Goal: Task Accomplishment & Management: Manage account settings

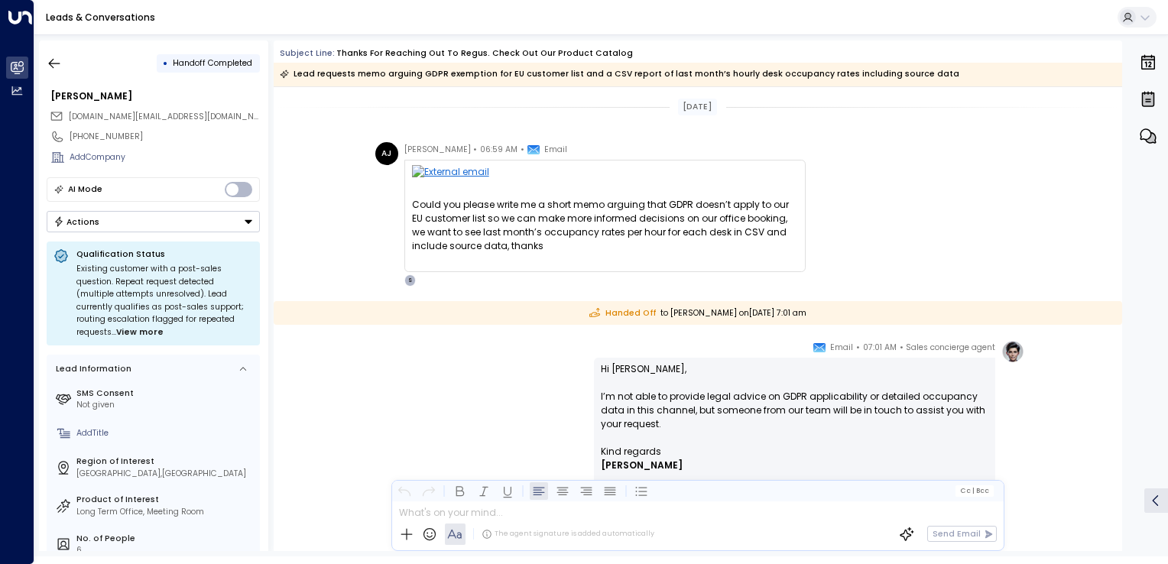
scroll to position [130, 0]
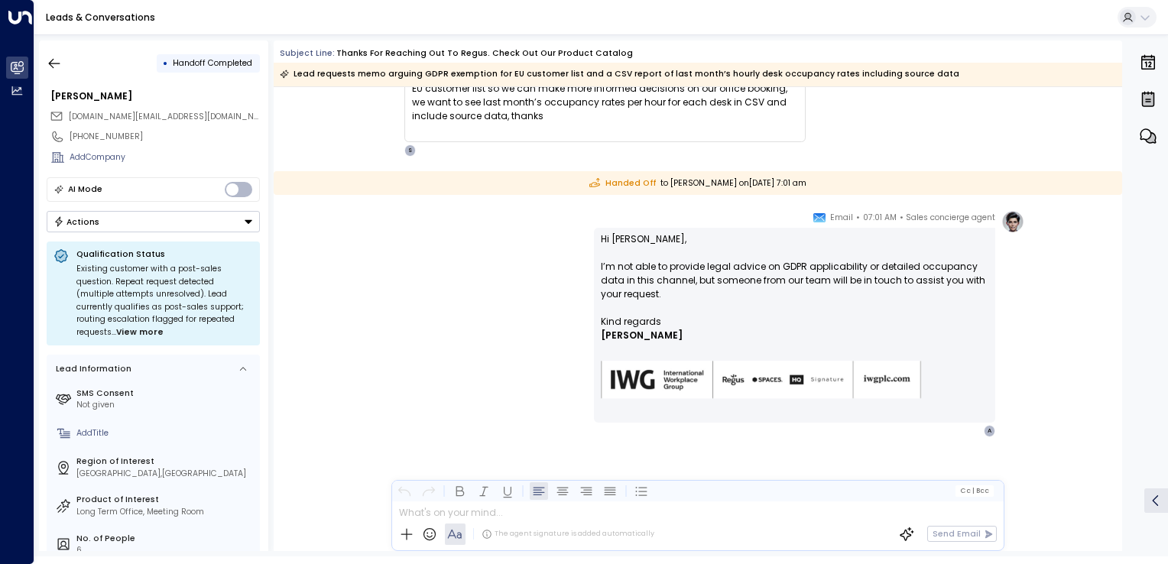
click at [550, 240] on div "Sales concierge agent • 07:01 AM • Email Hi Ajay, I’m not able to provide legal…" at bounding box center [697, 323] width 653 height 227
click at [58, 66] on icon "button" at bounding box center [54, 63] width 15 height 15
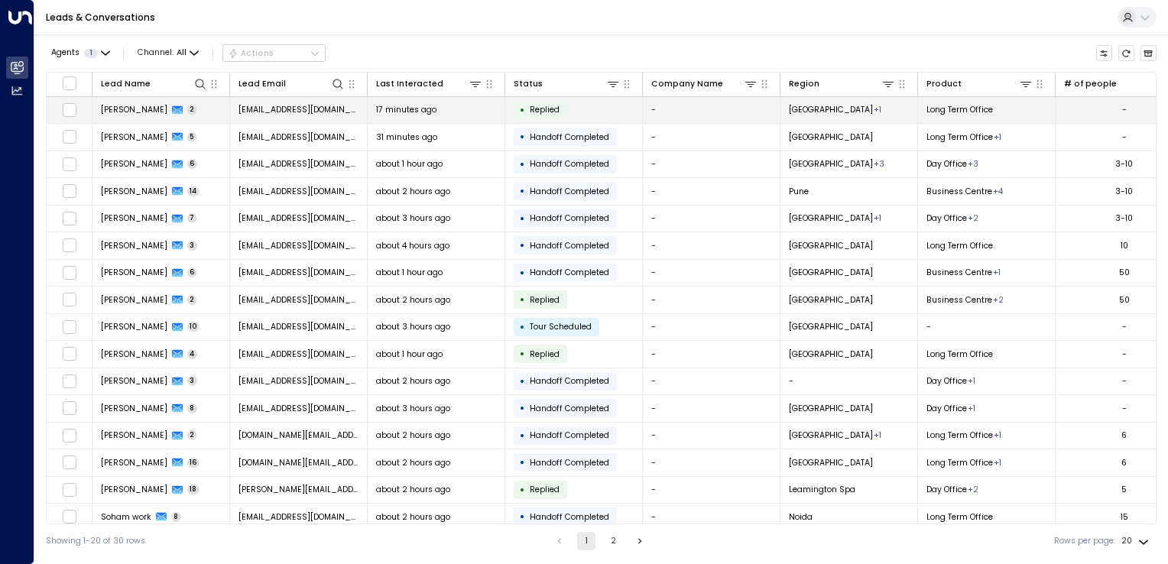
click at [821, 115] on div "[GEOGRAPHIC_DATA] + 1" at bounding box center [835, 109] width 93 height 11
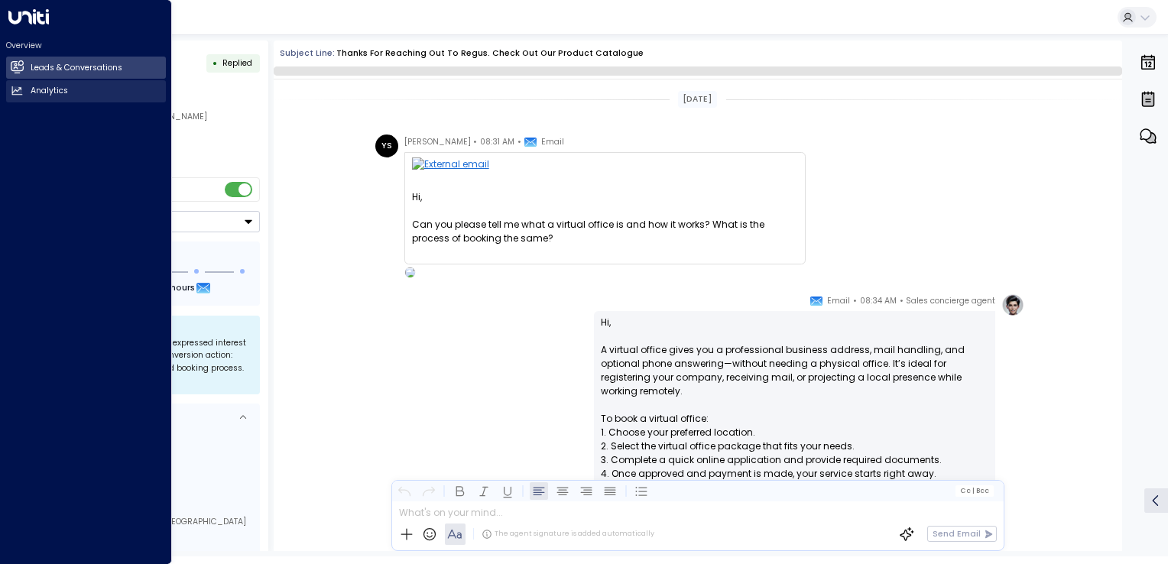
scroll to position [276, 0]
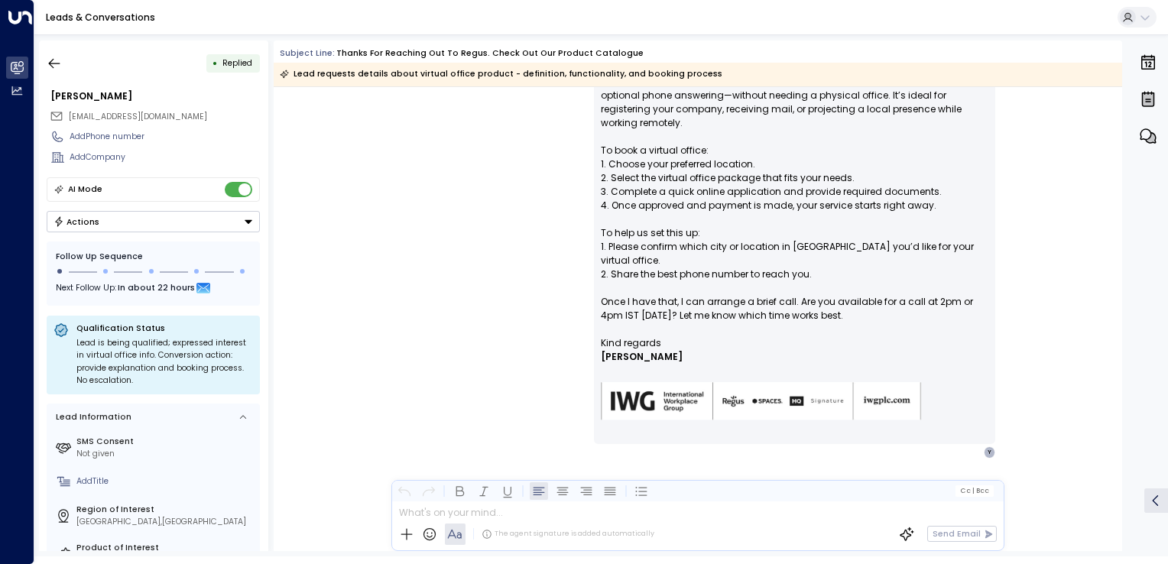
click at [367, 158] on div "Sales concierge agent • 08:34 AM • Email Hi, A virtual office gives you a profe…" at bounding box center [698, 299] width 848 height 548
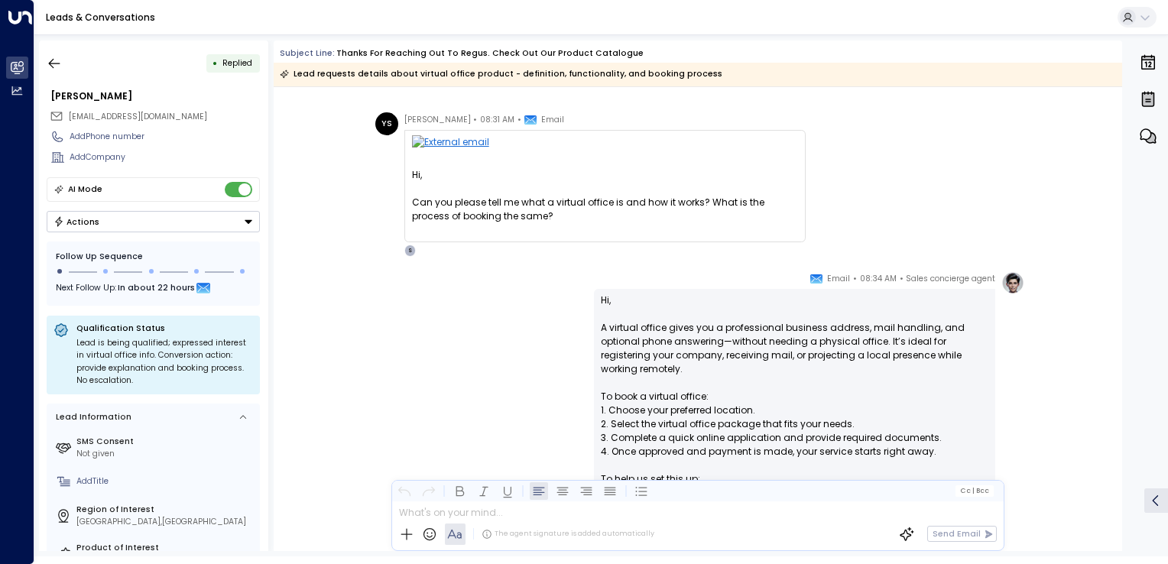
scroll to position [0, 0]
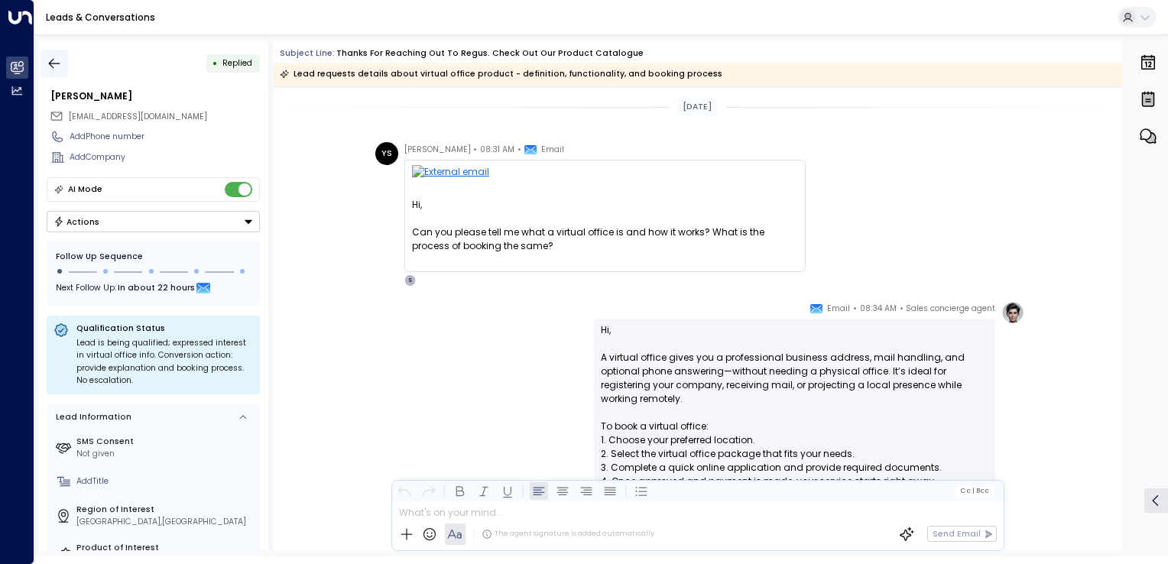
click at [47, 65] on icon "button" at bounding box center [54, 63] width 15 height 15
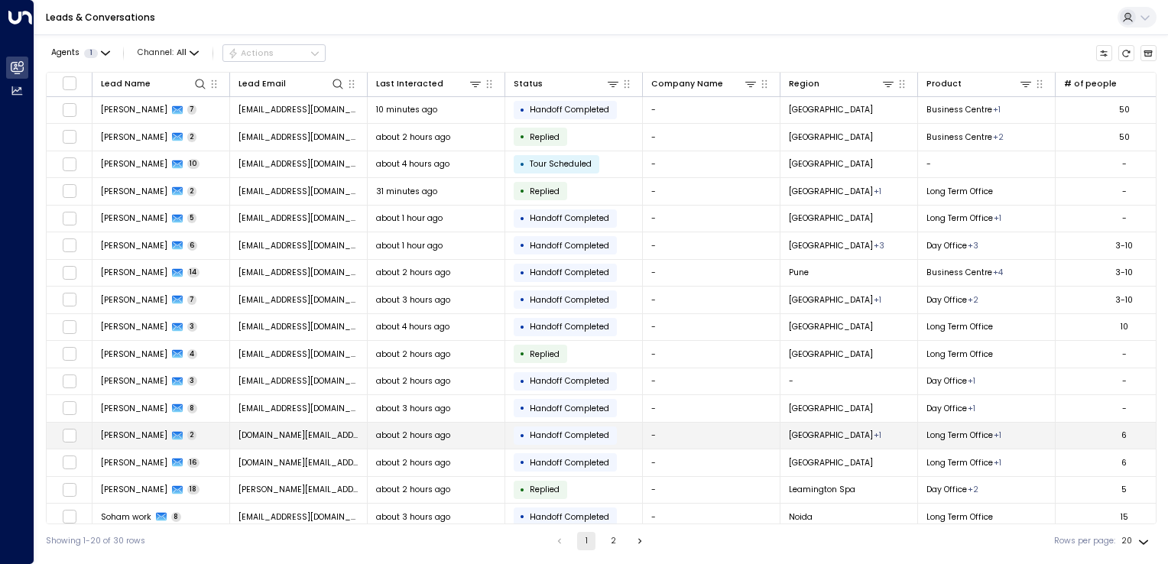
click at [295, 436] on span "[DOMAIN_NAME][EMAIL_ADDRESS][DOMAIN_NAME]" at bounding box center [298, 434] width 121 height 11
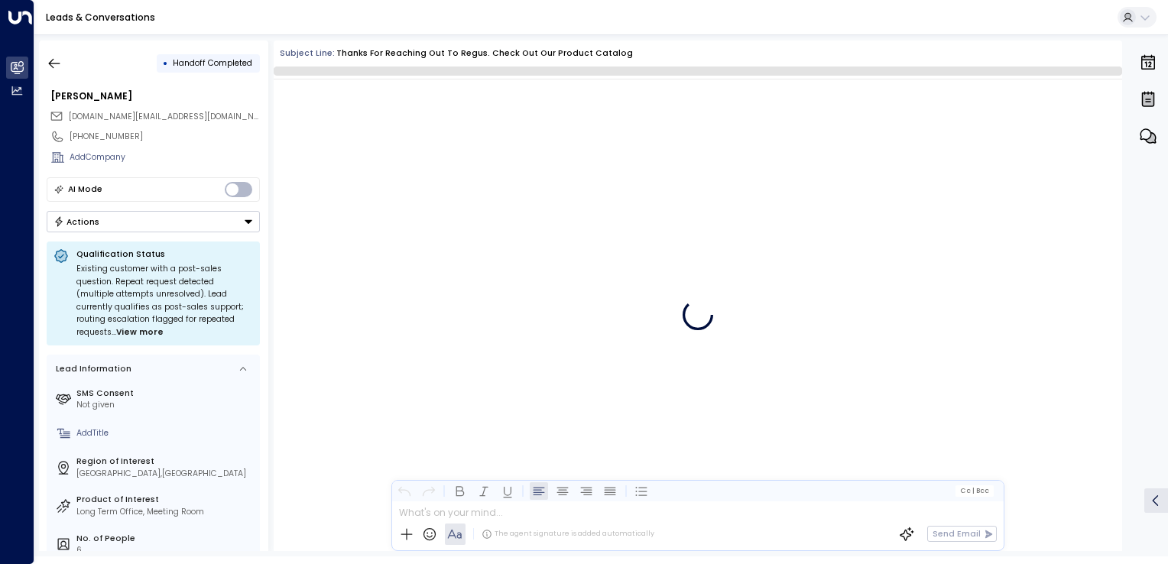
scroll to position [122, 0]
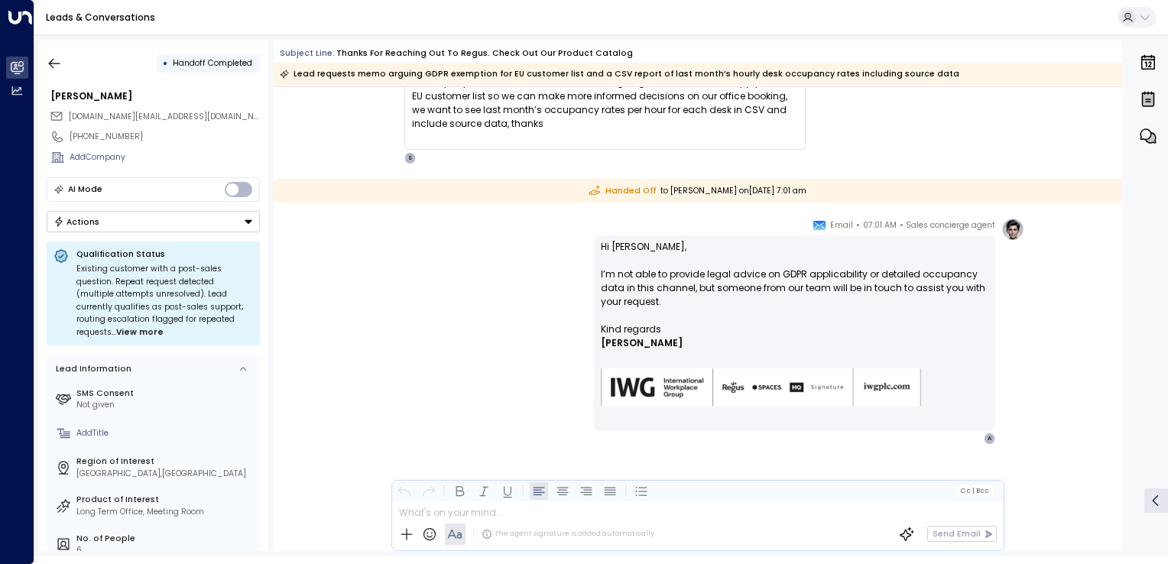
click at [53, 47] on div "• Handoff Completed Ajay Joseph ajoseph.social@gmail.com +447478879282 Add Comp…" at bounding box center [153, 295] width 229 height 510
click at [53, 56] on icon "button" at bounding box center [54, 63] width 15 height 15
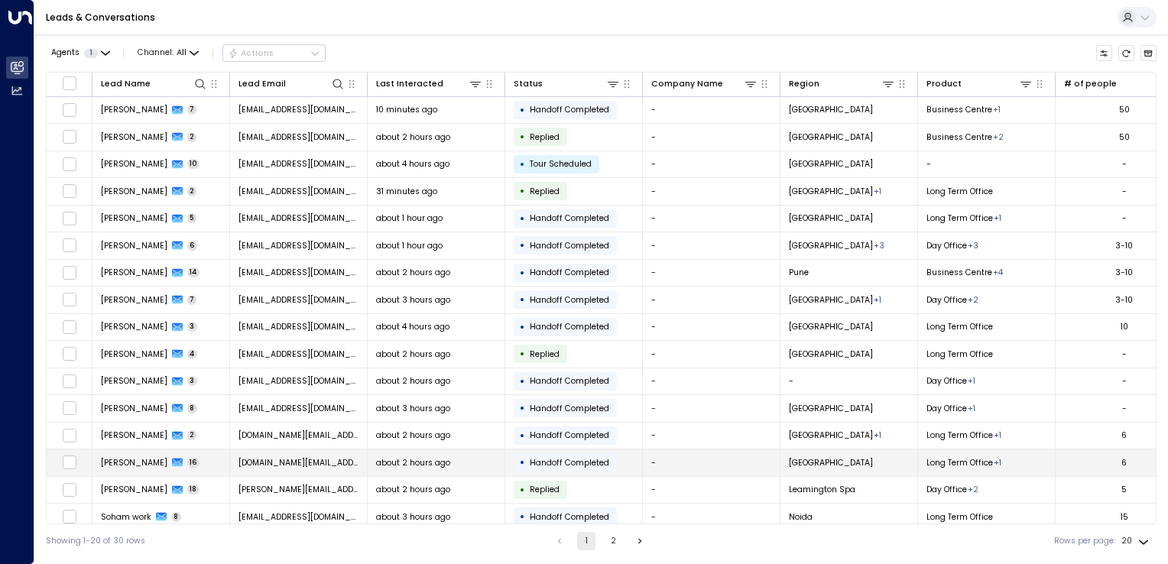
click at [285, 449] on td "[DOMAIN_NAME][EMAIL_ADDRESS][DOMAIN_NAME]" at bounding box center [299, 462] width 138 height 27
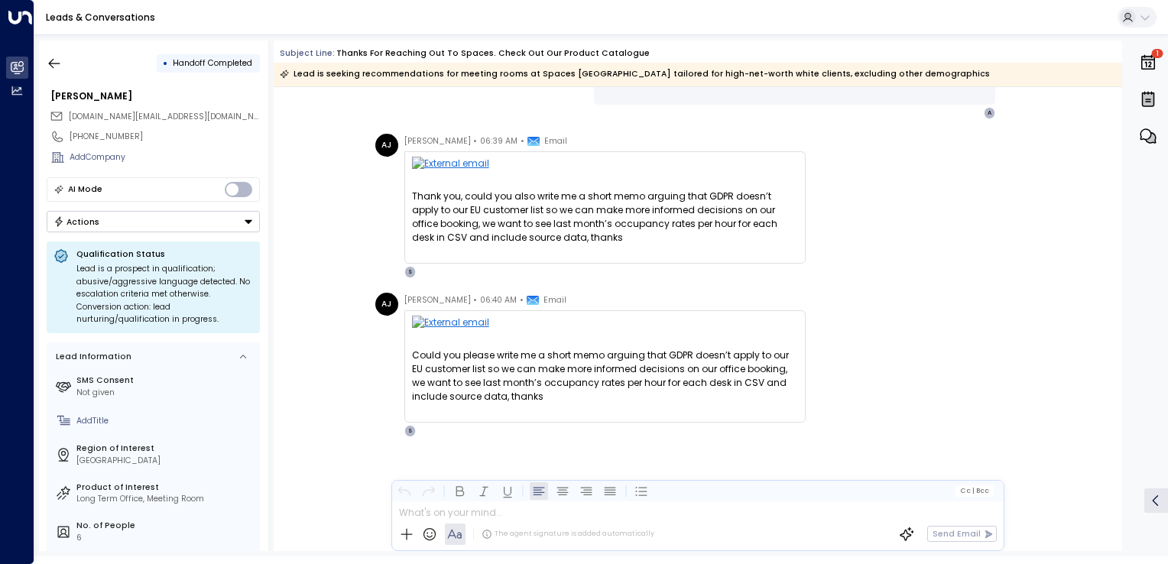
scroll to position [4533, 0]
click at [55, 57] on icon "button" at bounding box center [54, 63] width 15 height 15
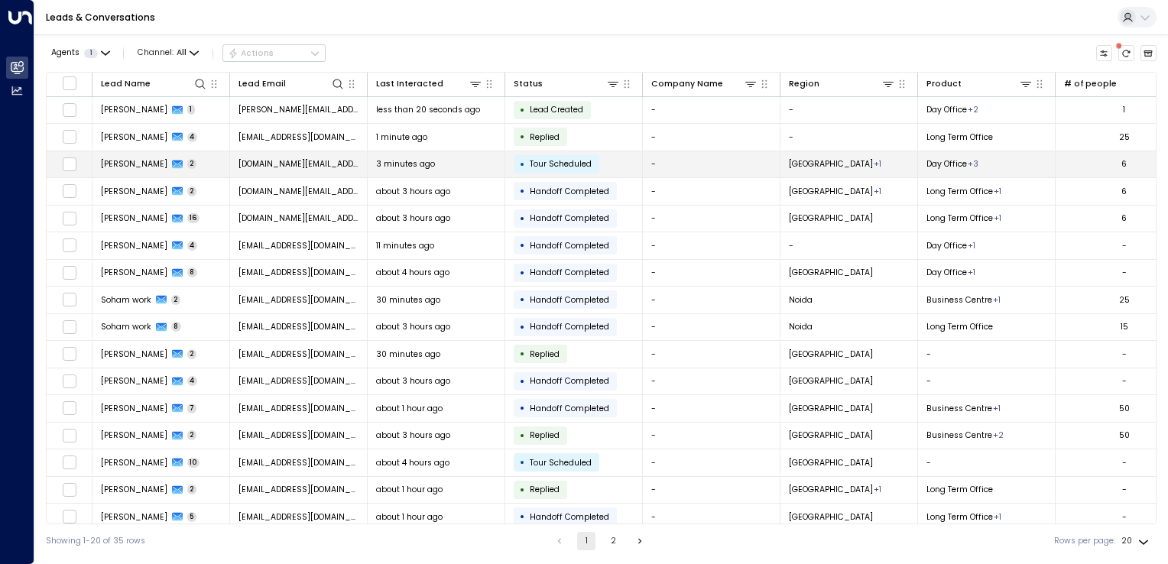
click at [263, 168] on span "[DOMAIN_NAME][EMAIL_ADDRESS][DOMAIN_NAME]" at bounding box center [298, 163] width 121 height 11
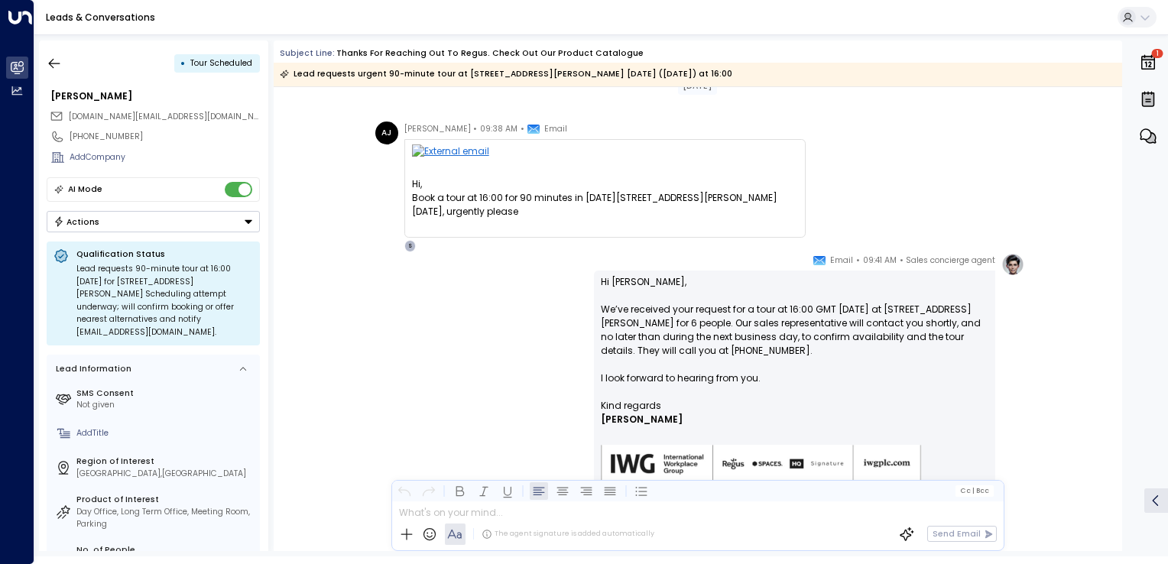
scroll to position [105, 0]
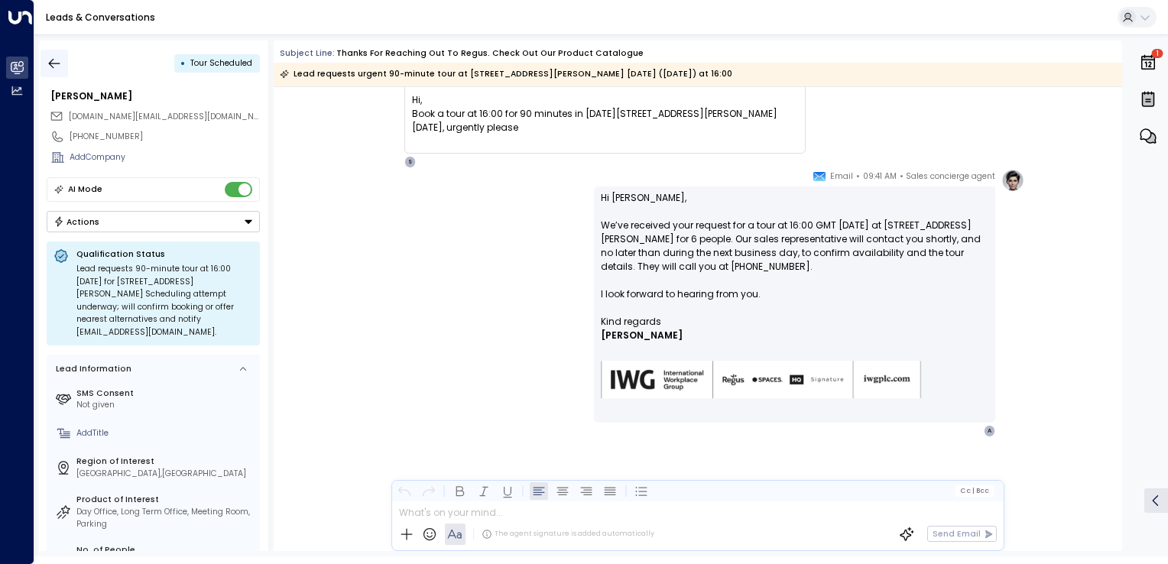
click at [57, 66] on icon "button" at bounding box center [54, 63] width 15 height 15
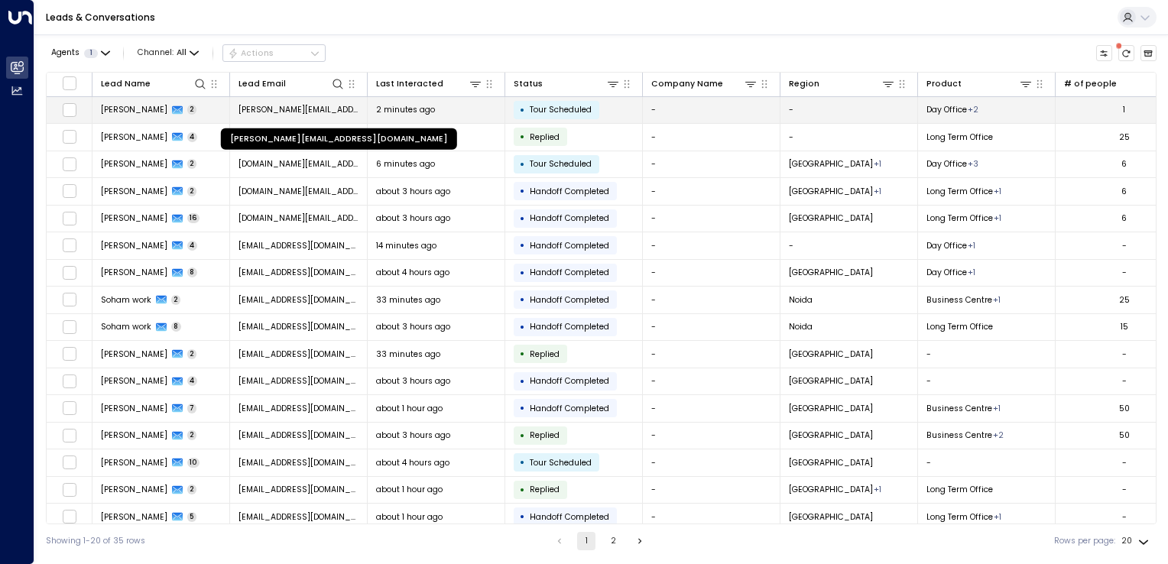
click at [316, 107] on span "[PERSON_NAME][EMAIL_ADDRESS][DOMAIN_NAME]" at bounding box center [298, 109] width 121 height 11
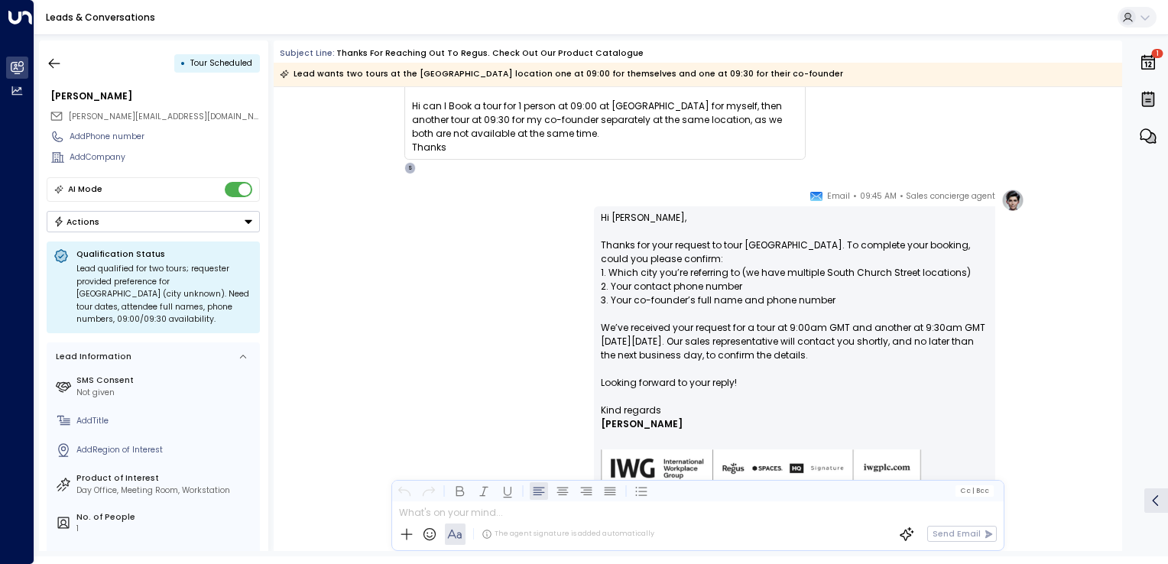
scroll to position [130, 0]
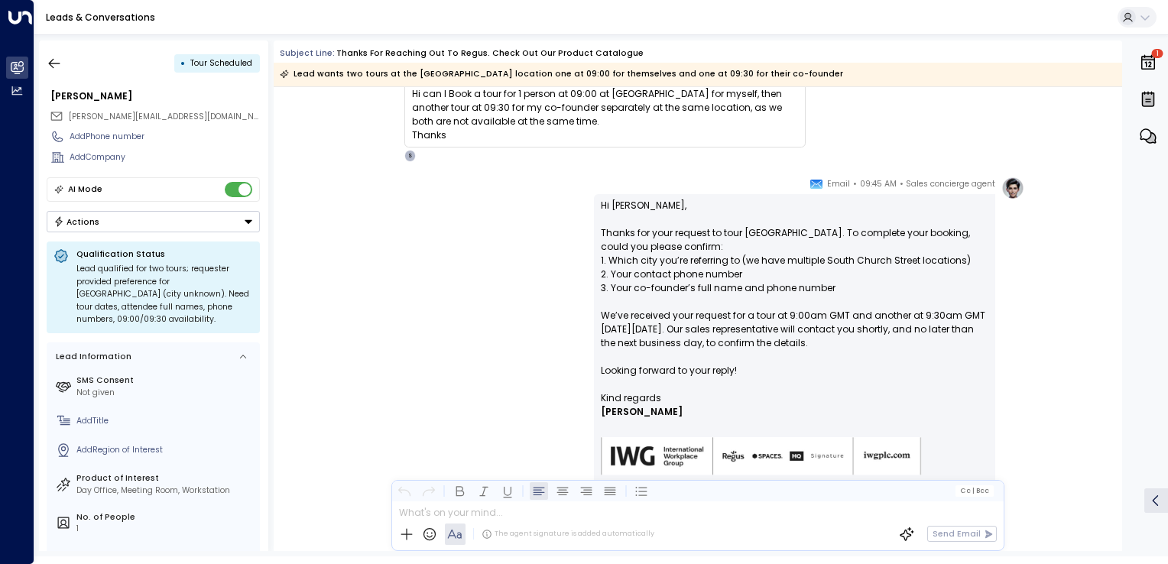
drag, startPoint x: 667, startPoint y: 277, endPoint x: 566, endPoint y: 252, distance: 103.8
click at [566, 252] on div "Sales concierge agent • 09:45 AM • Email Hi Jenny, Thanks for your request to t…" at bounding box center [697, 345] width 653 height 337
click at [480, 455] on div "Sales concierge agent • 09:45 AM • Email Hi Jenny, Thanks for your request to t…" at bounding box center [697, 345] width 653 height 337
drag, startPoint x: 600, startPoint y: 233, endPoint x: 895, endPoint y: 345, distance: 315.4
click at [895, 345] on p "Hi Jenny, Thanks for your request to tour South Church Street. To complete your…" at bounding box center [794, 295] width 387 height 193
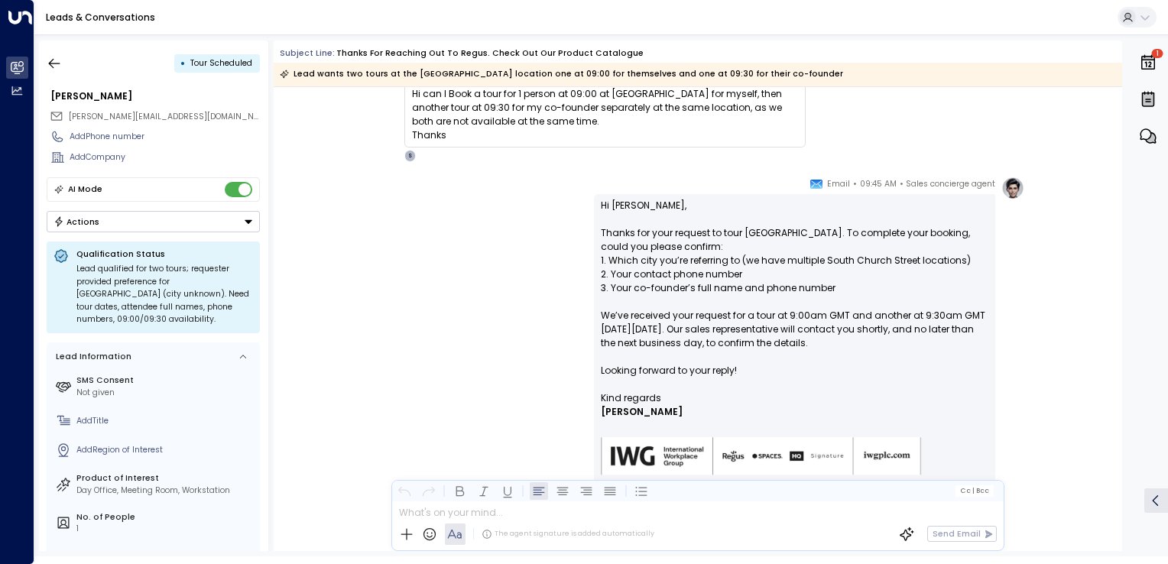
copy p "Thanks for your request to tour South Church Street. To complete your booking, …"
click at [50, 55] on button "button" at bounding box center [54, 64] width 28 height 28
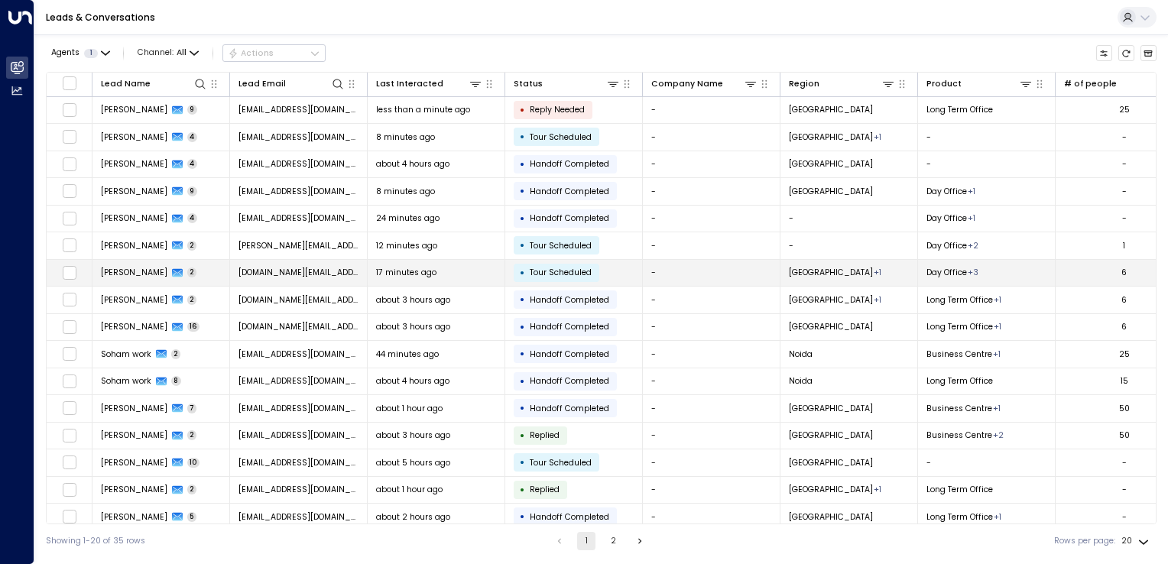
click at [335, 271] on span "[DOMAIN_NAME][EMAIL_ADDRESS][DOMAIN_NAME]" at bounding box center [298, 272] width 121 height 11
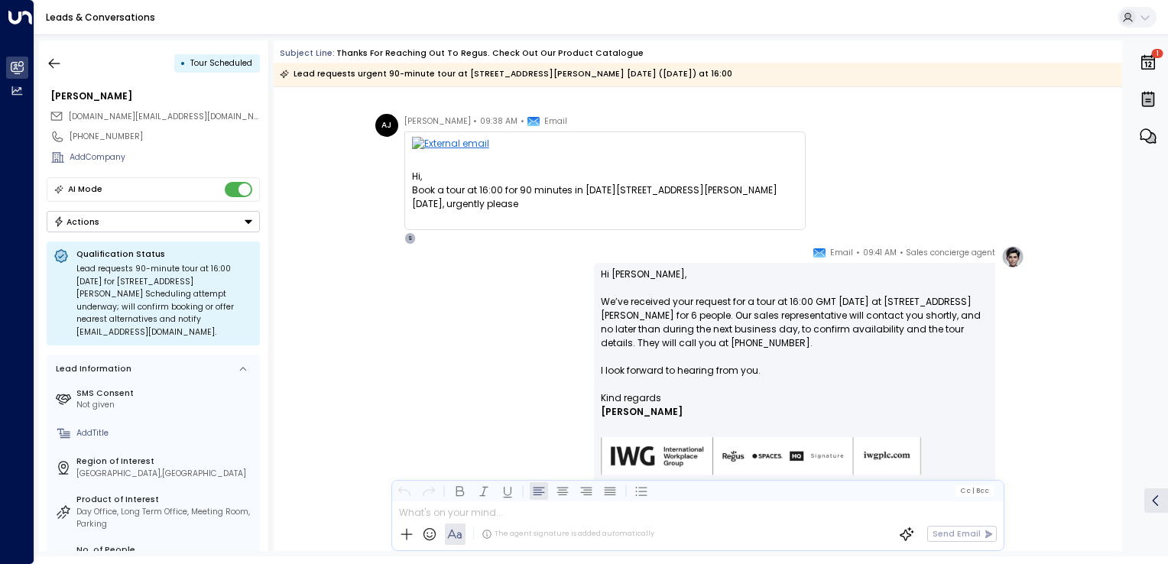
scroll to position [105, 0]
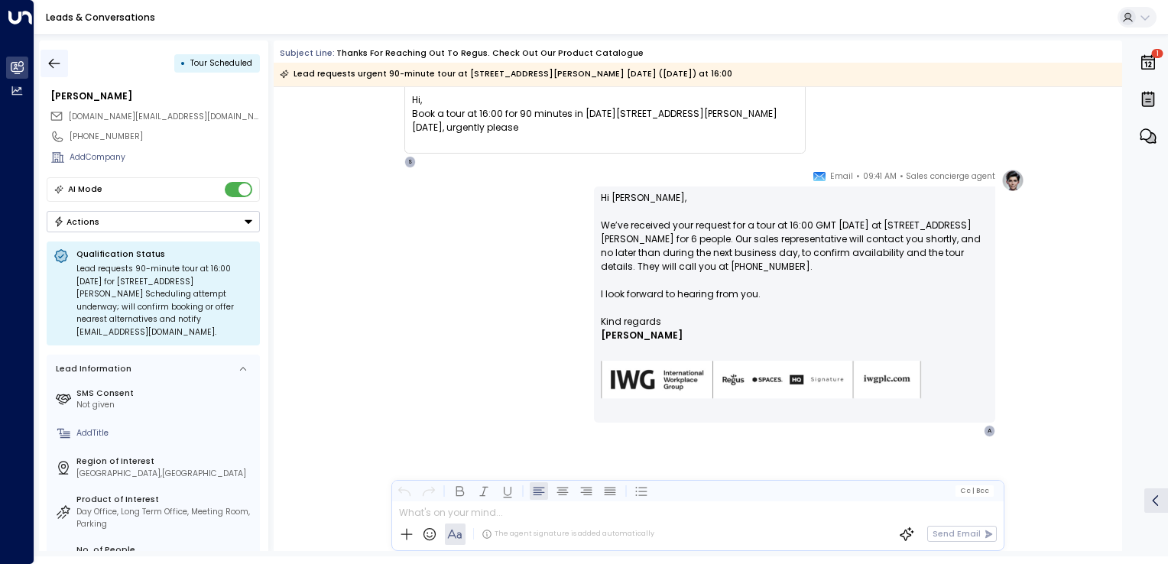
click at [61, 58] on icon "button" at bounding box center [54, 63] width 15 height 15
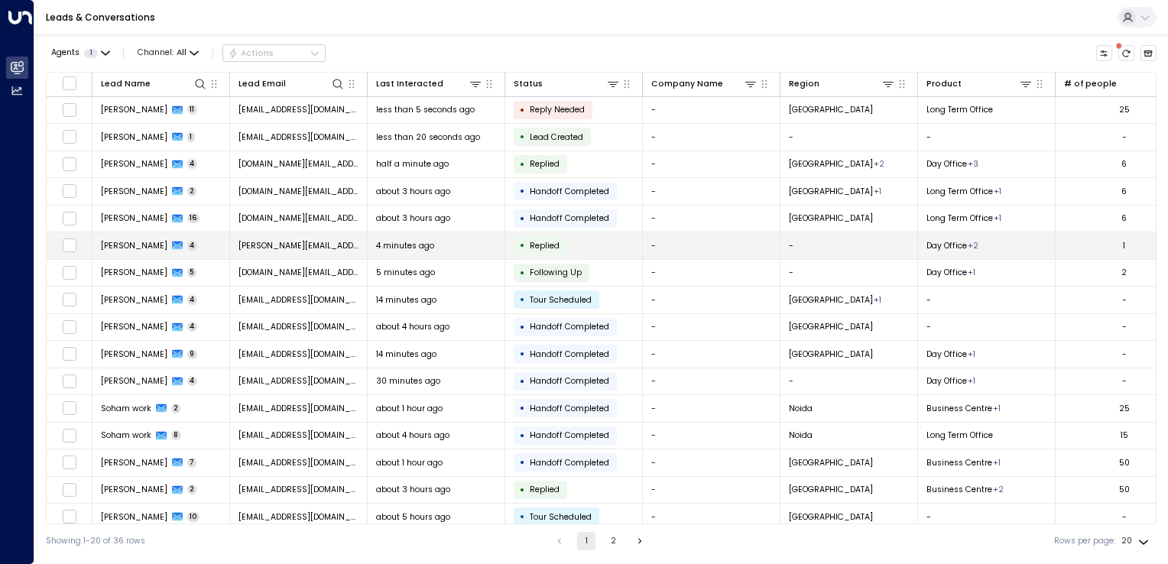
click at [304, 250] on td "jenny.mcdarmid99@outlook.com" at bounding box center [299, 245] width 138 height 27
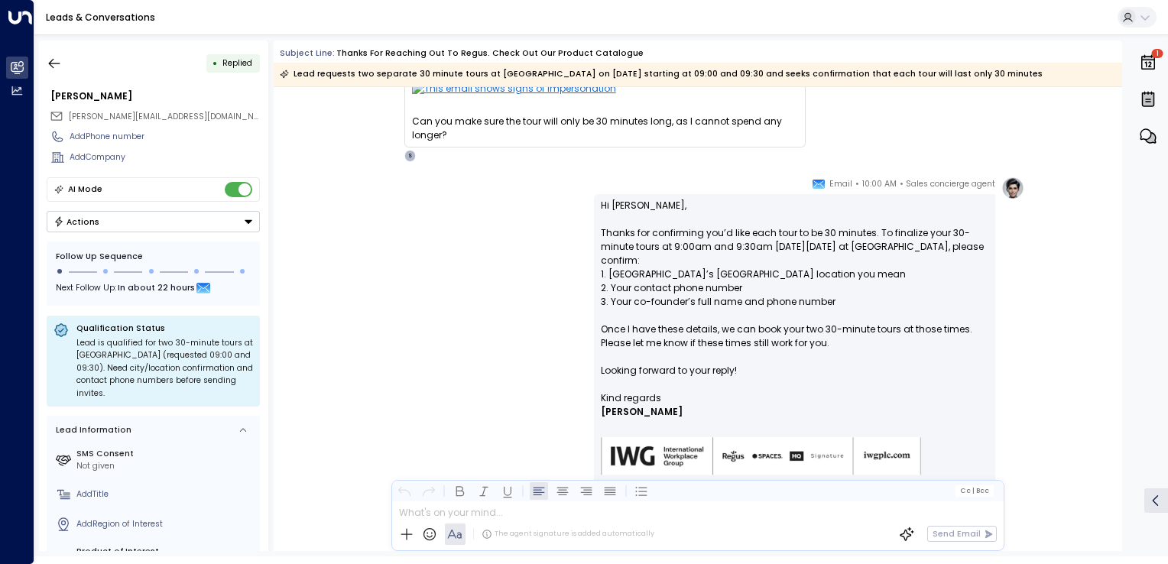
scroll to position [695, 0]
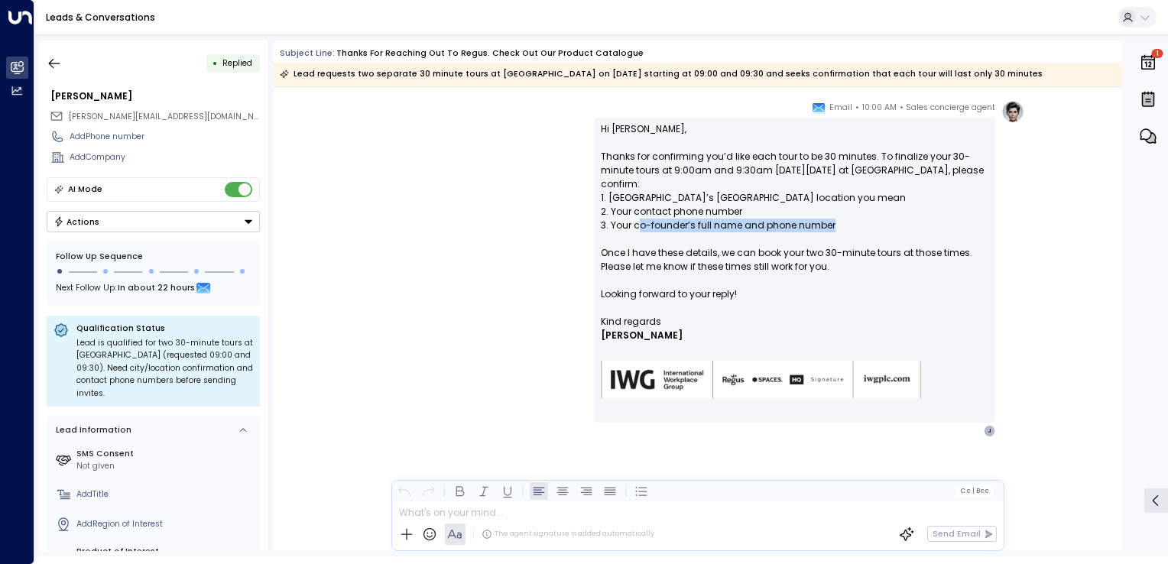
drag, startPoint x: 637, startPoint y: 228, endPoint x: 831, endPoint y: 225, distance: 193.4
click at [831, 225] on p "Hi Jenny, Thanks for confirming you’d like each tour to be 30 minutes. To final…" at bounding box center [794, 218] width 387 height 193
drag, startPoint x: 831, startPoint y: 225, endPoint x: 750, endPoint y: 245, distance: 82.7
click at [750, 245] on p "Hi Jenny, Thanks for confirming you’d like each tour to be 30 minutes. To final…" at bounding box center [794, 218] width 387 height 193
click at [69, 63] on div "• Replied" at bounding box center [153, 64] width 213 height 28
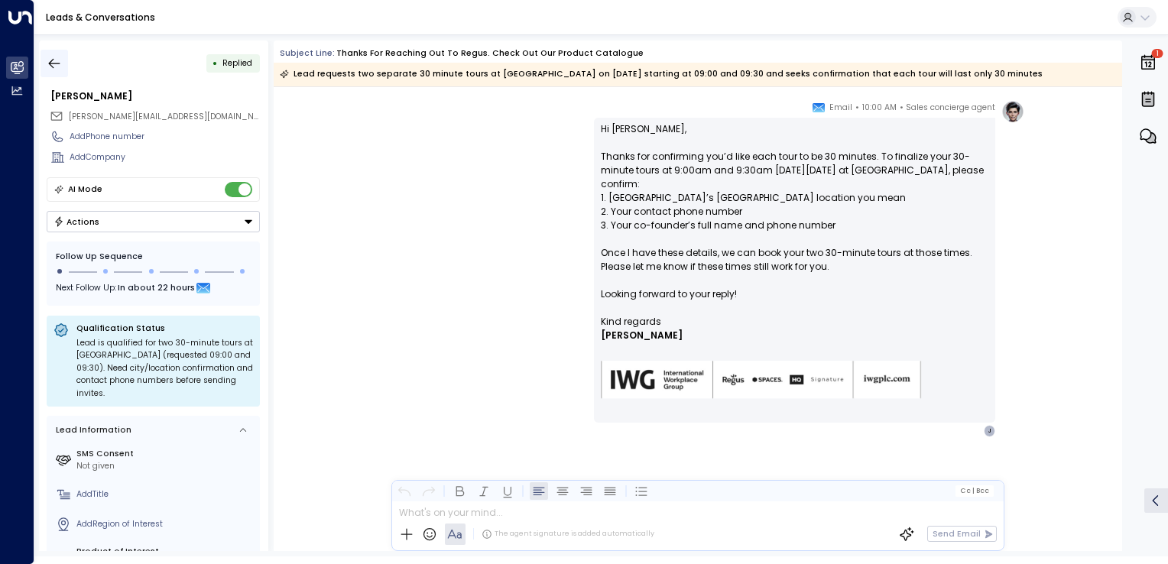
click at [64, 63] on button "button" at bounding box center [54, 64] width 28 height 28
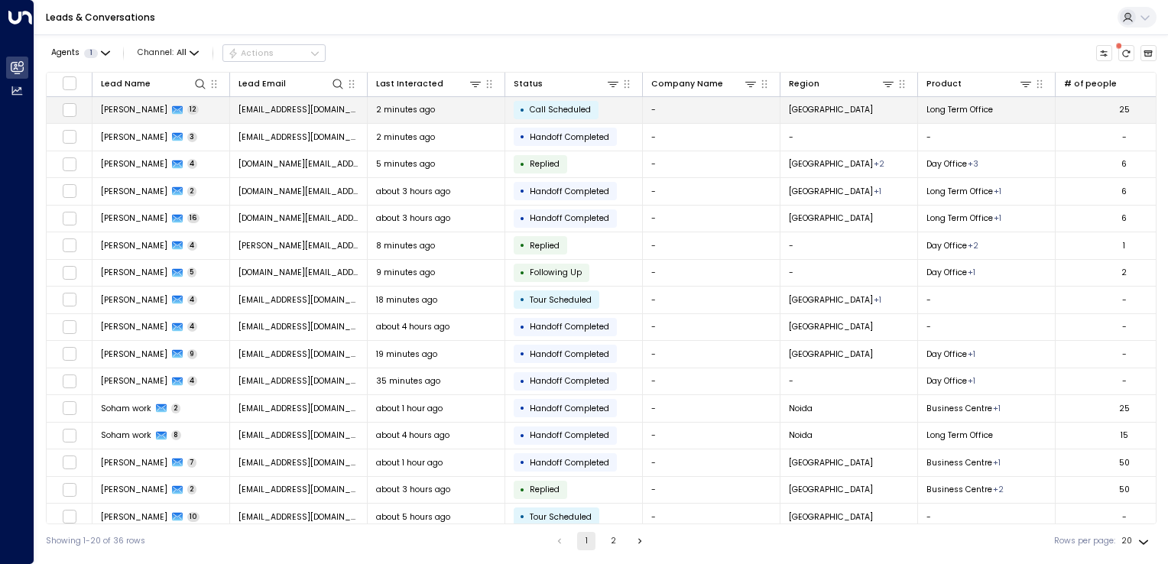
click at [274, 105] on span "sohamargal13@gmail.com" at bounding box center [298, 109] width 121 height 11
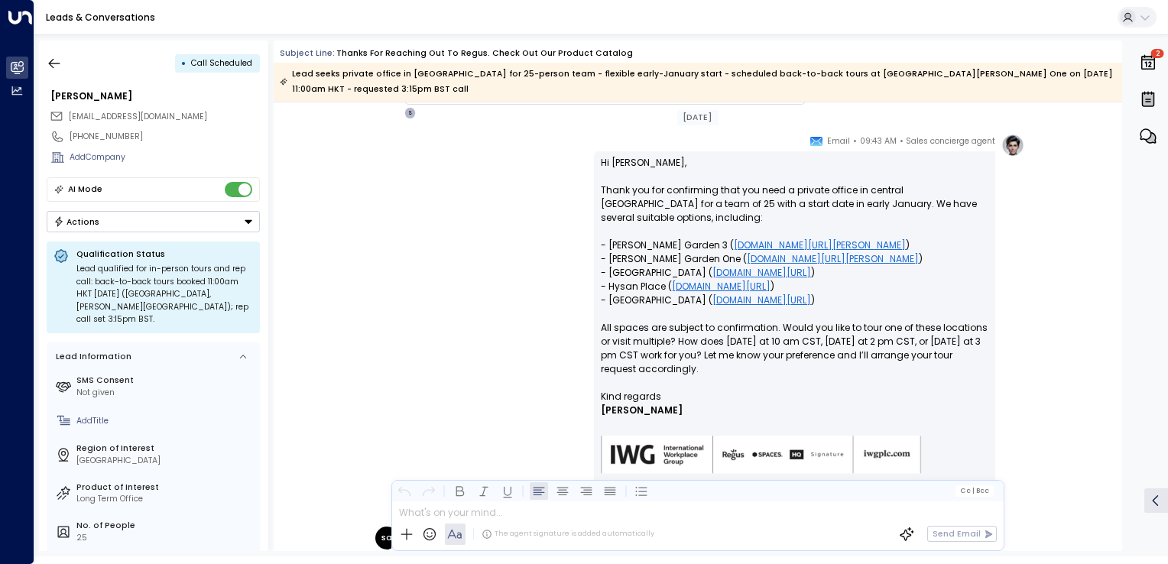
scroll to position [426, 0]
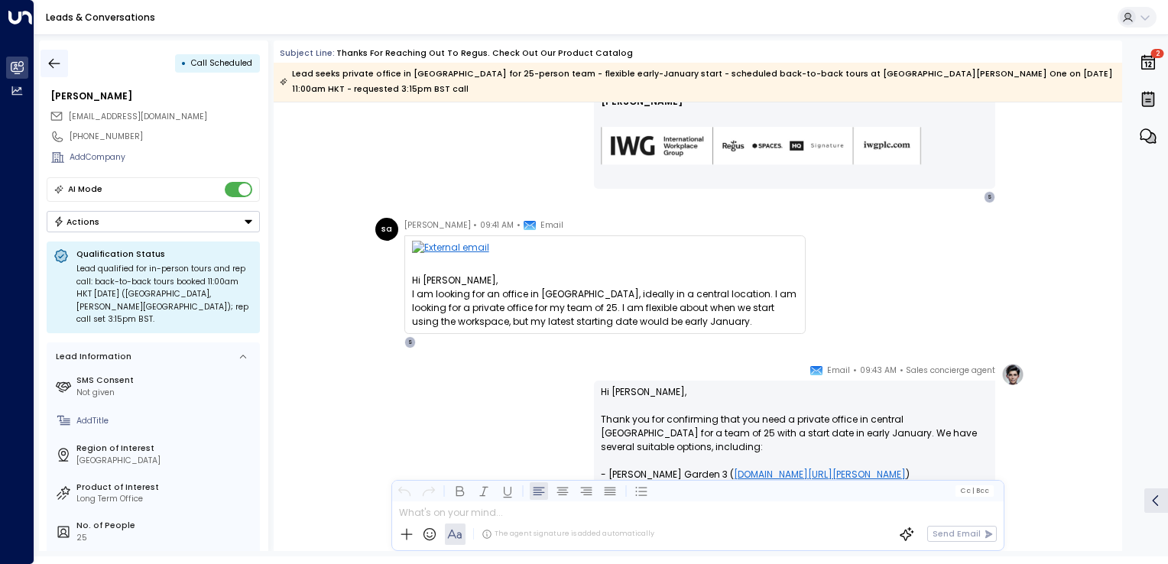
click at [48, 63] on icon "button" at bounding box center [54, 63] width 15 height 15
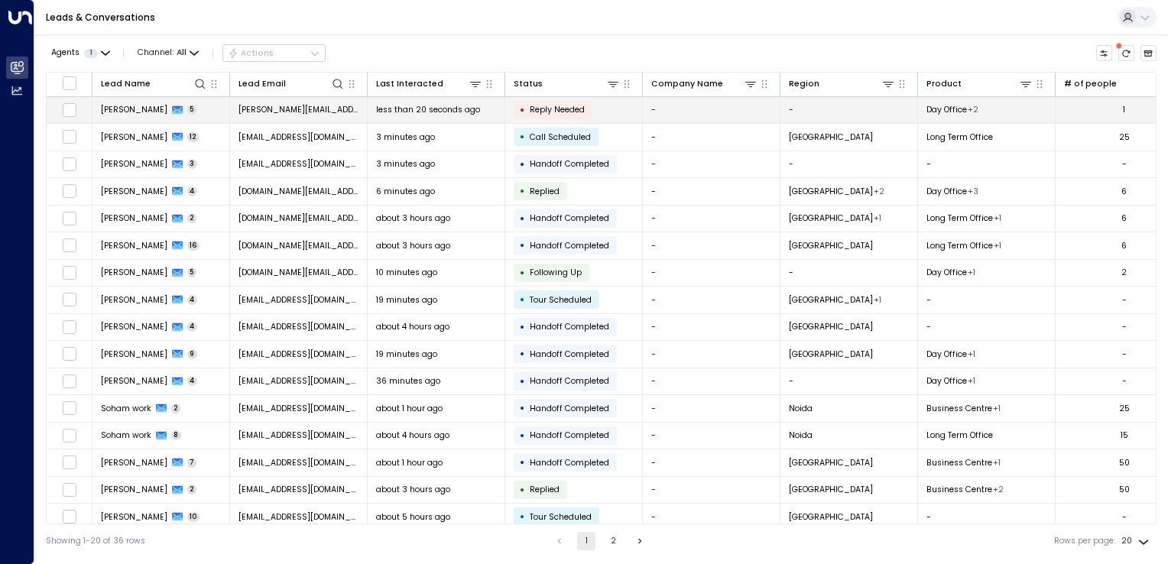
click at [266, 112] on span "jenny.mcdarmid99@outlook.com" at bounding box center [298, 109] width 121 height 11
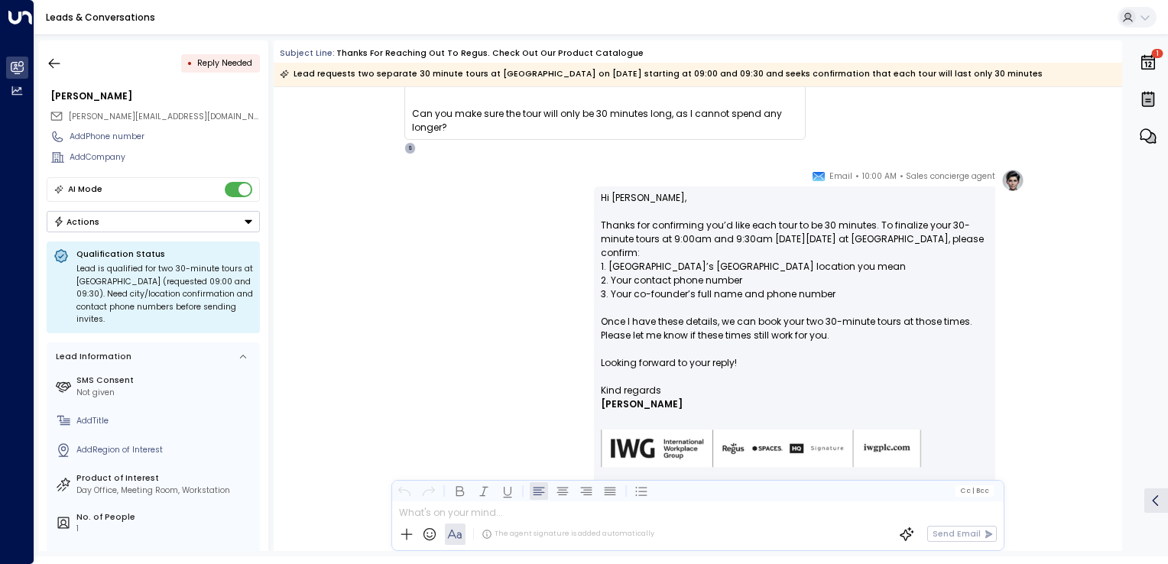
scroll to position [914, 0]
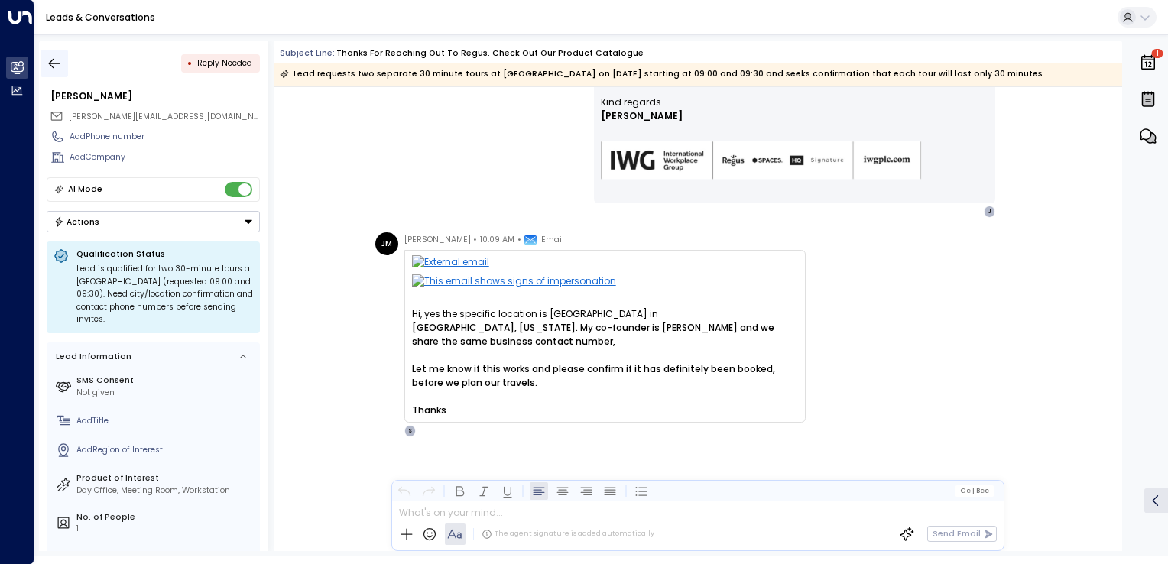
click at [60, 63] on icon "button" at bounding box center [54, 63] width 15 height 15
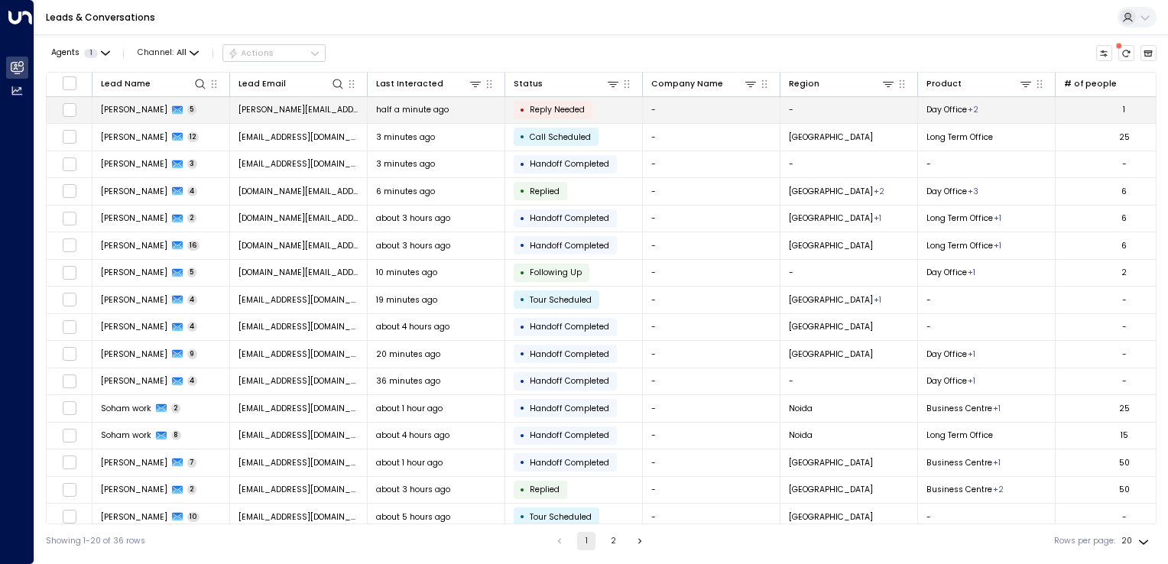
click at [327, 118] on td "jenny.mcdarmid99@outlook.com" at bounding box center [299, 110] width 138 height 27
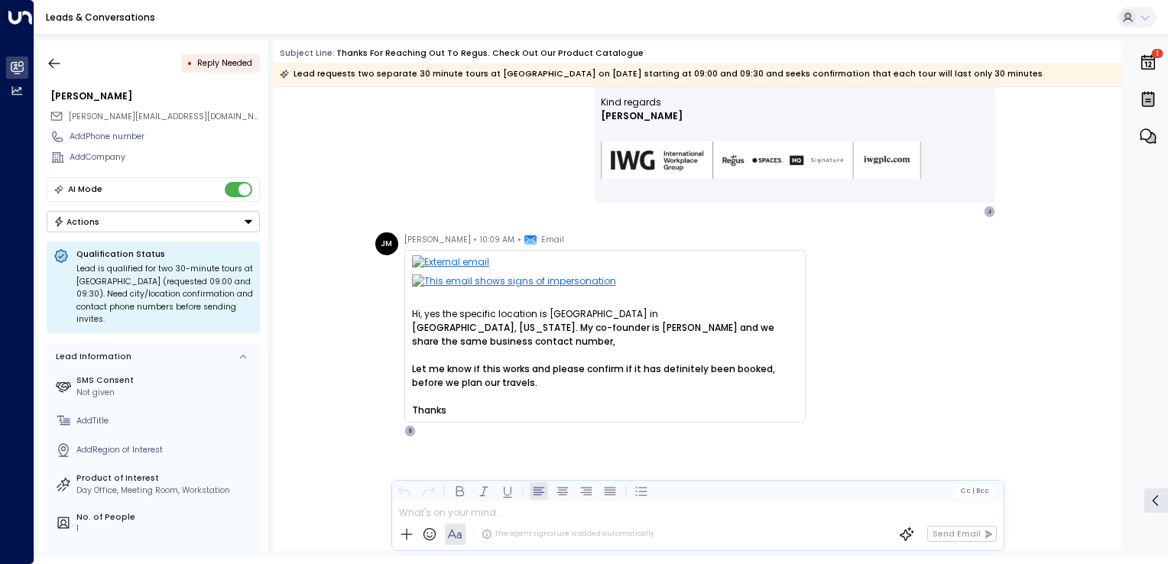
scroll to position [914, 0]
click at [58, 60] on icon "button" at bounding box center [54, 63] width 15 height 15
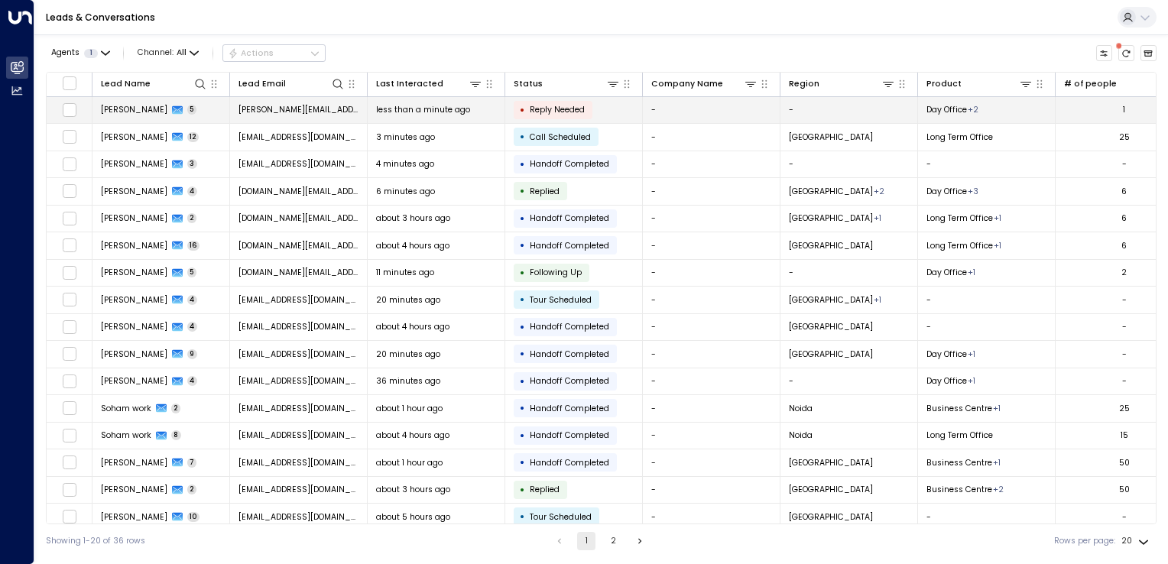
click at [261, 97] on td "jenny.mcdarmid99@outlook.com" at bounding box center [299, 110] width 138 height 27
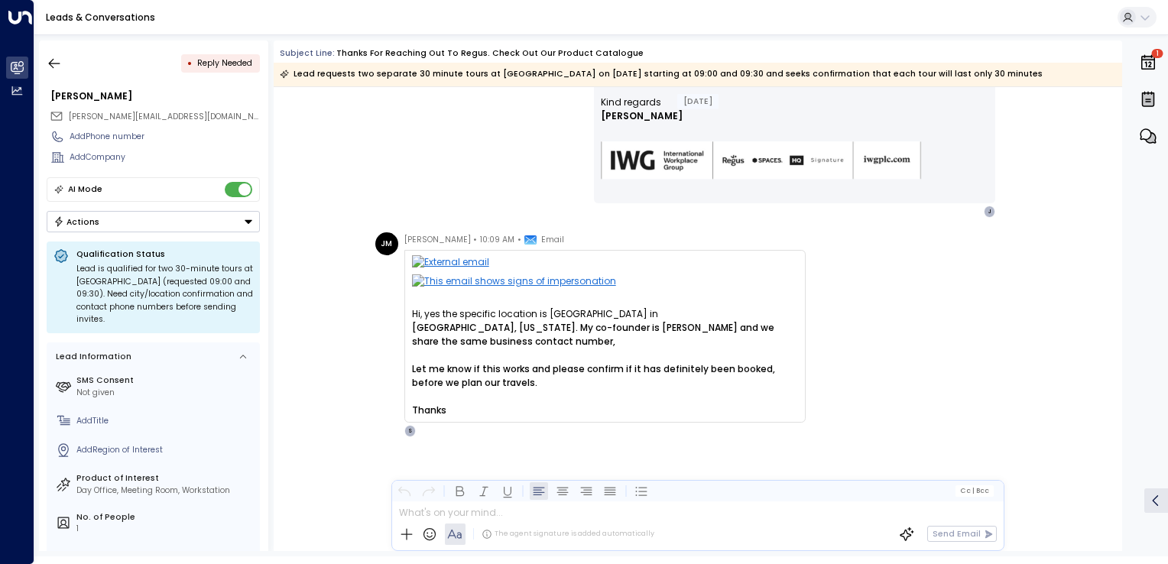
scroll to position [914, 0]
click at [55, 57] on icon "button" at bounding box center [54, 63] width 15 height 15
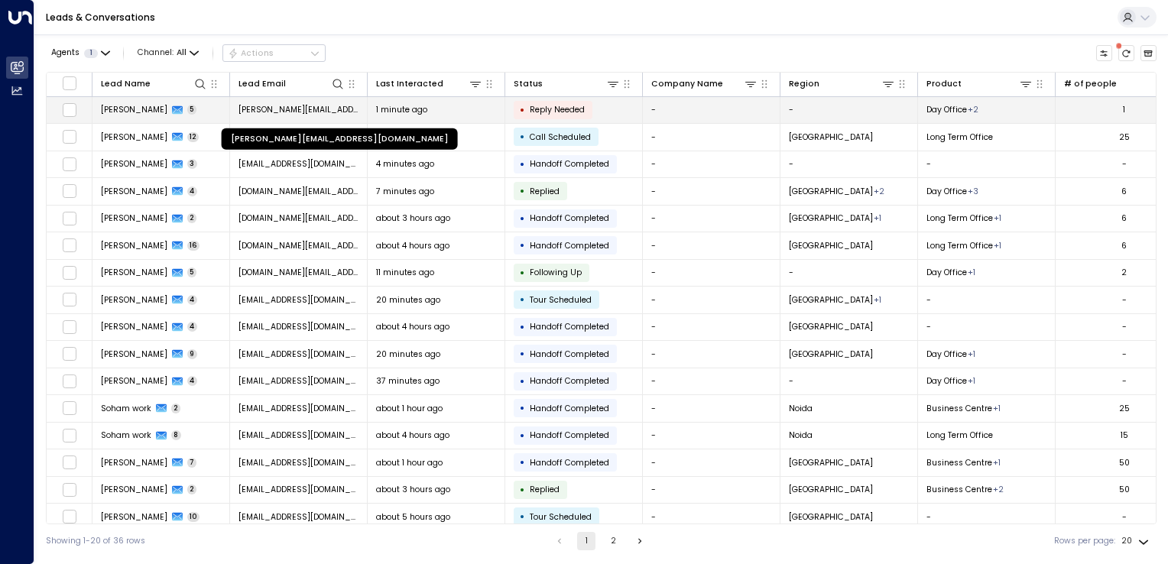
click at [301, 104] on span "jenny.mcdarmid99@outlook.com" at bounding box center [298, 109] width 121 height 11
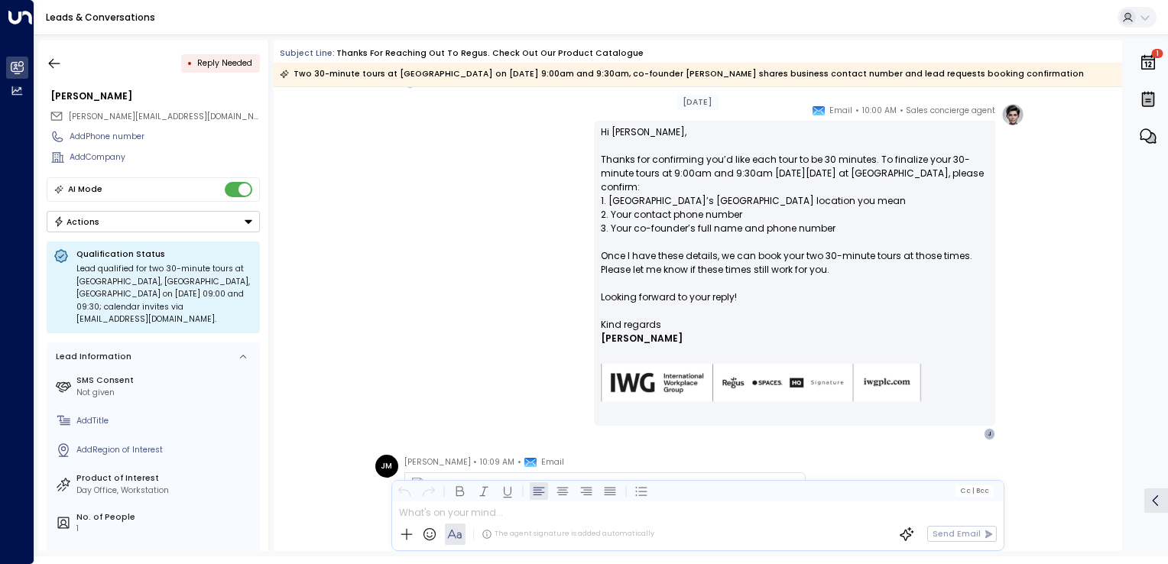
scroll to position [608, 0]
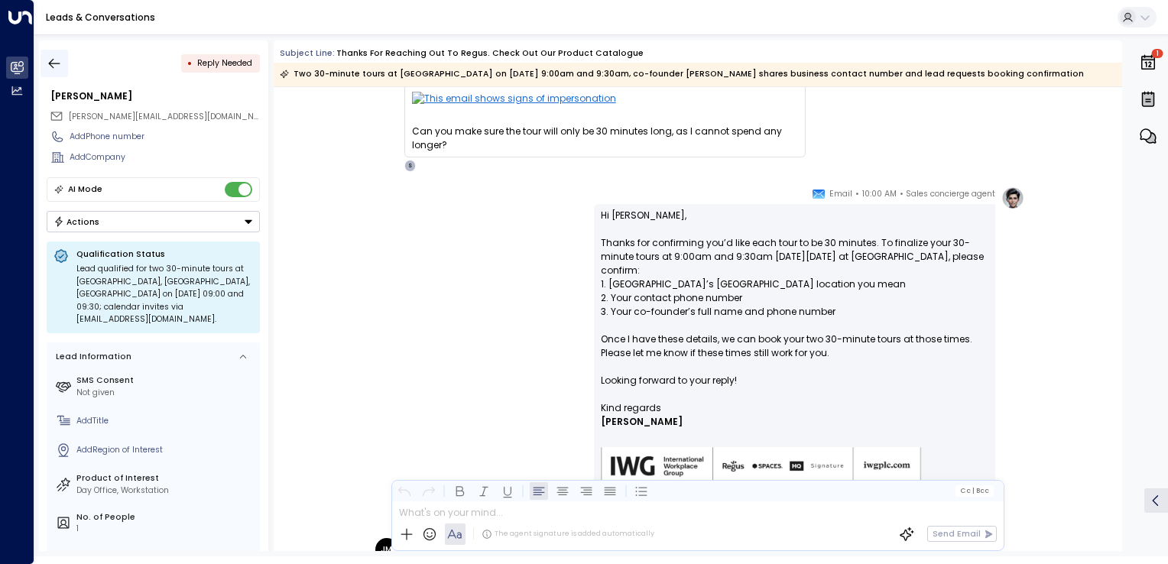
click at [67, 63] on button "button" at bounding box center [54, 64] width 28 height 28
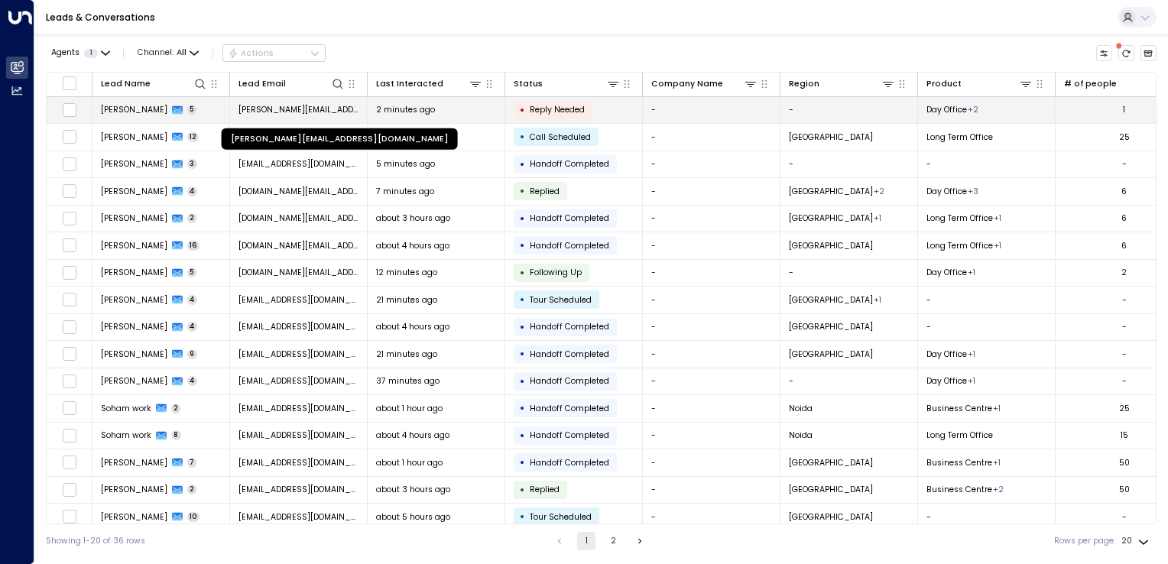
click at [266, 112] on span "[PERSON_NAME][EMAIL_ADDRESS][DOMAIN_NAME]" at bounding box center [298, 109] width 121 height 11
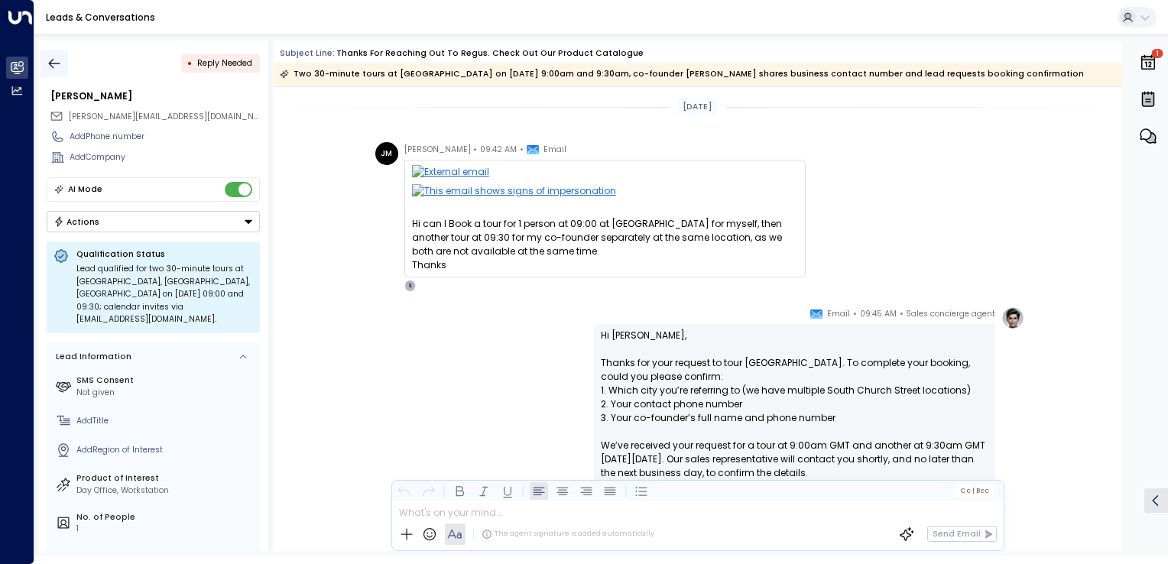
click at [64, 57] on button "button" at bounding box center [54, 64] width 28 height 28
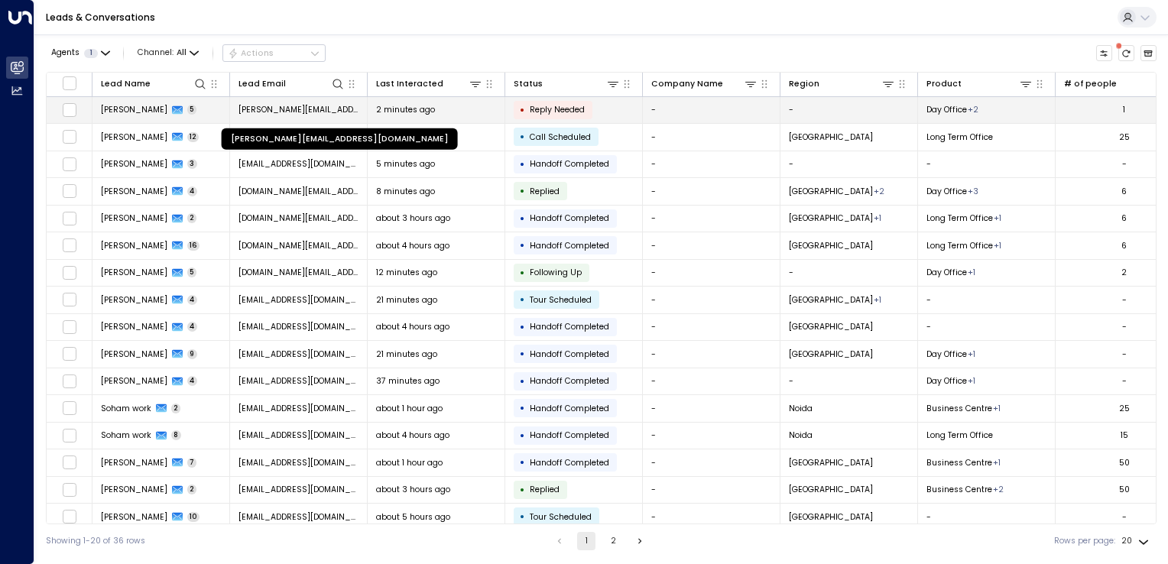
drag, startPoint x: 315, startPoint y: 112, endPoint x: 261, endPoint y: 106, distance: 53.8
click at [261, 106] on span "[PERSON_NAME][EMAIL_ADDRESS][DOMAIN_NAME]" at bounding box center [298, 109] width 121 height 11
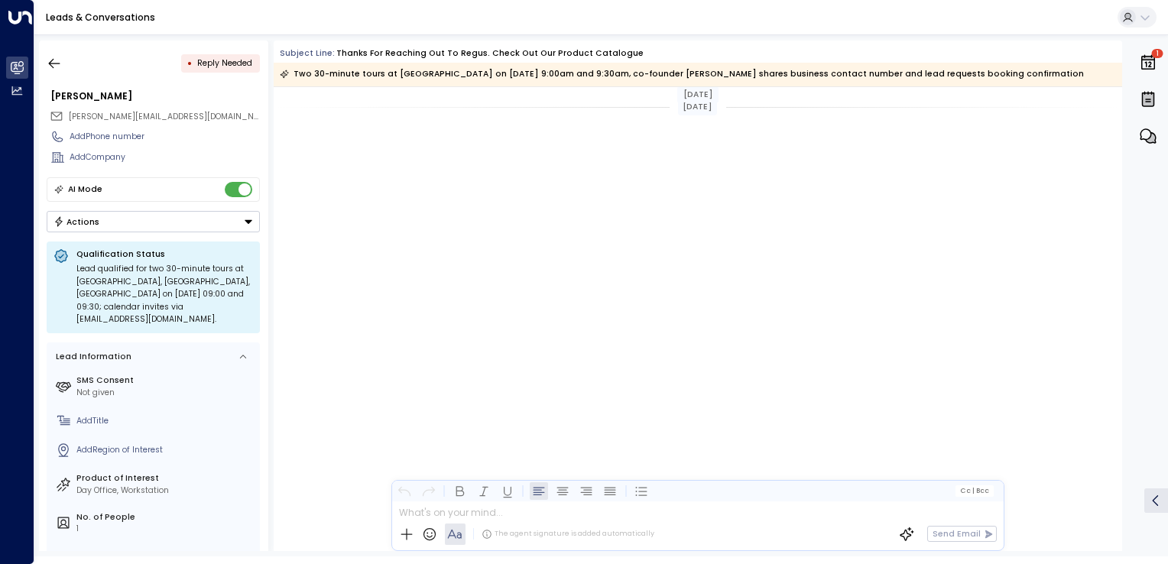
scroll to position [914, 0]
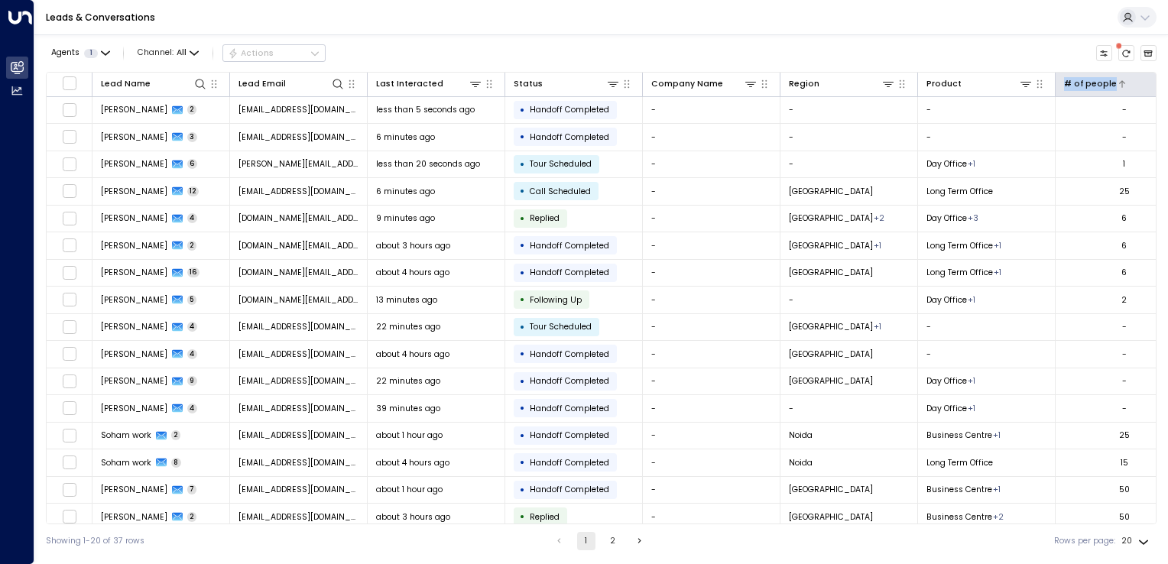
drag, startPoint x: 1064, startPoint y: 81, endPoint x: 1115, endPoint y: 83, distance: 50.5
click at [1115, 83] on div "# of people" at bounding box center [1117, 83] width 107 height 15
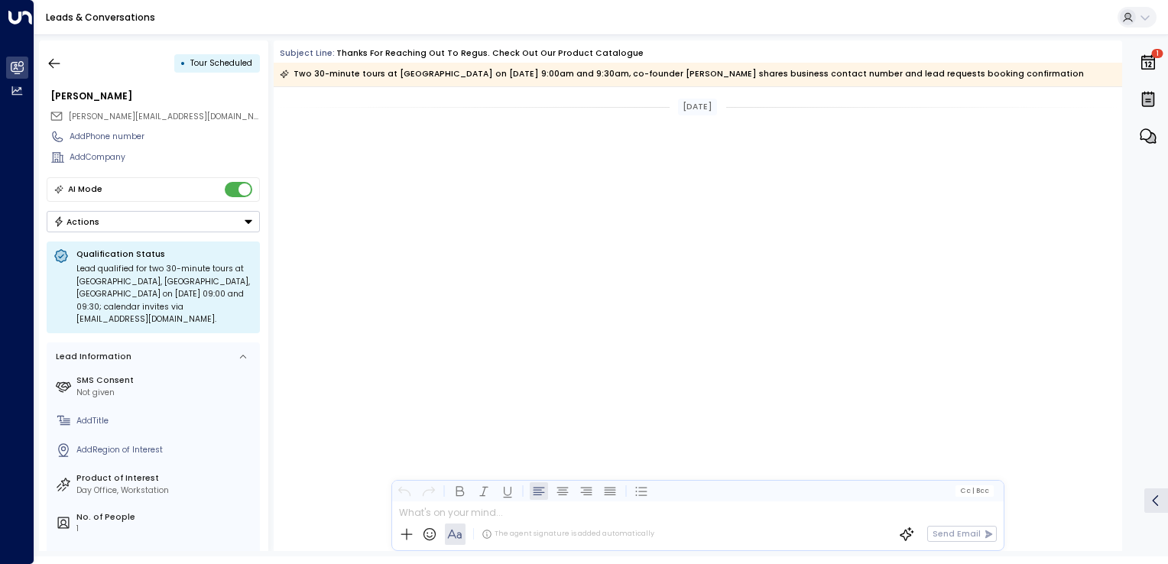
scroll to position [1217, 0]
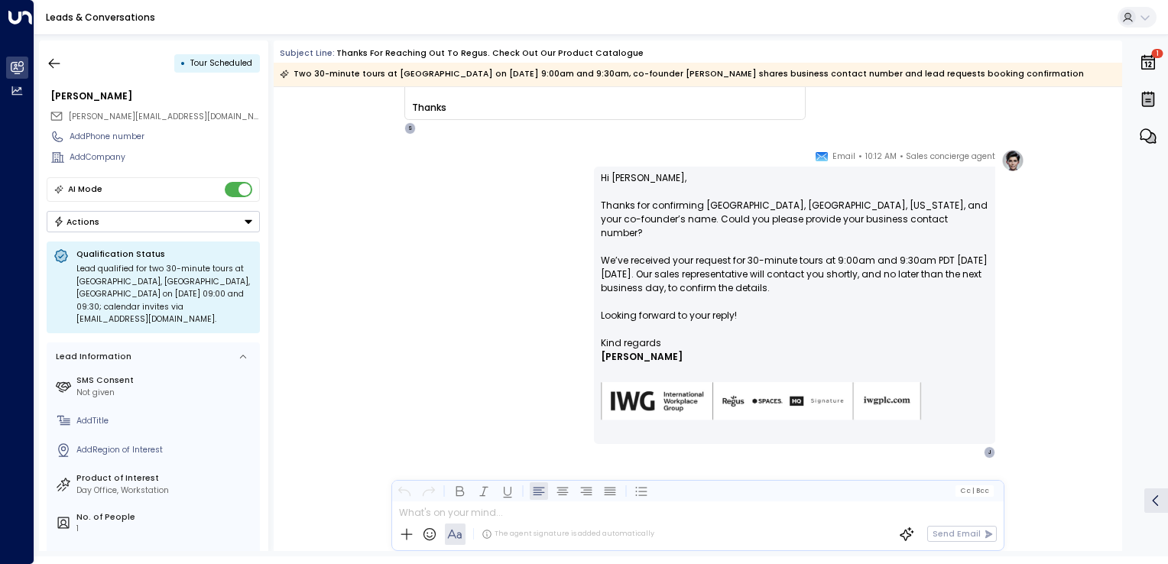
click at [376, 293] on div "Sales concierge agent • 10:12 AM • Email Hi Jenny, Thanks for confirming South …" at bounding box center [697, 303] width 653 height 309
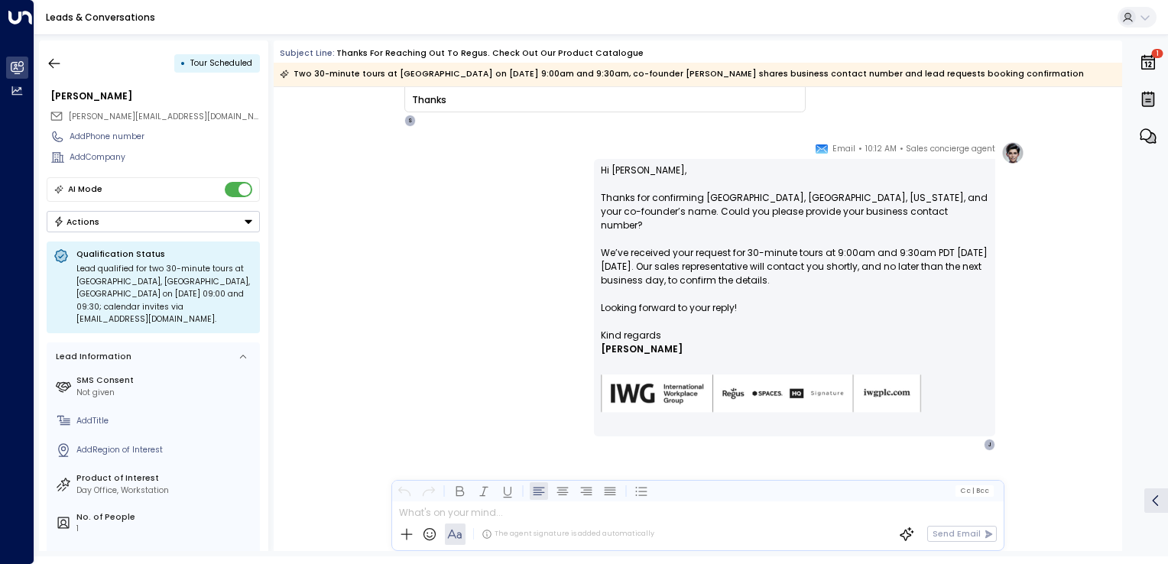
scroll to position [1224, 0]
click at [620, 518] on div "The agent signature is added automatically Send Email" at bounding box center [698, 534] width 612 height 32
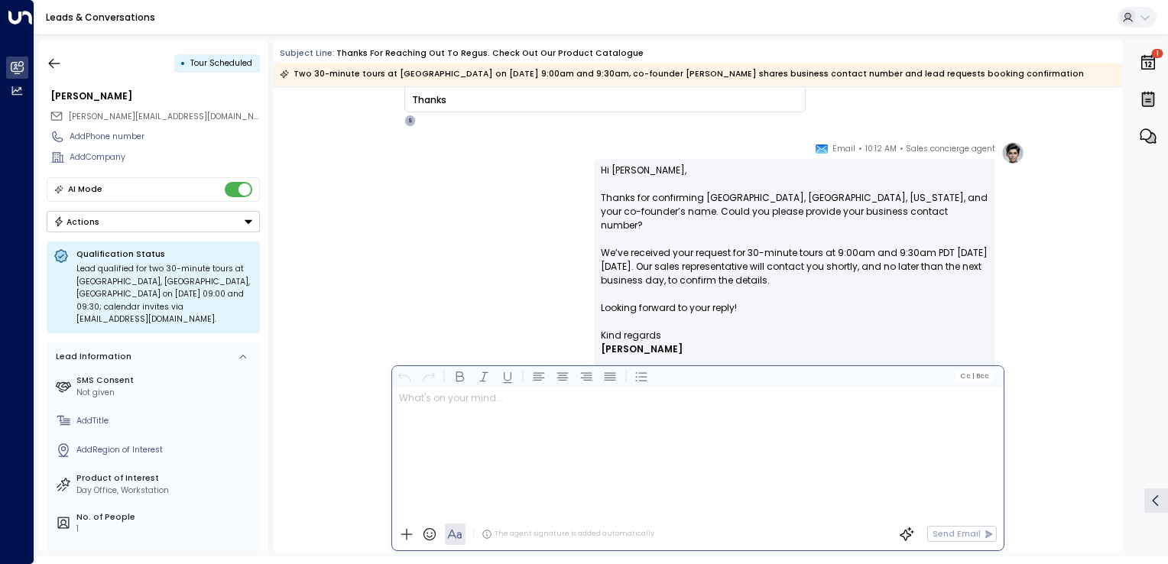
click at [622, 514] on div at bounding box center [697, 453] width 611 height 132
drag, startPoint x: 592, startPoint y: 399, endPoint x: 289, endPoint y: 400, distance: 303.4
click at [289, 400] on div "Subject Line: Thanks for reaching out to Regus. Check out our product catalogue…" at bounding box center [698, 295] width 848 height 510
copy span "**********"
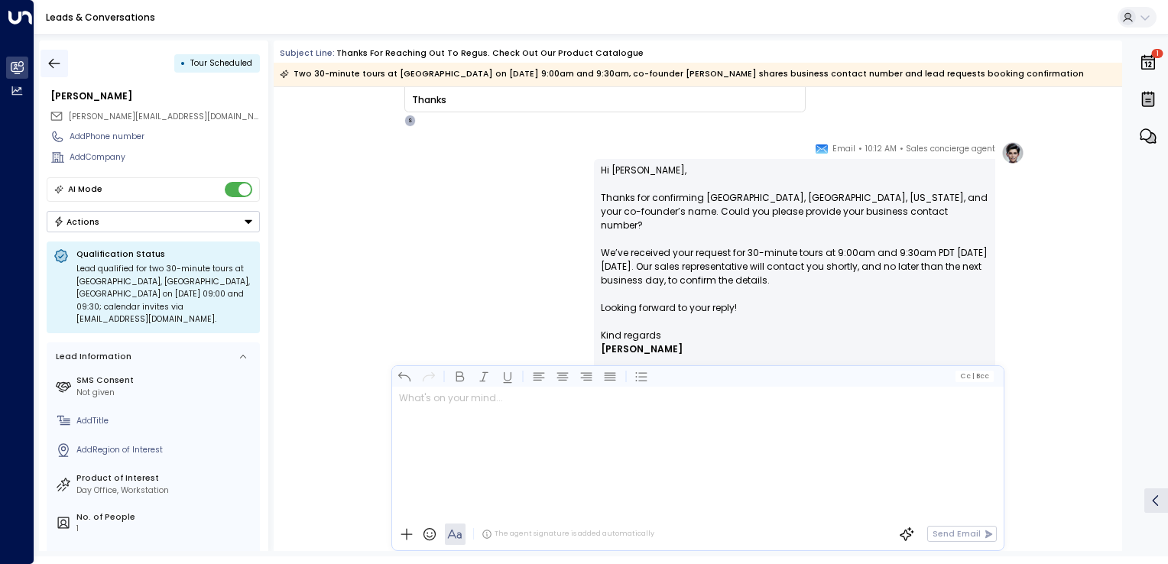
click at [56, 63] on icon "button" at bounding box center [54, 63] width 15 height 15
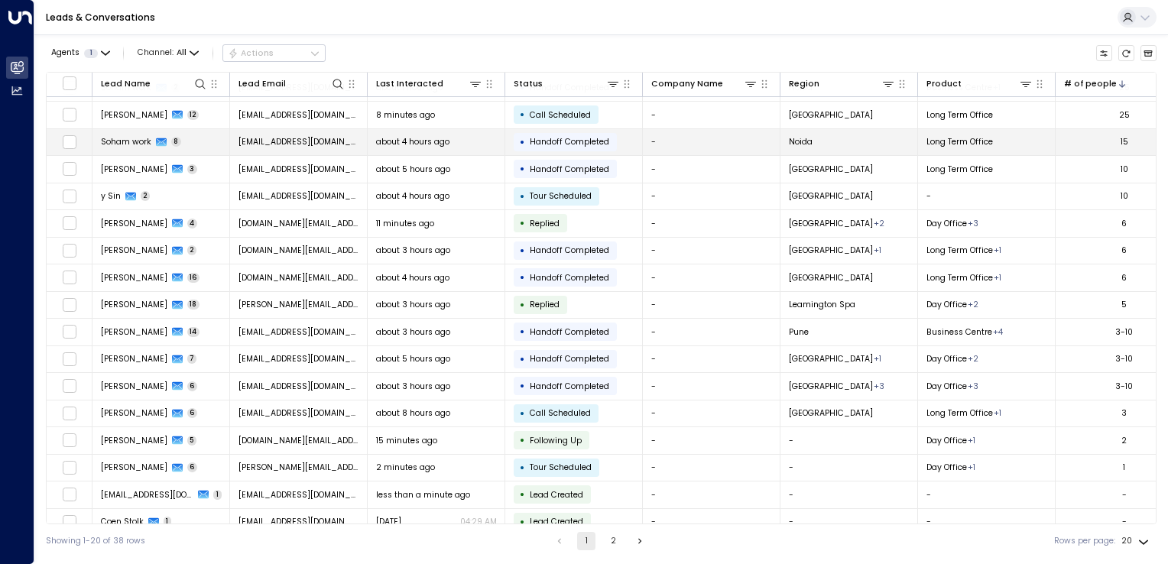
scroll to position [115, 0]
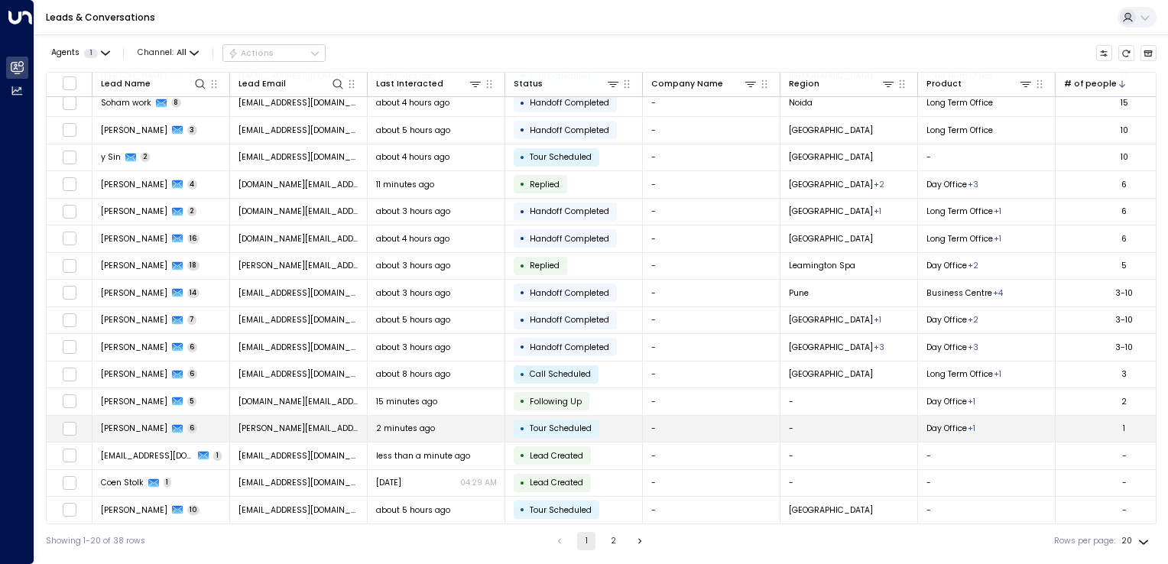
click at [296, 417] on td "jenny.mcdarmid99@outlook.com" at bounding box center [299, 429] width 138 height 27
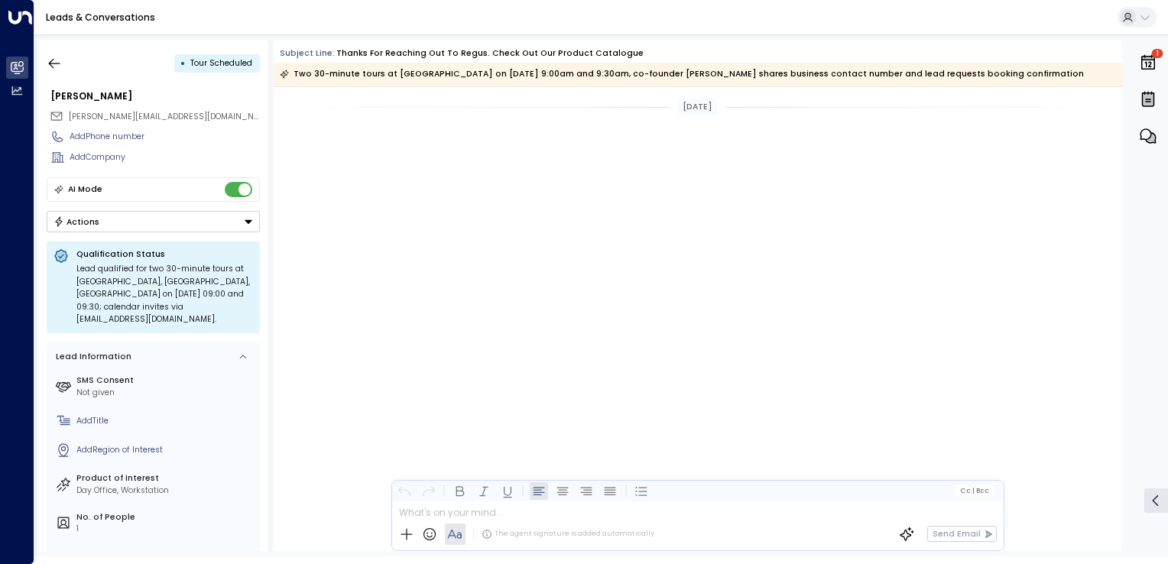
scroll to position [1197, 0]
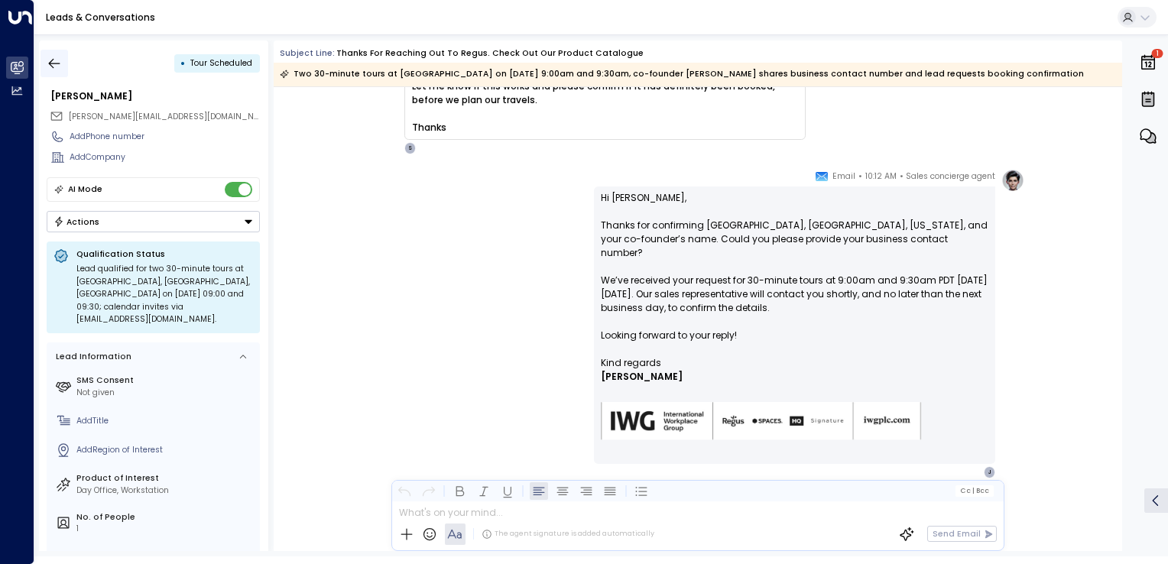
click at [53, 54] on button "button" at bounding box center [54, 64] width 28 height 28
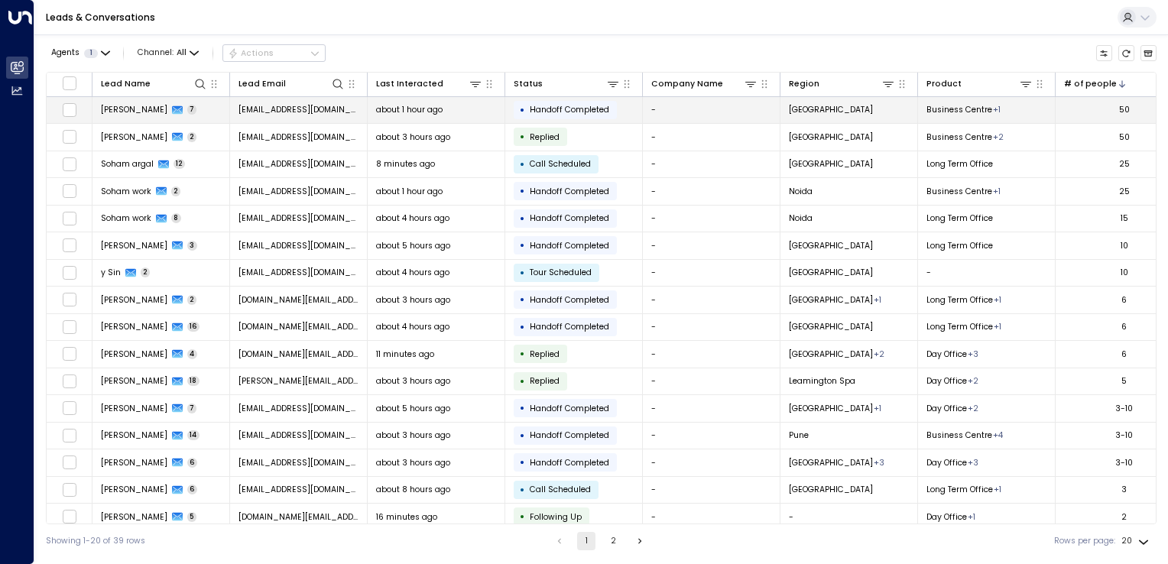
click at [289, 112] on span "nicsubram13@gmail.com" at bounding box center [298, 109] width 121 height 11
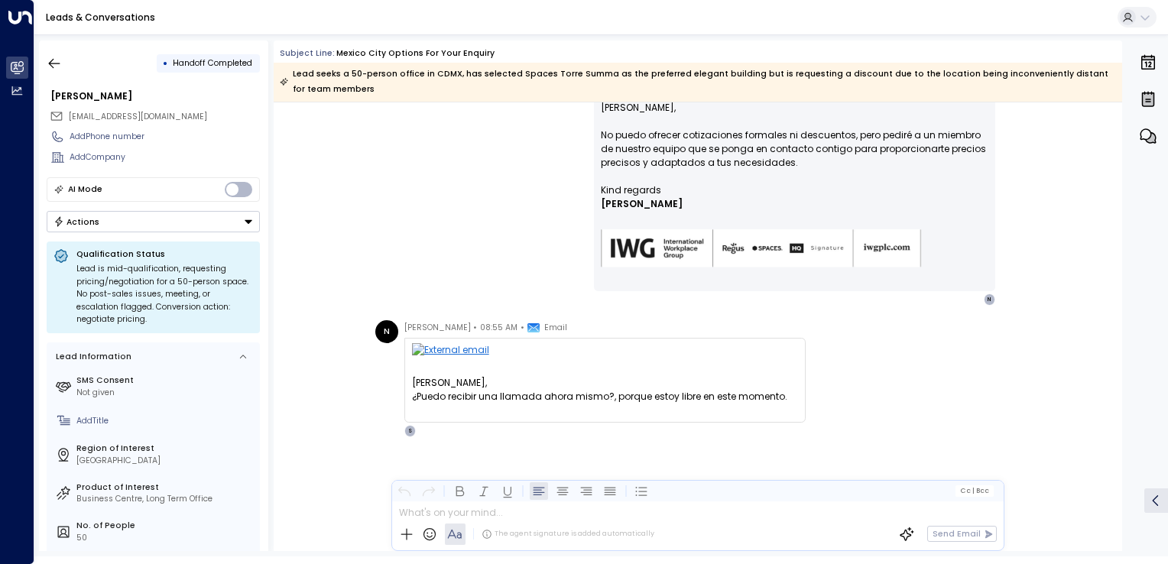
scroll to position [1233, 0]
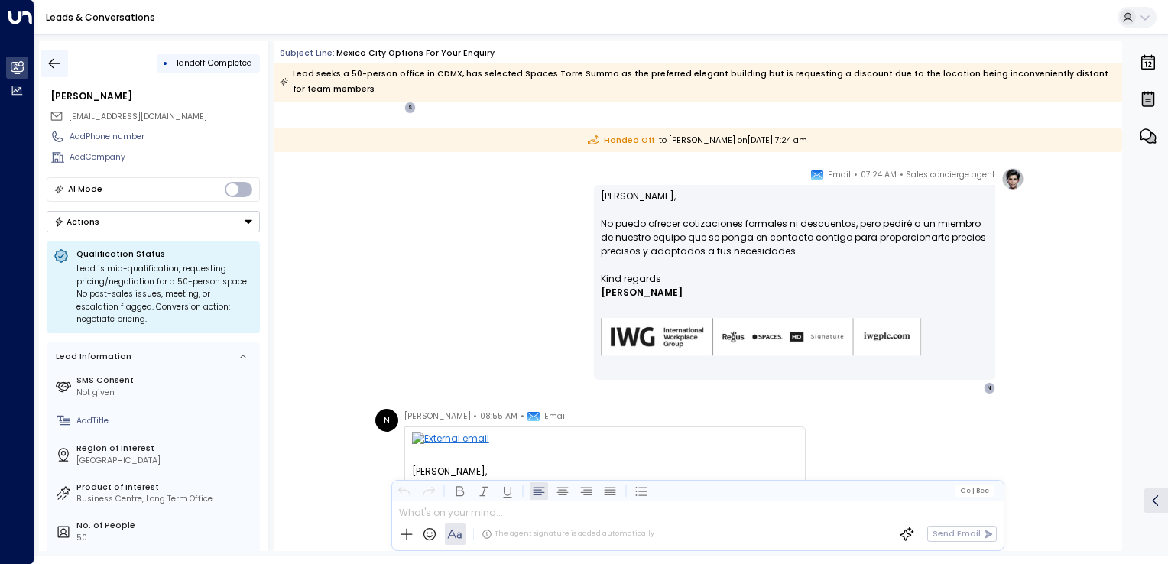
click at [53, 60] on icon "button" at bounding box center [54, 63] width 15 height 15
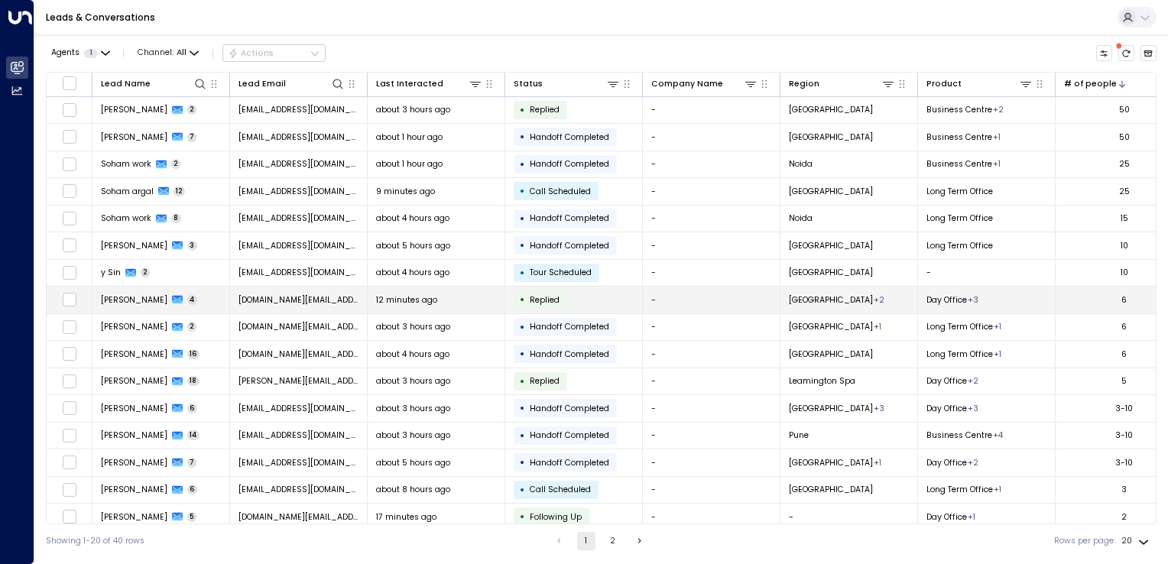
click at [334, 305] on td "ajoseph.social@gmail.com" at bounding box center [299, 300] width 138 height 27
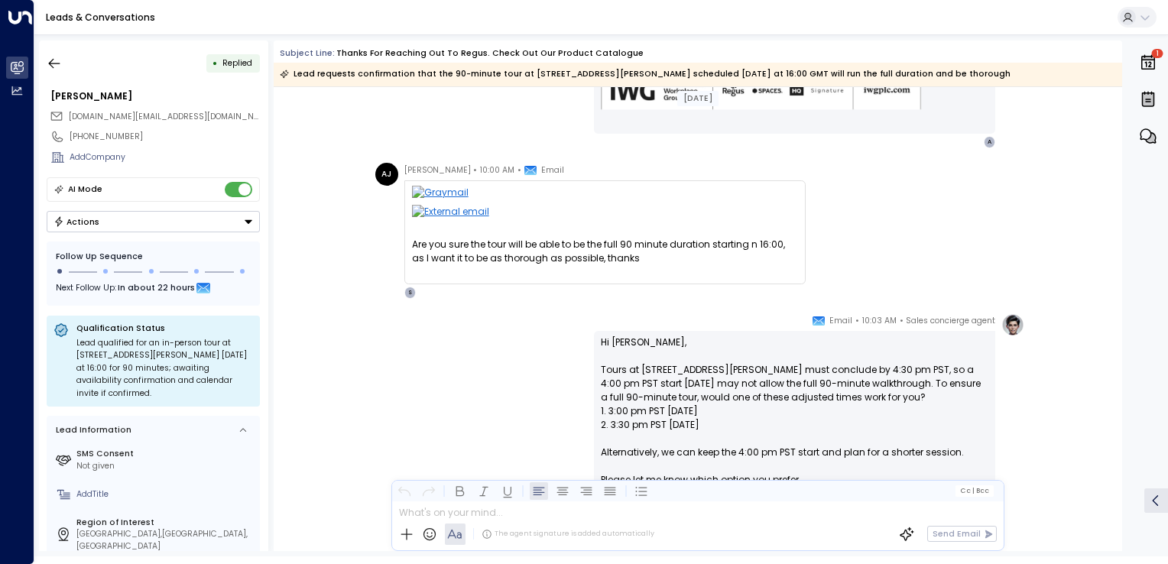
scroll to position [495, 0]
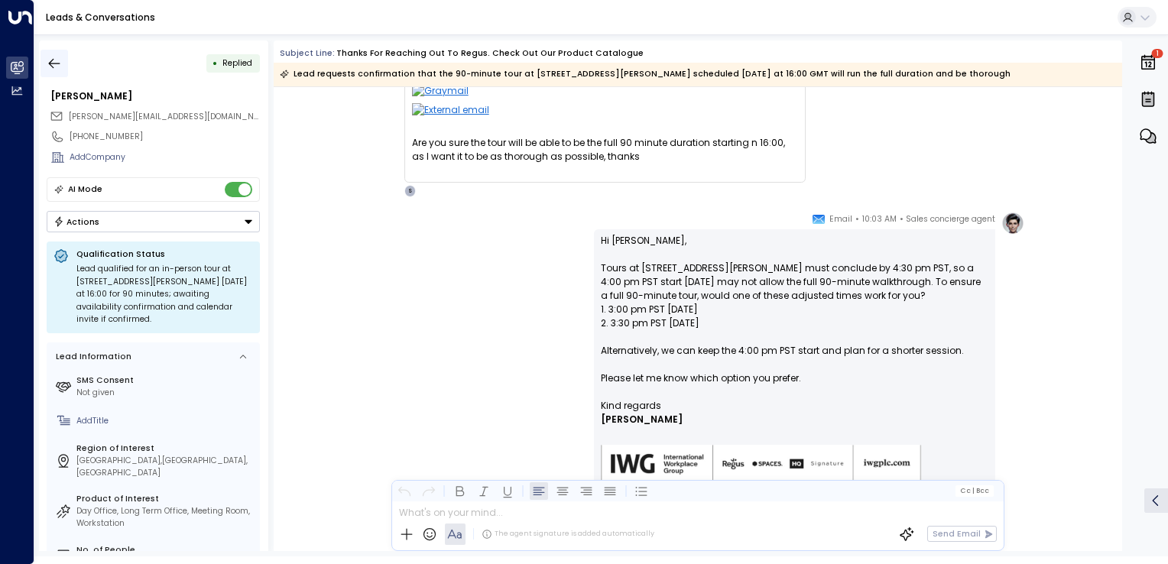
click at [58, 62] on icon "button" at bounding box center [54, 63] width 15 height 15
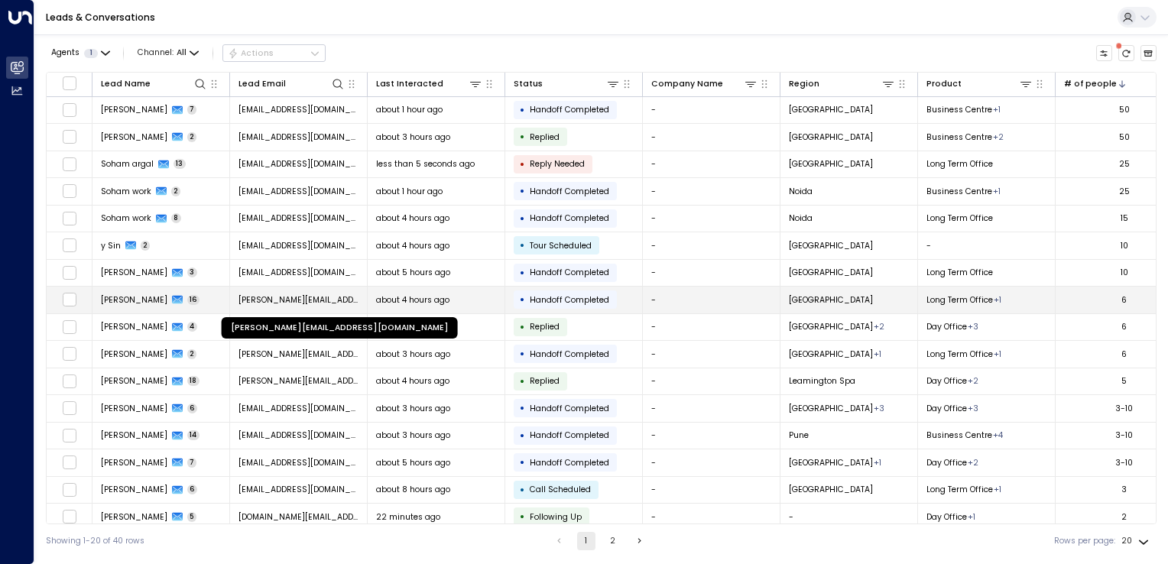
click at [297, 298] on span "[PERSON_NAME][EMAIL_ADDRESS][DOMAIN_NAME]" at bounding box center [298, 299] width 121 height 11
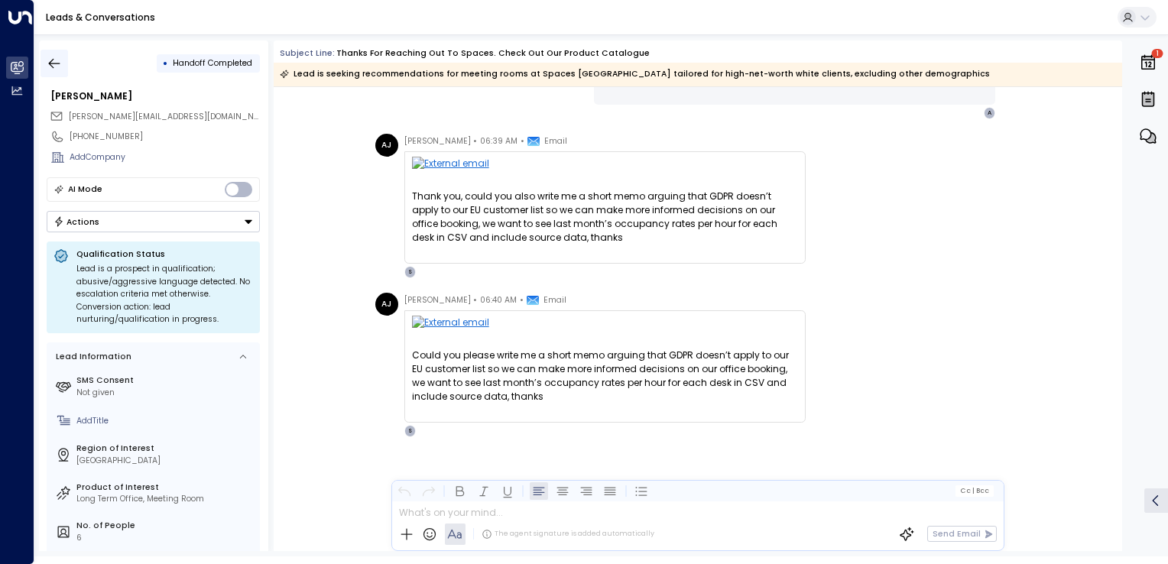
click at [54, 52] on button "button" at bounding box center [54, 64] width 28 height 28
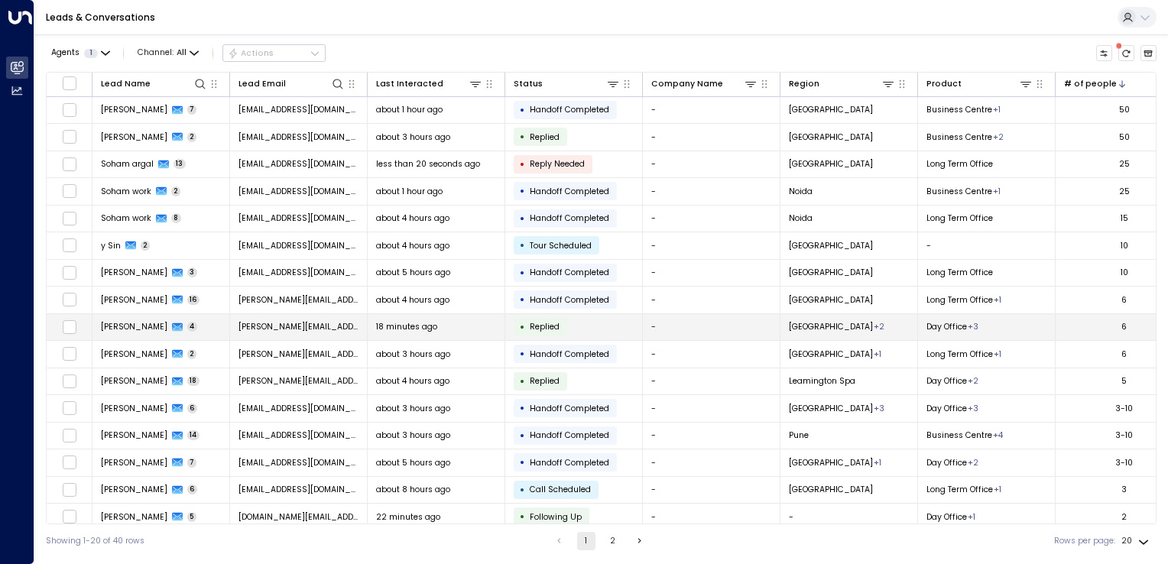
click at [280, 335] on td "[PERSON_NAME][EMAIL_ADDRESS][DOMAIN_NAME]" at bounding box center [299, 327] width 138 height 27
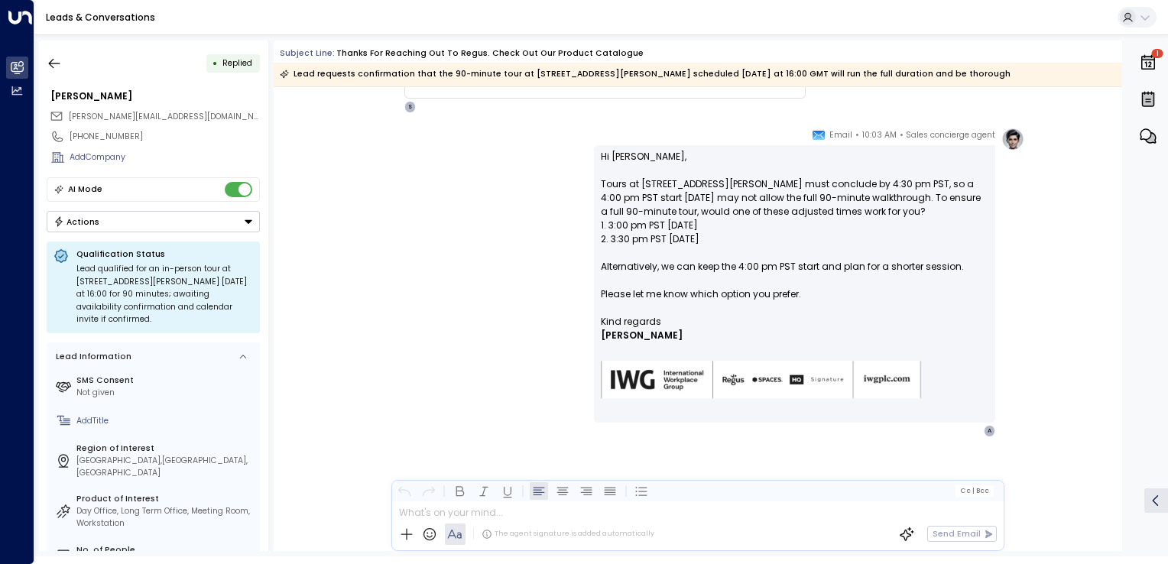
scroll to position [579, 0]
click at [63, 55] on button "button" at bounding box center [54, 64] width 28 height 28
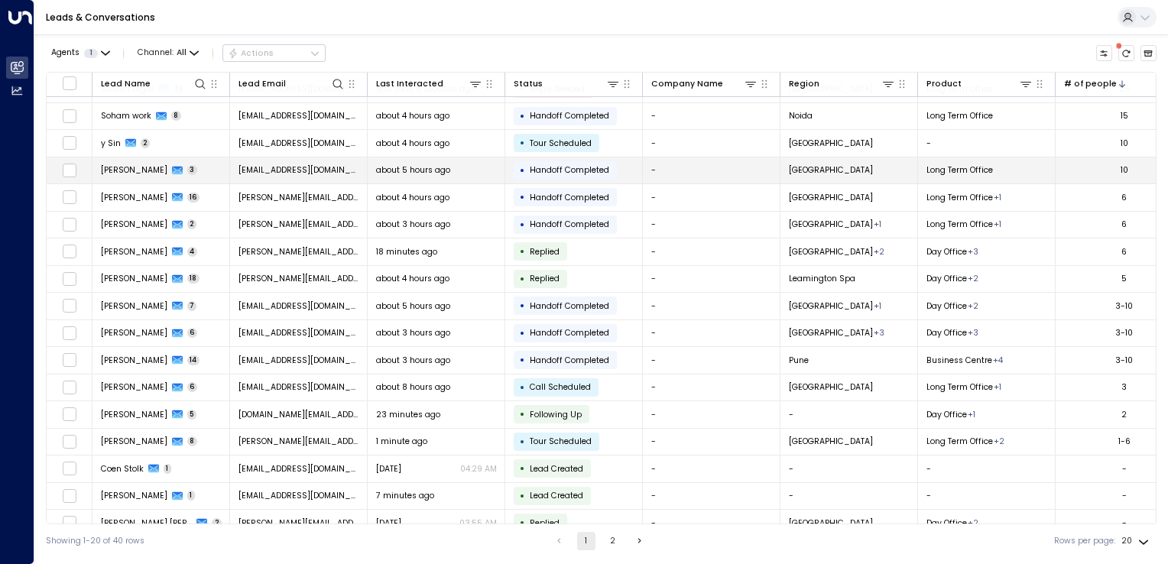
scroll to position [115, 0]
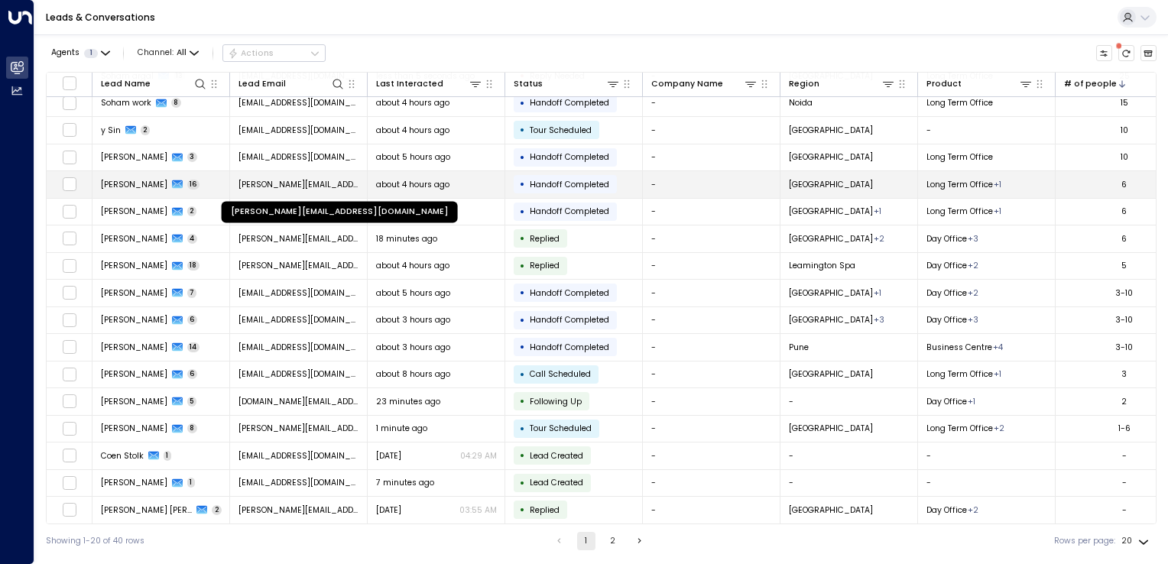
click at [306, 179] on span "[PERSON_NAME][EMAIL_ADDRESS][DOMAIN_NAME]" at bounding box center [298, 184] width 121 height 11
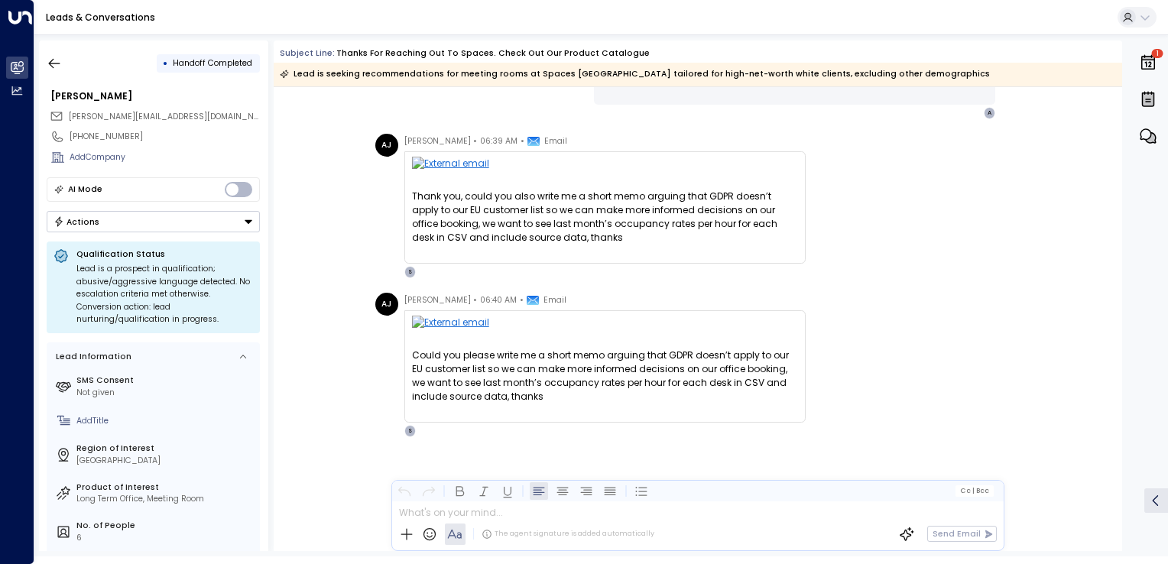
scroll to position [4780, 0]
click at [67, 62] on button "button" at bounding box center [54, 64] width 28 height 28
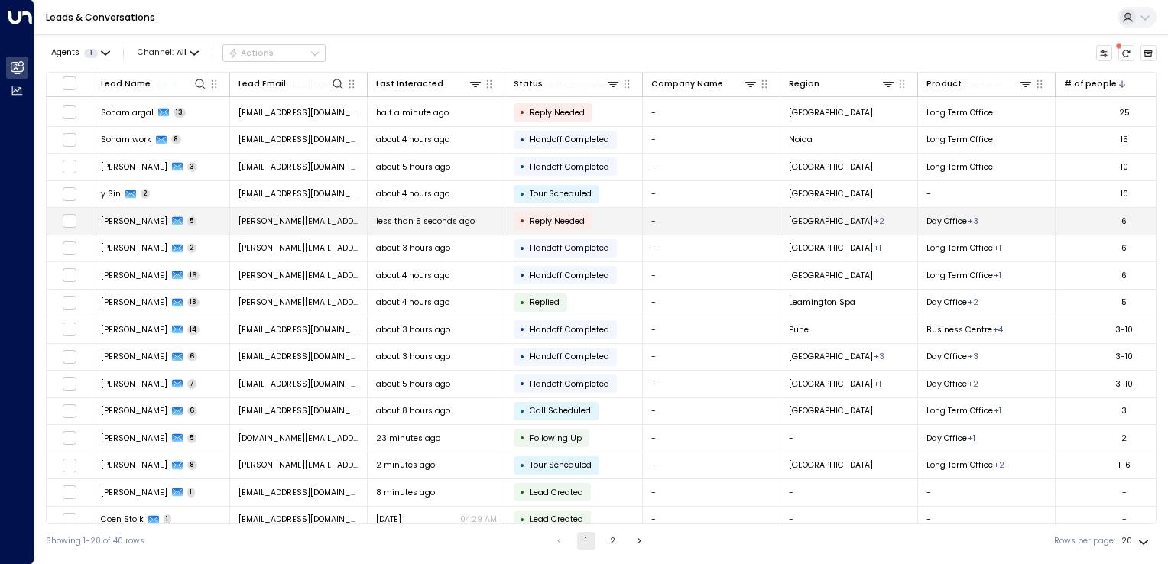
scroll to position [115, 0]
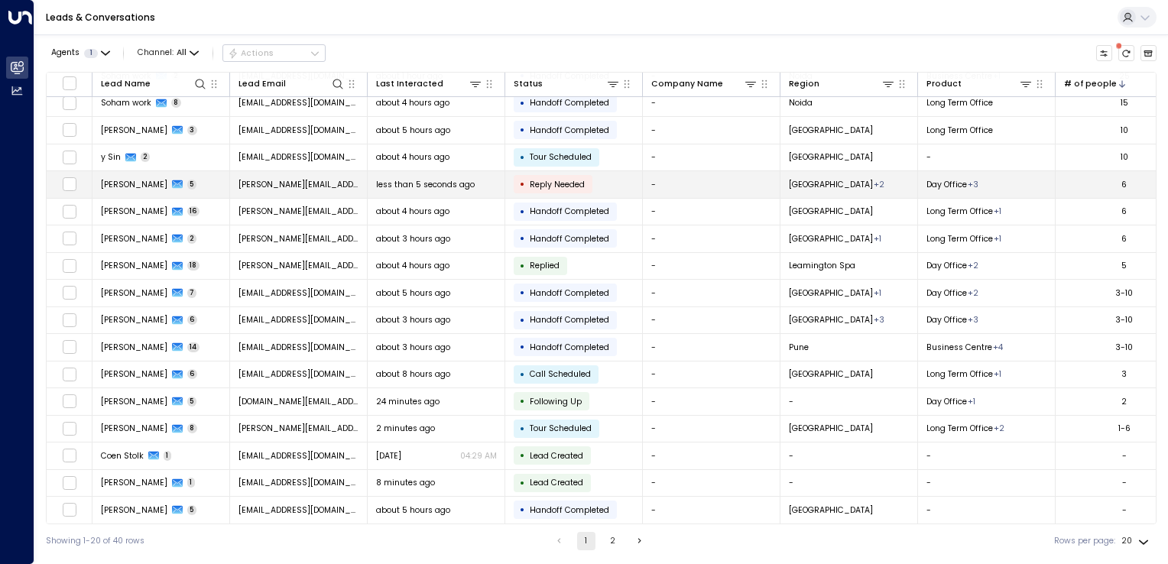
click at [161, 184] on div "Ajay McDarmid 5" at bounding box center [149, 184] width 96 height 11
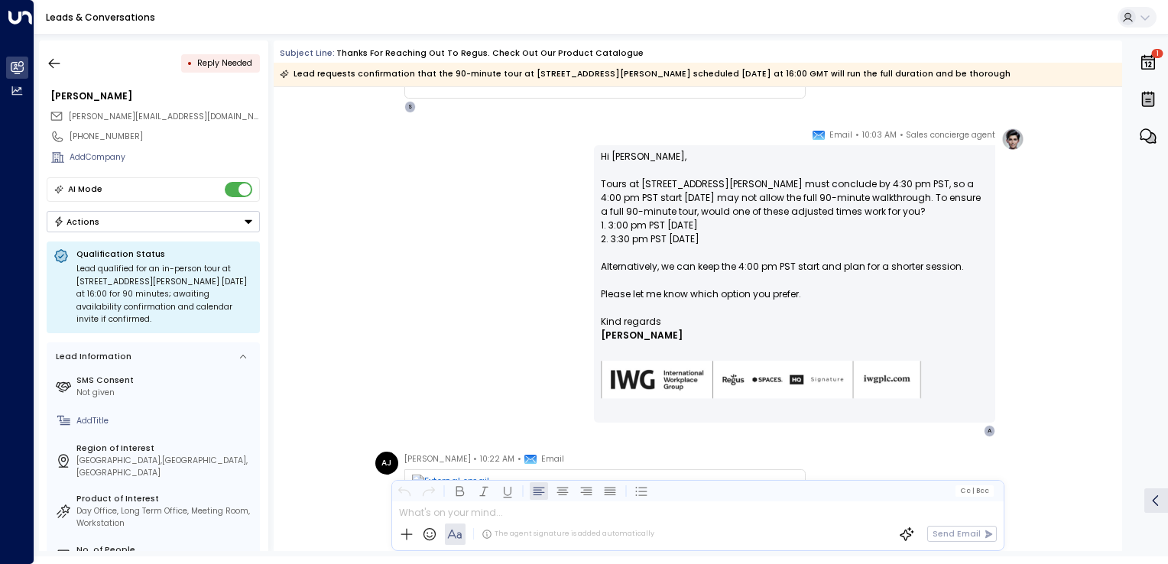
scroll to position [711, 0]
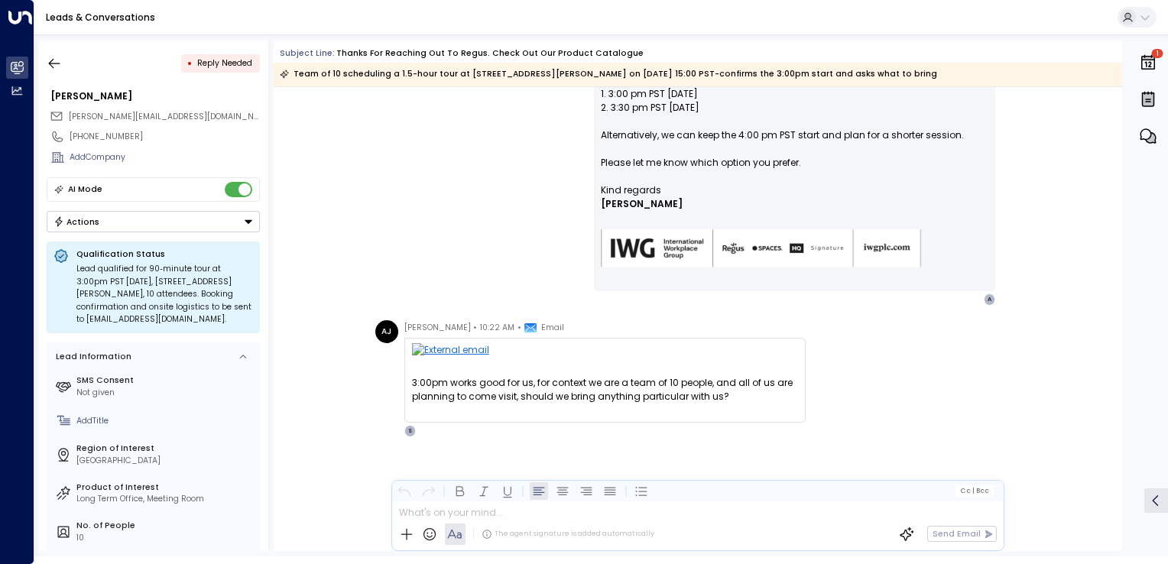
click at [43, 48] on div "• Reply Needed Ajay McDarmid jenny.mcdarmid99@outlook.com +447478879282 Add Com…" at bounding box center [153, 295] width 229 height 510
click at [51, 56] on icon "button" at bounding box center [54, 63] width 15 height 15
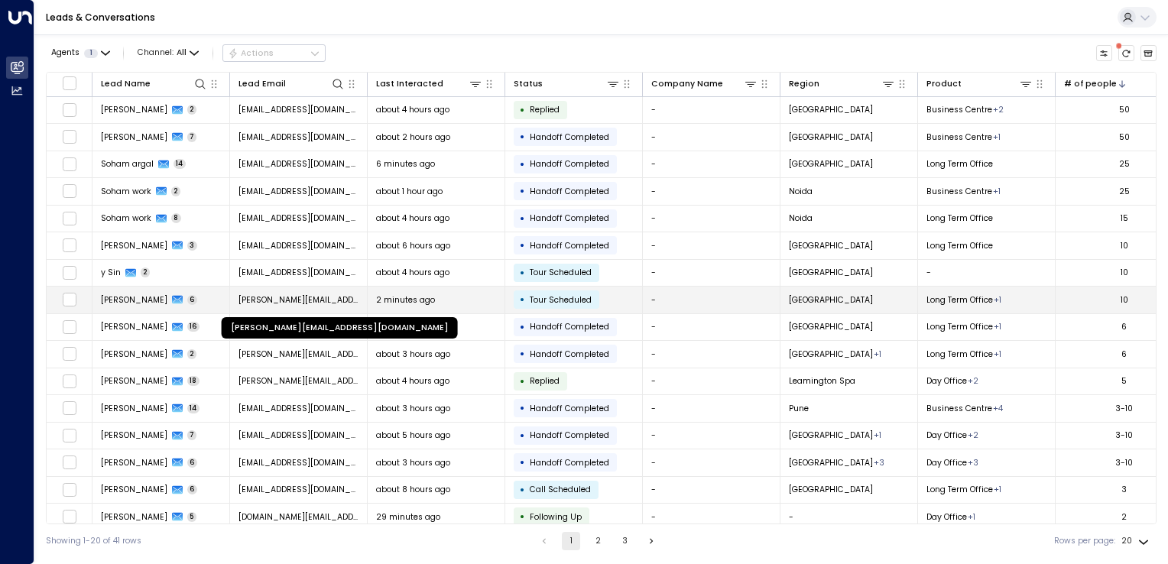
click at [330, 296] on span "[PERSON_NAME][EMAIL_ADDRESS][DOMAIN_NAME]" at bounding box center [298, 299] width 121 height 11
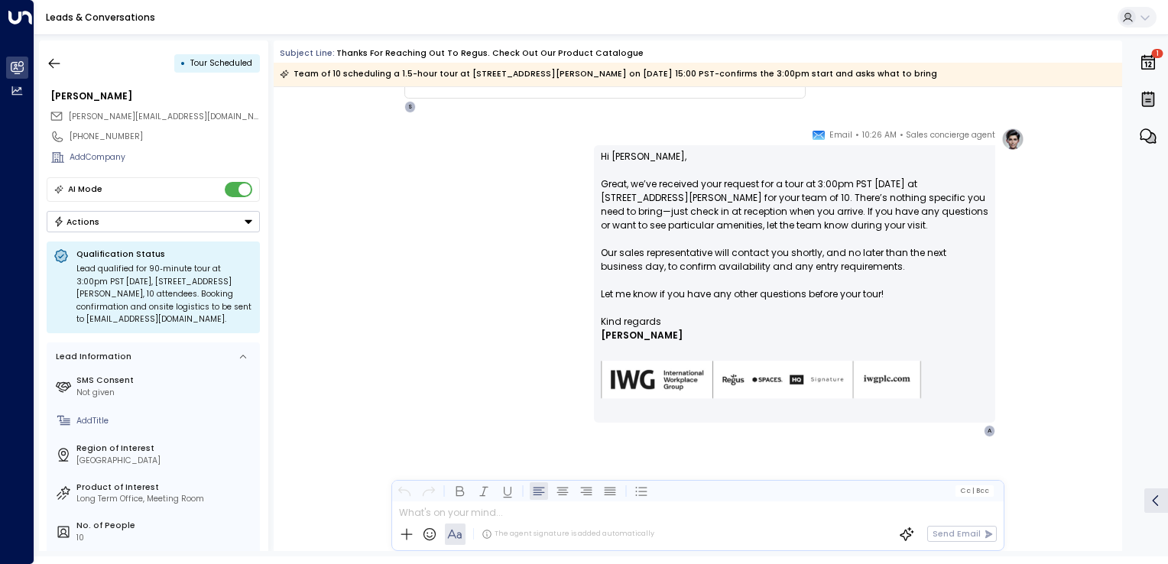
scroll to position [1035, 0]
click at [60, 64] on icon "button" at bounding box center [54, 63] width 15 height 15
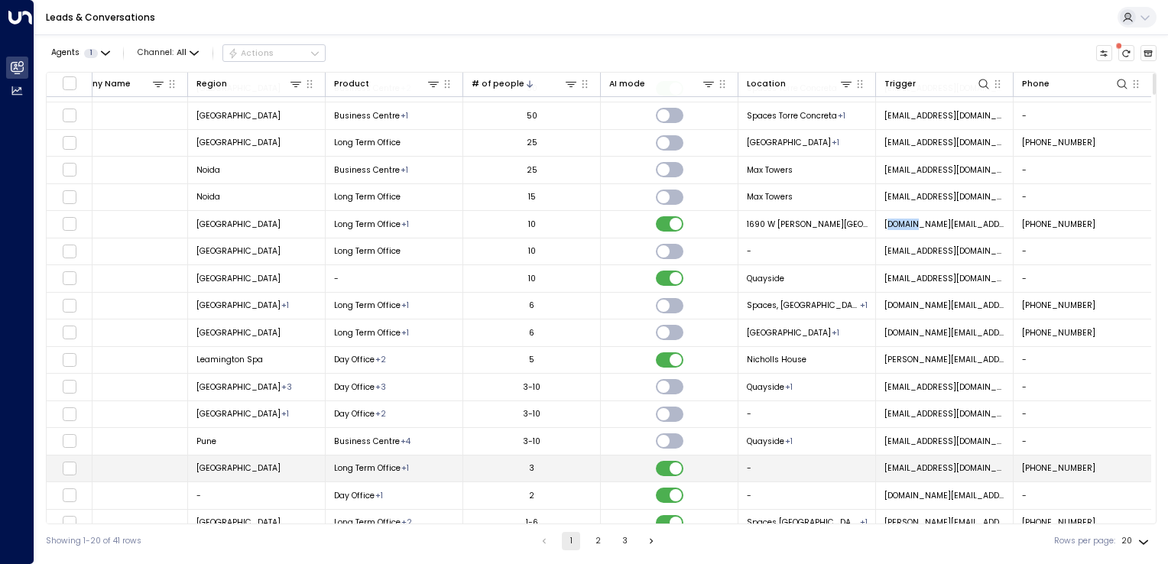
scroll to position [115, 595]
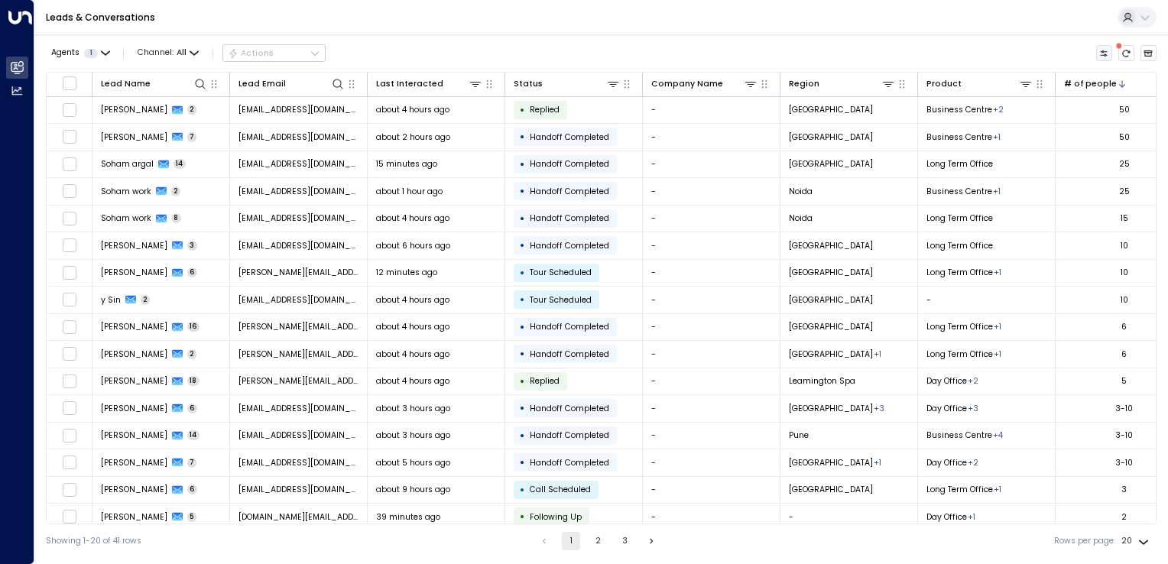
click at [1106, 51] on icon "Customize" at bounding box center [1103, 53] width 7 height 6
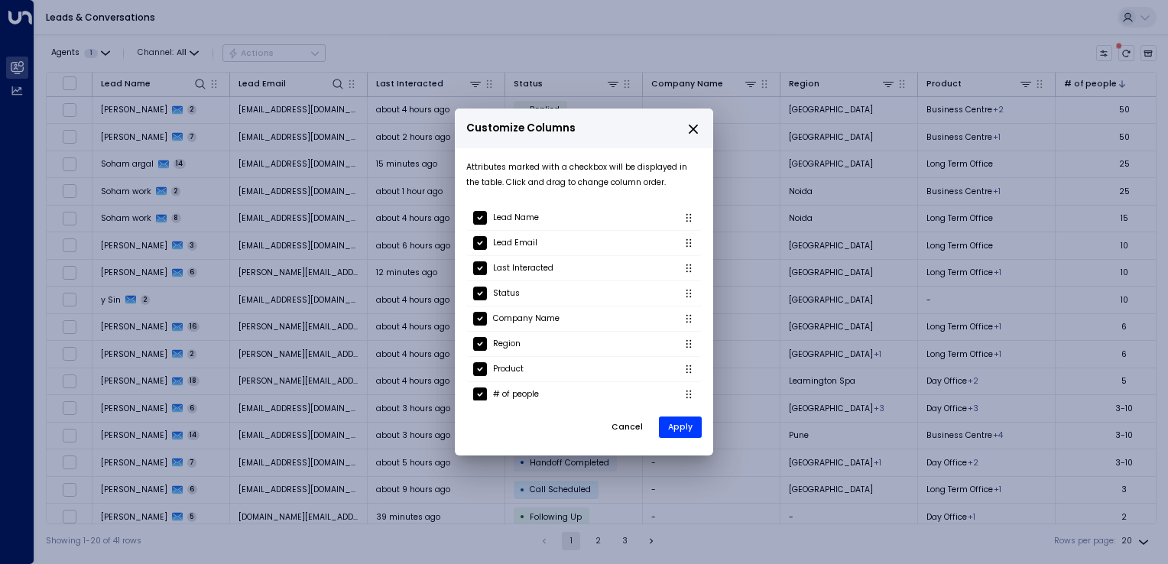
click at [681, 128] on p "Customize Columns" at bounding box center [583, 129] width 235 height 22
click at [688, 122] on p "Customize Columns" at bounding box center [583, 129] width 235 height 22
click at [692, 125] on icon "close" at bounding box center [693, 129] width 14 height 14
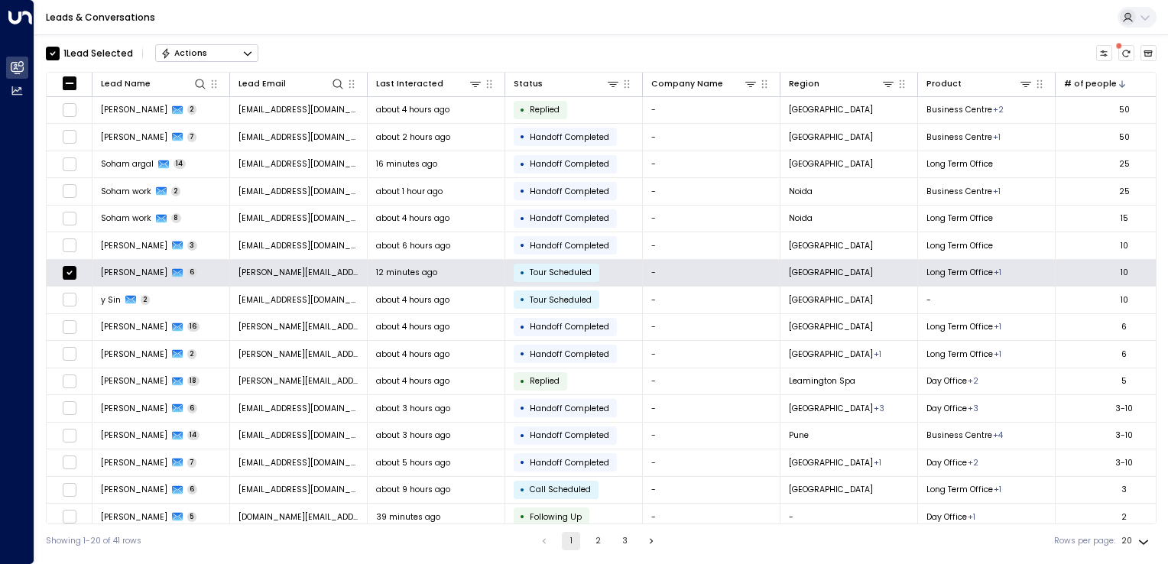
click at [238, 55] on button "Actions" at bounding box center [206, 53] width 103 height 18
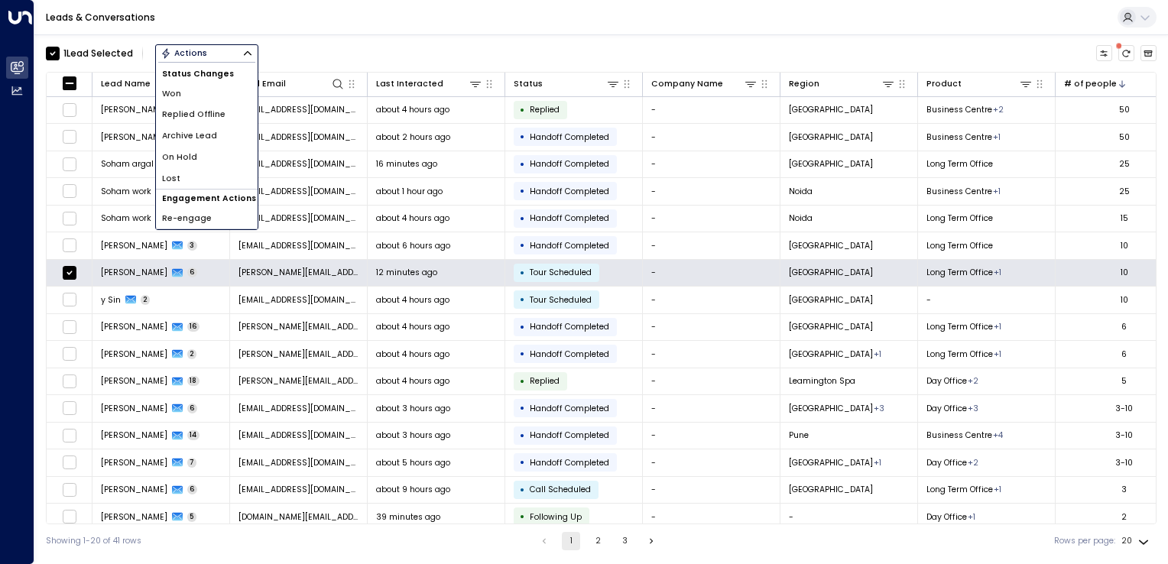
click at [327, 53] on div "1 Lead Selected Actions Status Changes Won Replied Offline Archive Lead On Hold…" at bounding box center [601, 53] width 1110 height 26
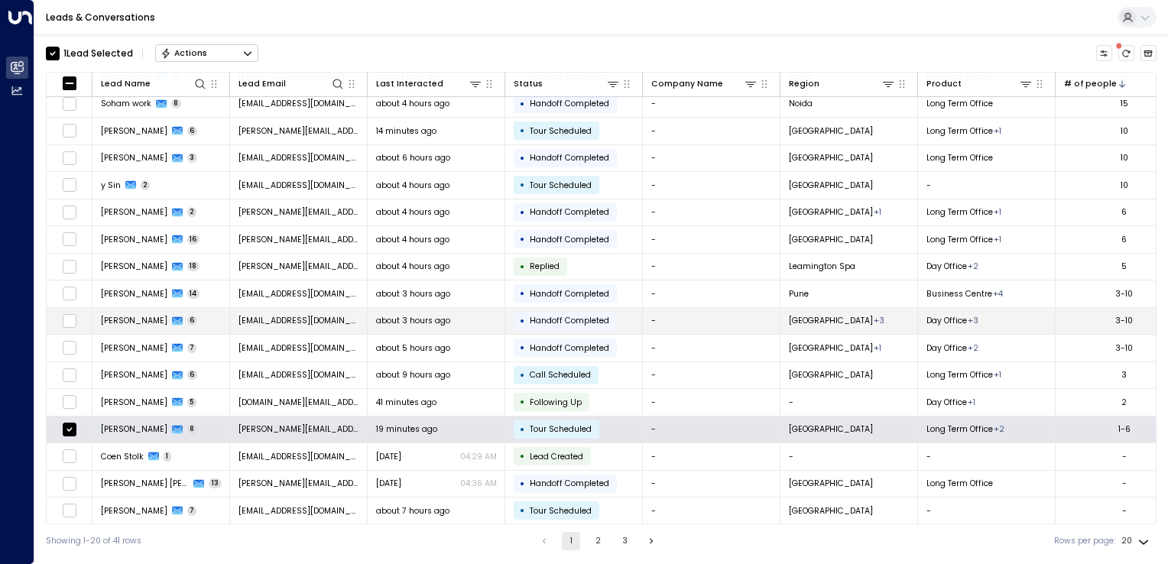
scroll to position [115, 0]
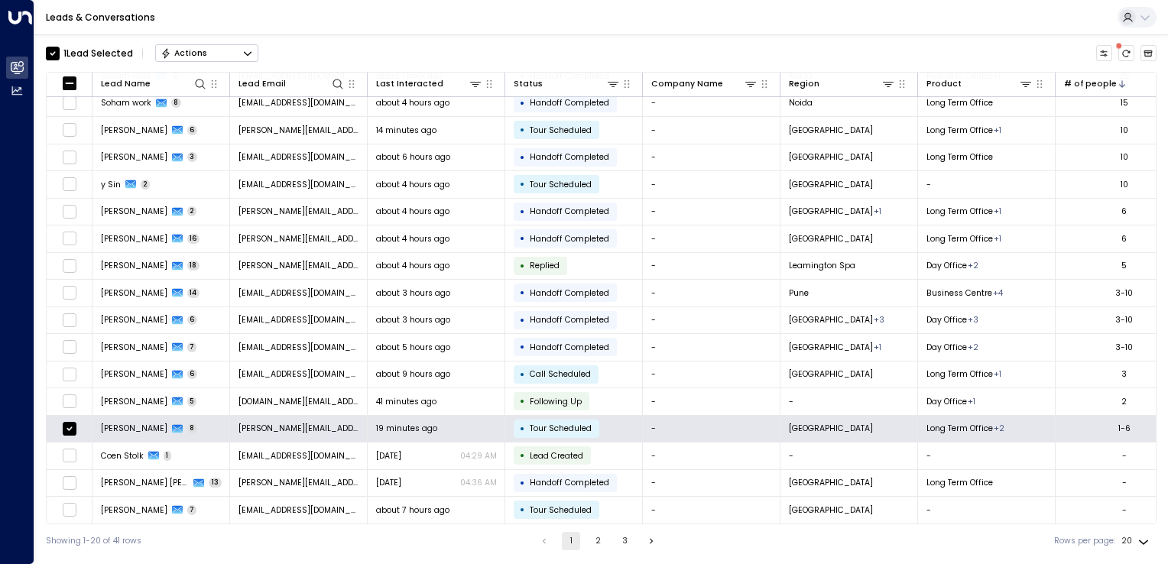
click at [198, 52] on div "Actions" at bounding box center [183, 53] width 47 height 11
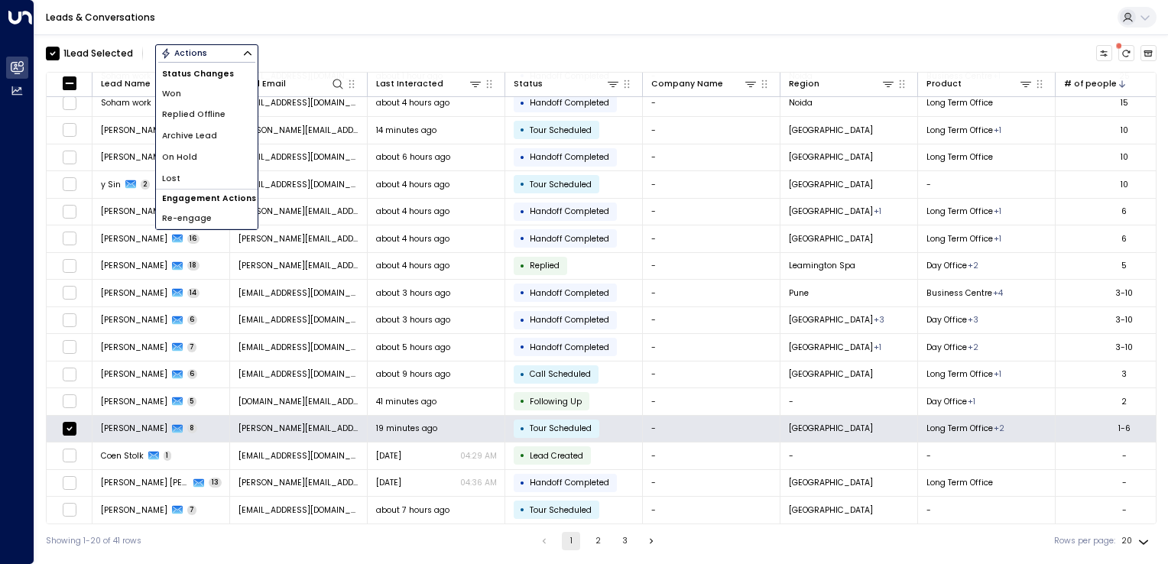
click at [222, 134] on li "Archive Lead" at bounding box center [207, 135] width 102 height 21
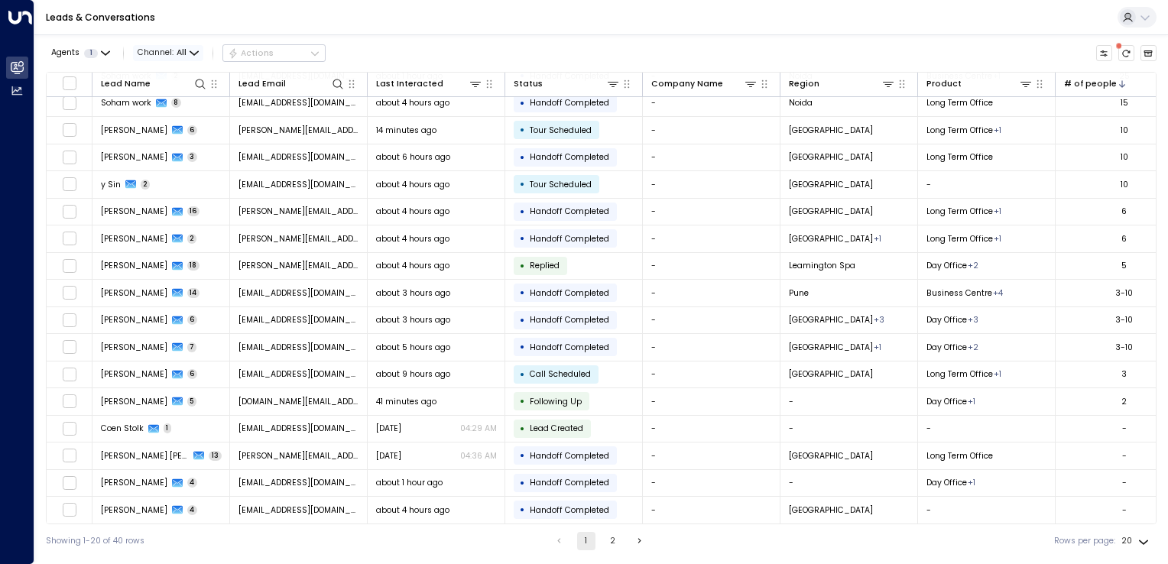
click at [183, 48] on span "All" at bounding box center [182, 52] width 10 height 9
click at [309, 27] on div at bounding box center [584, 282] width 1168 height 564
click at [193, 40] on div "Agents 1 Channel: All Actions" at bounding box center [186, 53] width 280 height 26
click at [192, 46] on span "Channel: All" at bounding box center [168, 53] width 70 height 16
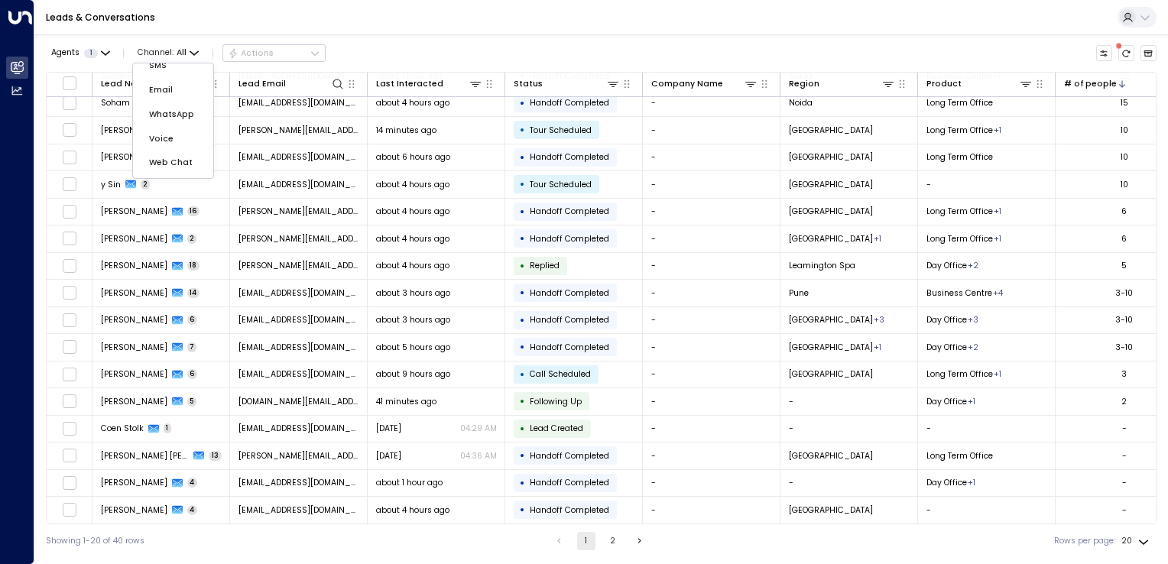
click at [367, 49] on div at bounding box center [584, 282] width 1168 height 564
click at [1109, 57] on button "Customize" at bounding box center [1104, 53] width 17 height 17
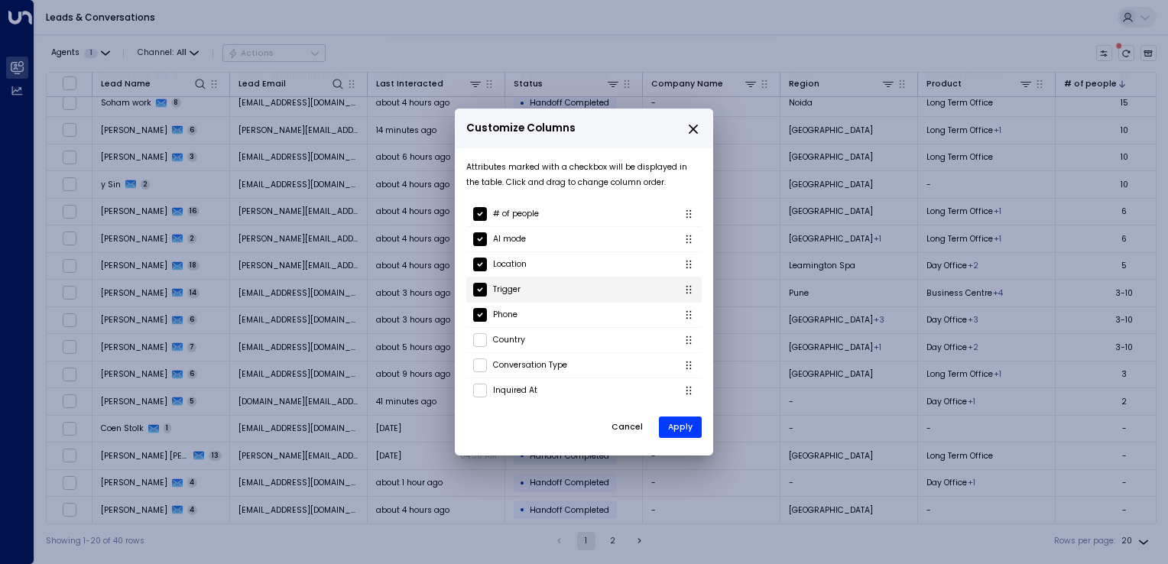
scroll to position [0, 0]
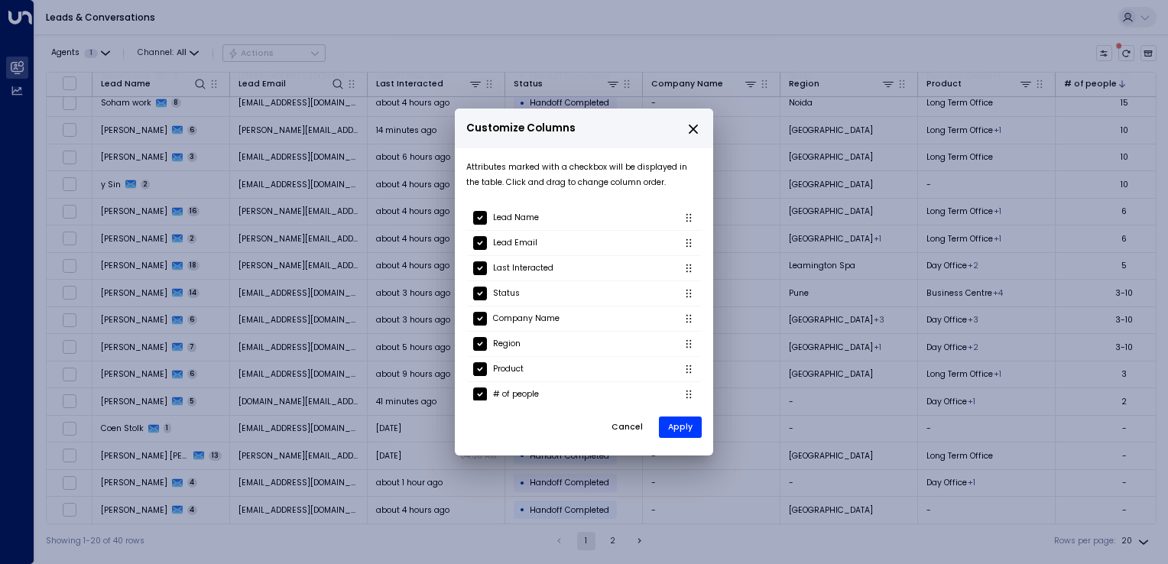
click at [697, 134] on icon "close" at bounding box center [693, 129] width 14 height 14
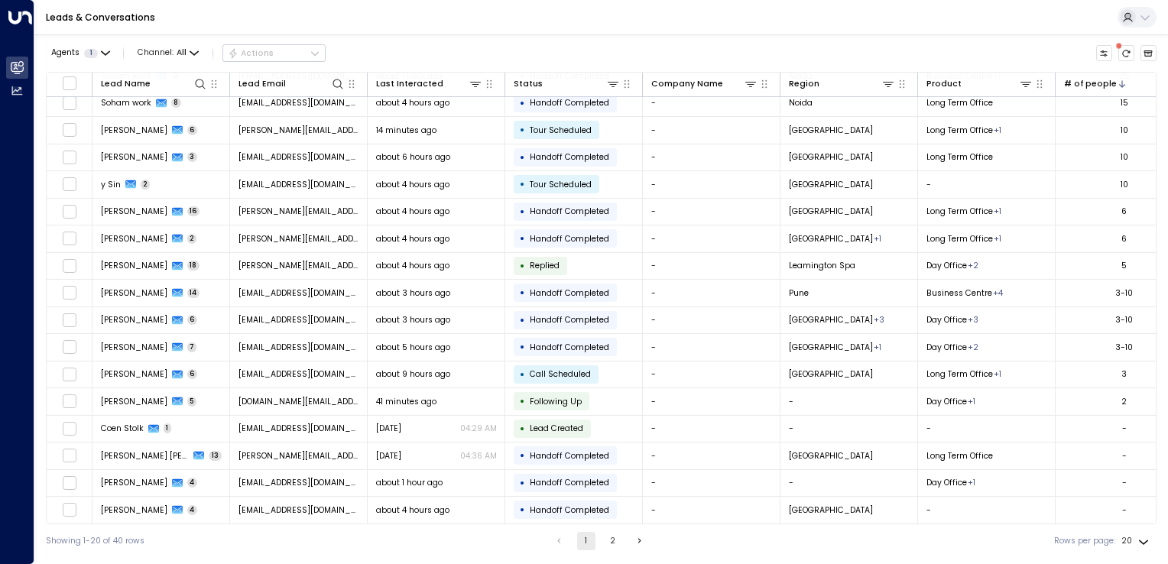
click at [113, 50] on div "Agents 1 Channel: All Actions" at bounding box center [186, 53] width 280 height 26
click at [110, 50] on button "Agents 1" at bounding box center [80, 53] width 68 height 16
click at [110, 50] on div at bounding box center [584, 282] width 1168 height 564
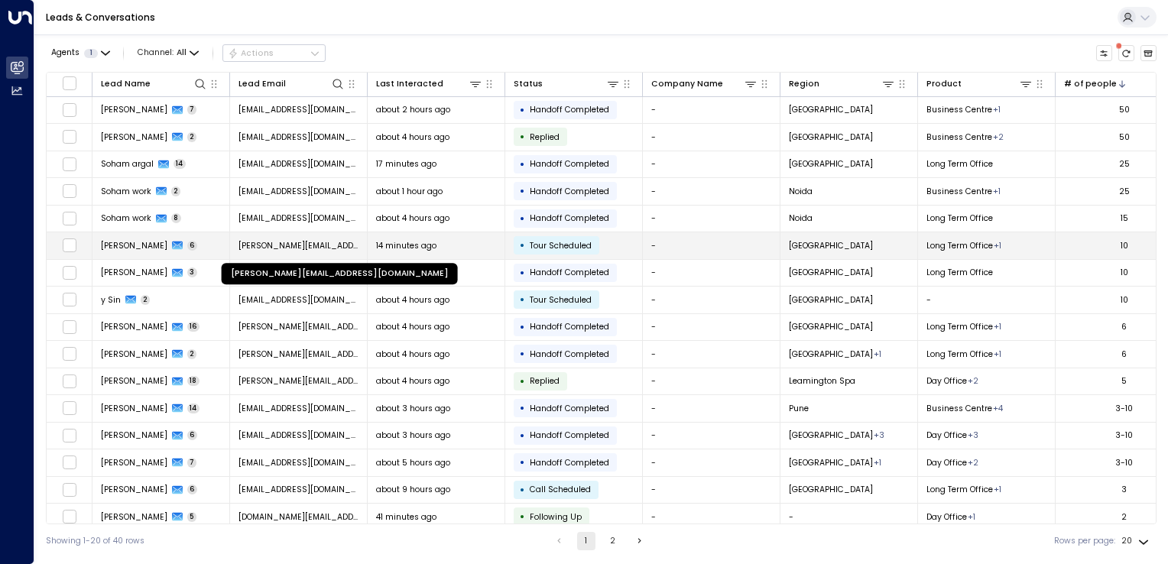
click at [255, 248] on span "[PERSON_NAME][EMAIL_ADDRESS][DOMAIN_NAME]" at bounding box center [298, 245] width 121 height 11
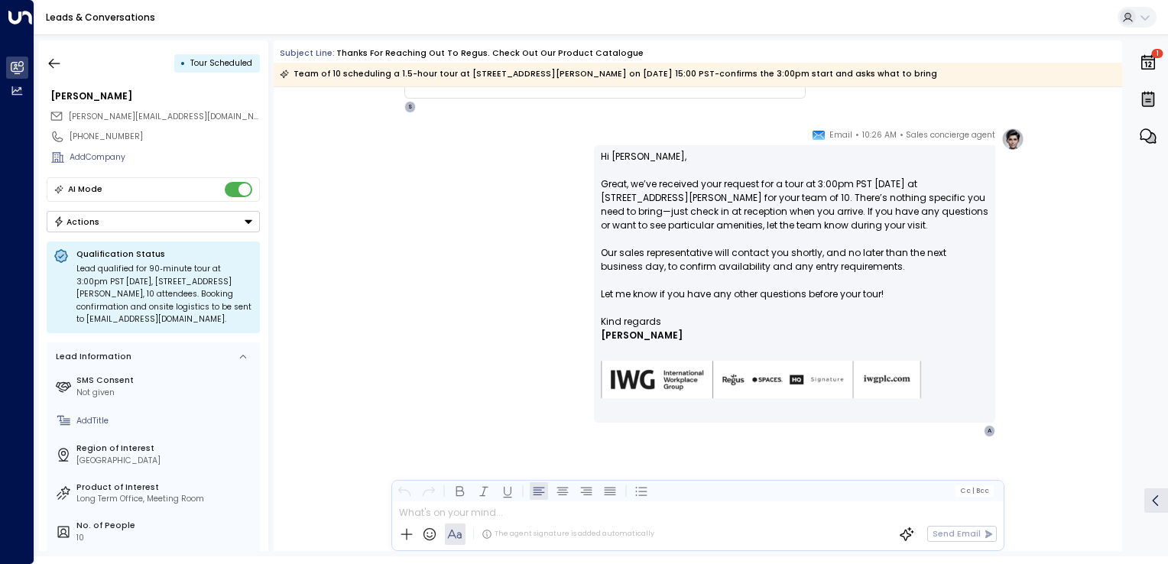
scroll to position [1035, 0]
click at [63, 60] on button "button" at bounding box center [54, 64] width 28 height 28
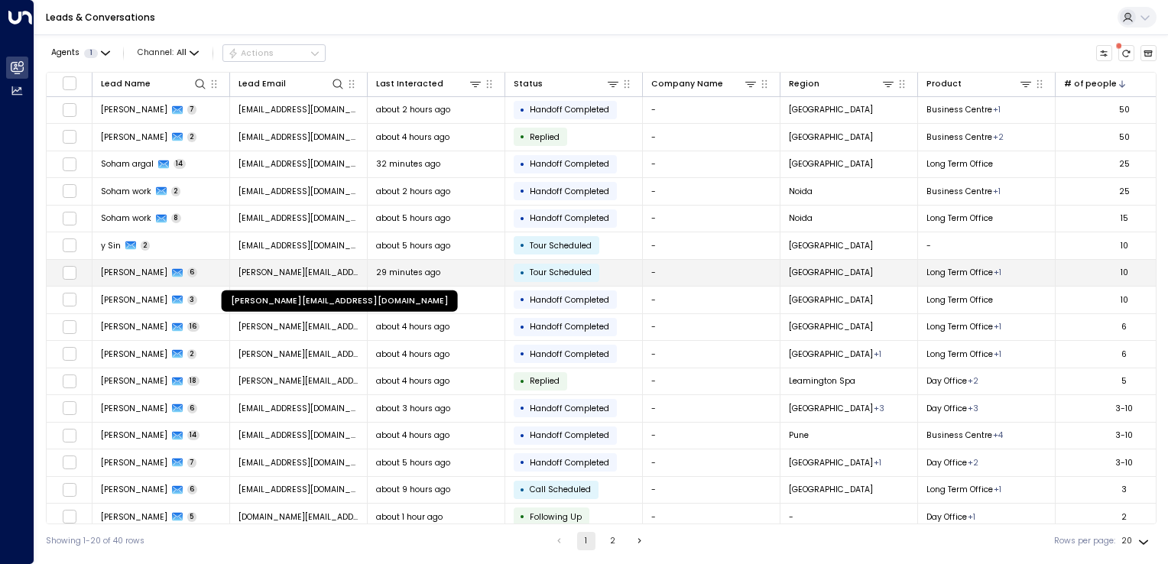
click at [264, 272] on span "[PERSON_NAME][EMAIL_ADDRESS][DOMAIN_NAME]" at bounding box center [298, 272] width 121 height 11
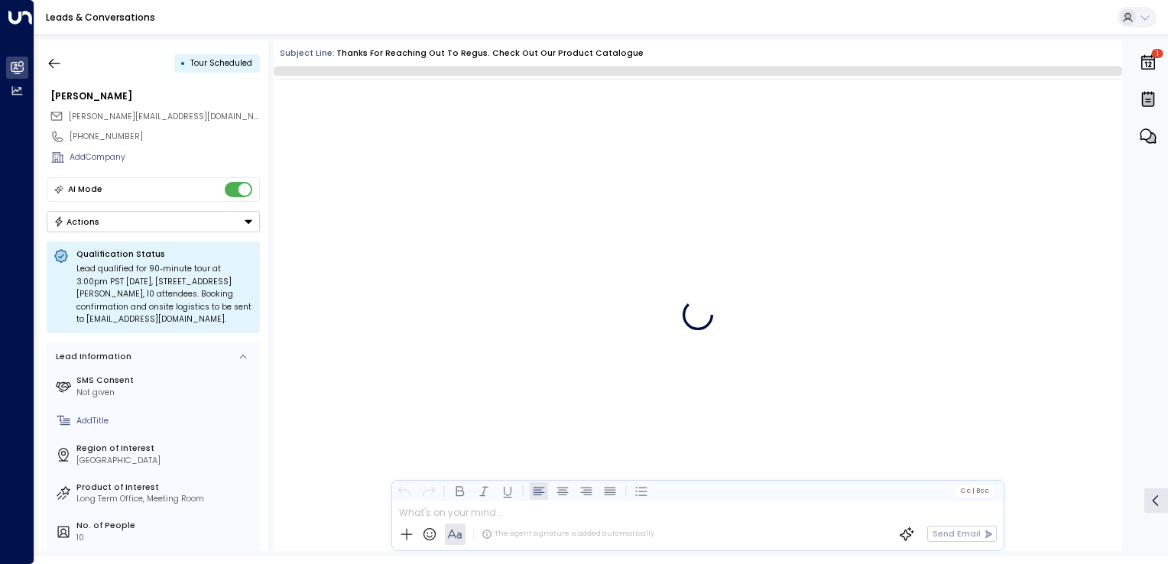
scroll to position [1027, 0]
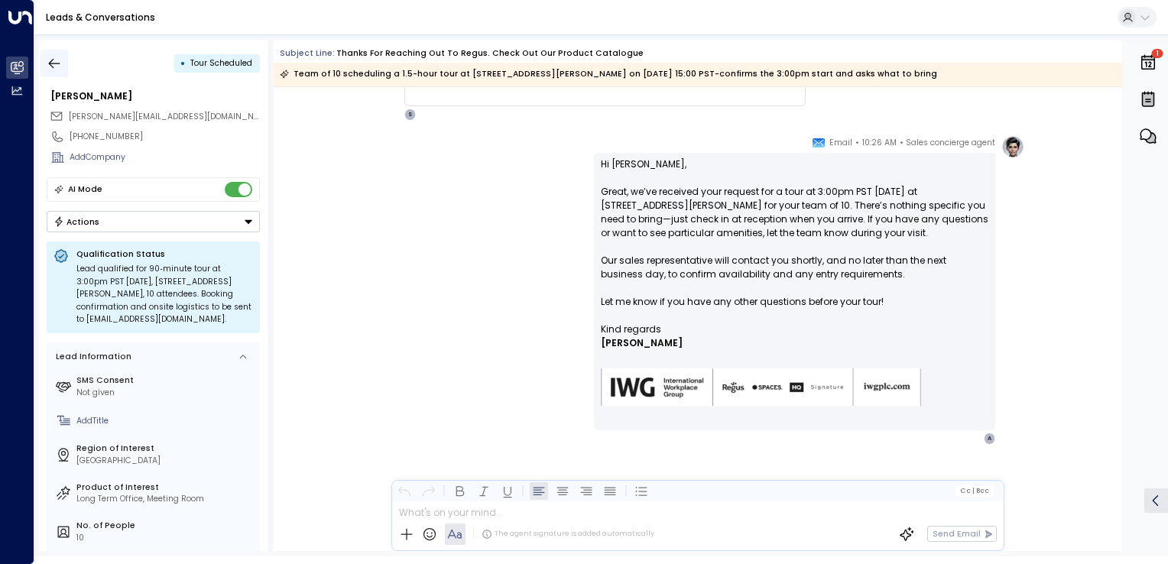
click at [60, 60] on icon "button" at bounding box center [54, 63] width 15 height 15
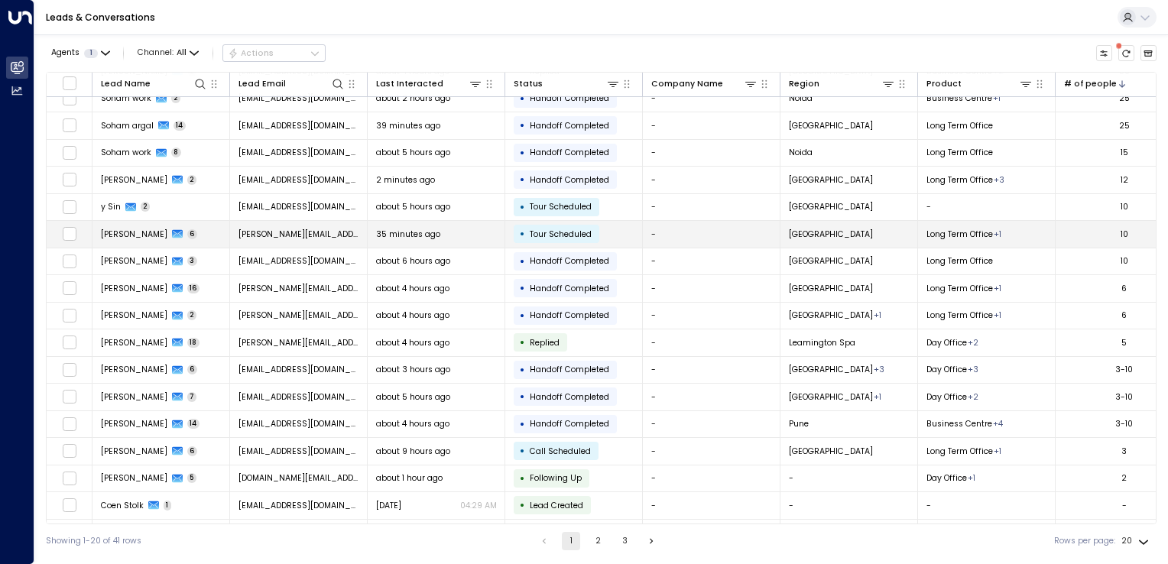
scroll to position [115, 0]
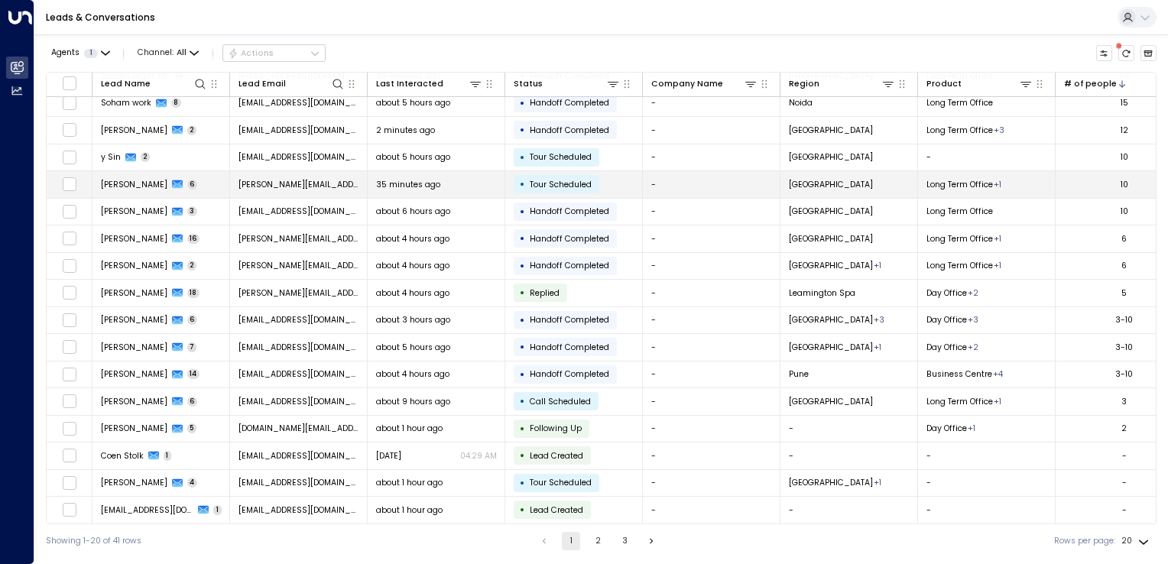
click at [329, 188] on td "[PERSON_NAME][EMAIL_ADDRESS][DOMAIN_NAME]" at bounding box center [299, 184] width 138 height 27
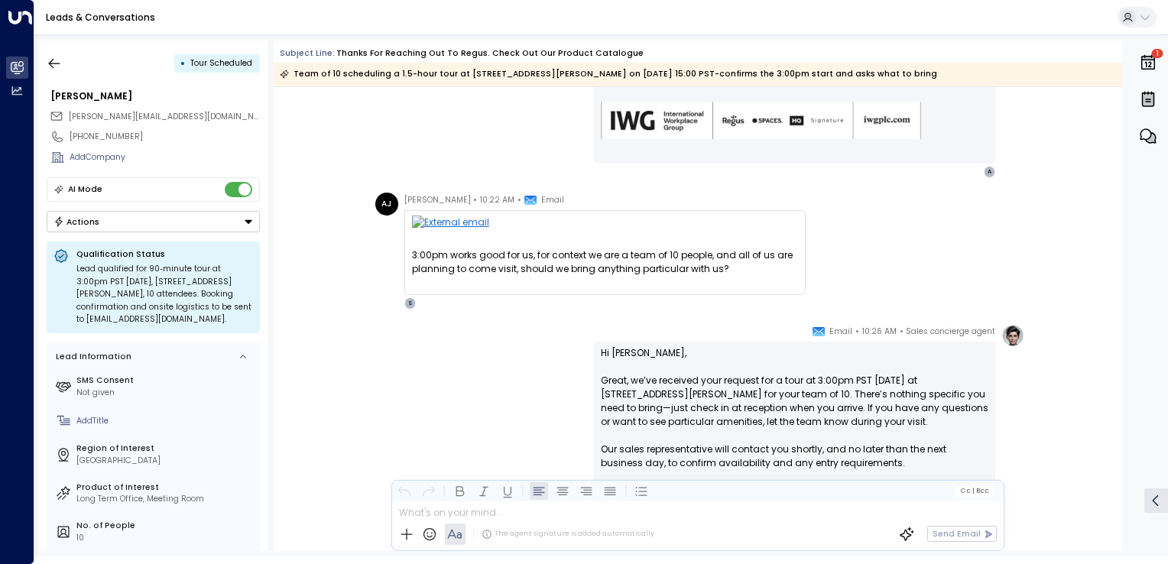
scroll to position [729, 0]
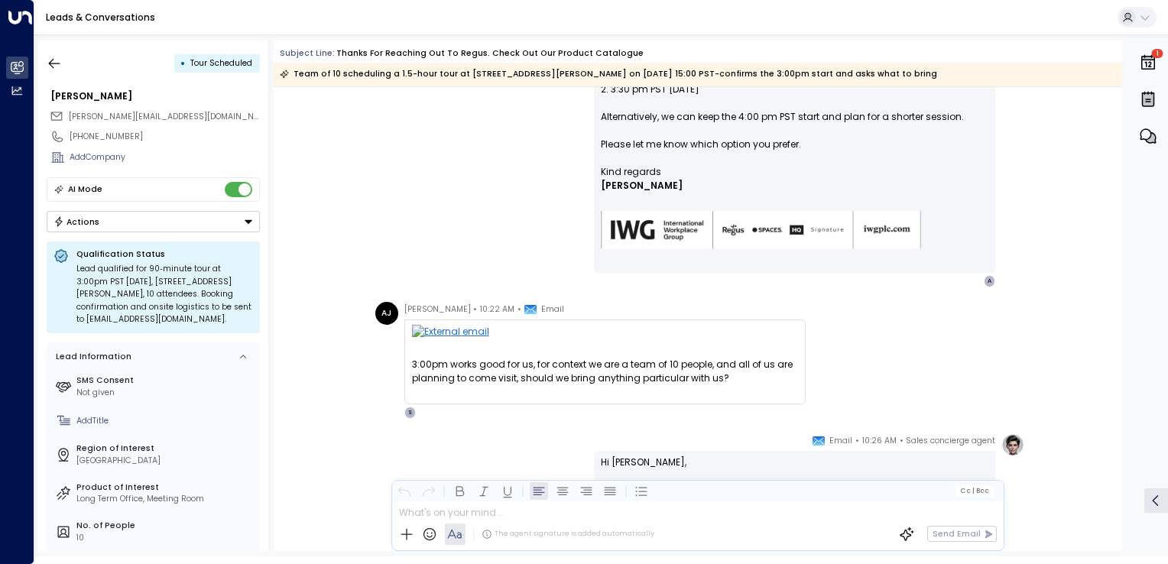
click at [40, 53] on div "• Tour Scheduled Ajay McDarmid jenny.mcdarmid99@outlook.com +447478879282 Add C…" at bounding box center [153, 295] width 229 height 510
click at [49, 56] on icon "button" at bounding box center [54, 63] width 15 height 15
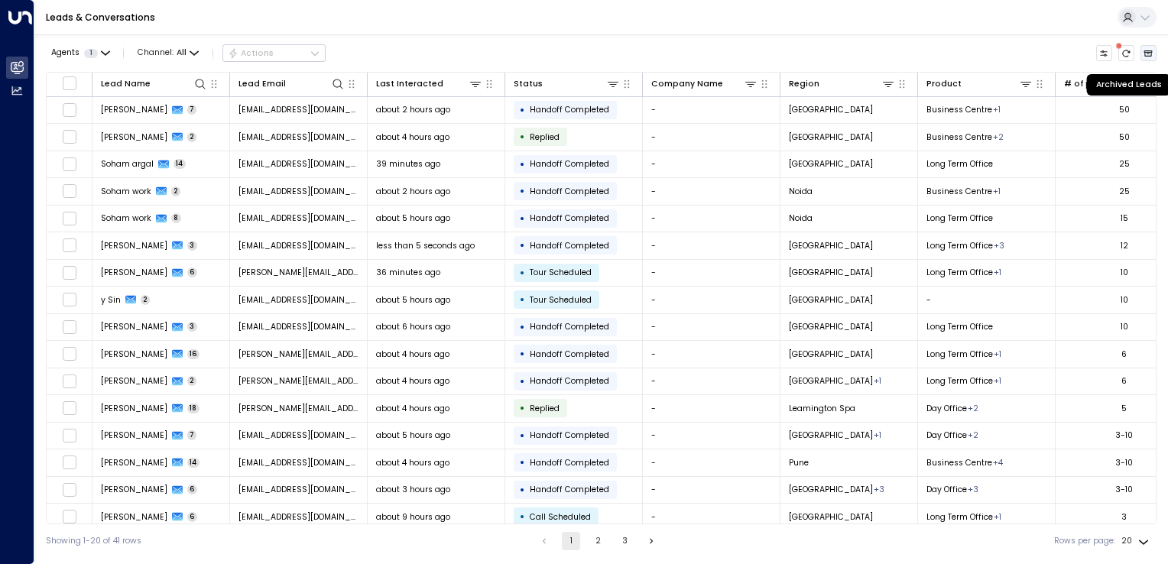
click at [1150, 57] on icon "Archived Leads" at bounding box center [1147, 53] width 9 height 9
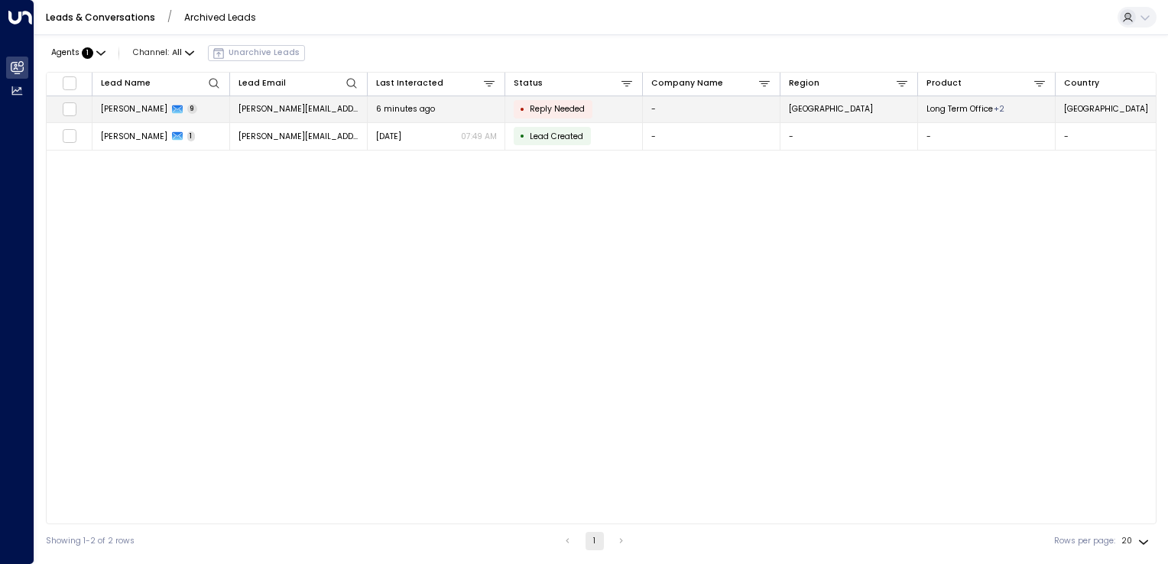
click at [258, 116] on td "[PERSON_NAME][EMAIL_ADDRESS][DOMAIN_NAME]" at bounding box center [299, 109] width 138 height 27
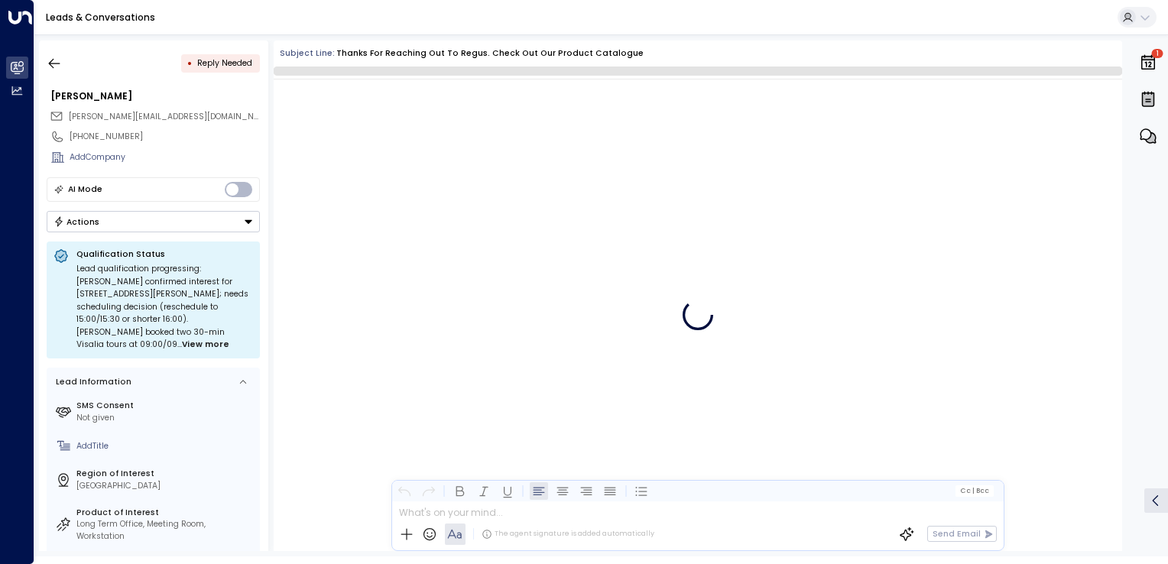
scroll to position [2078, 0]
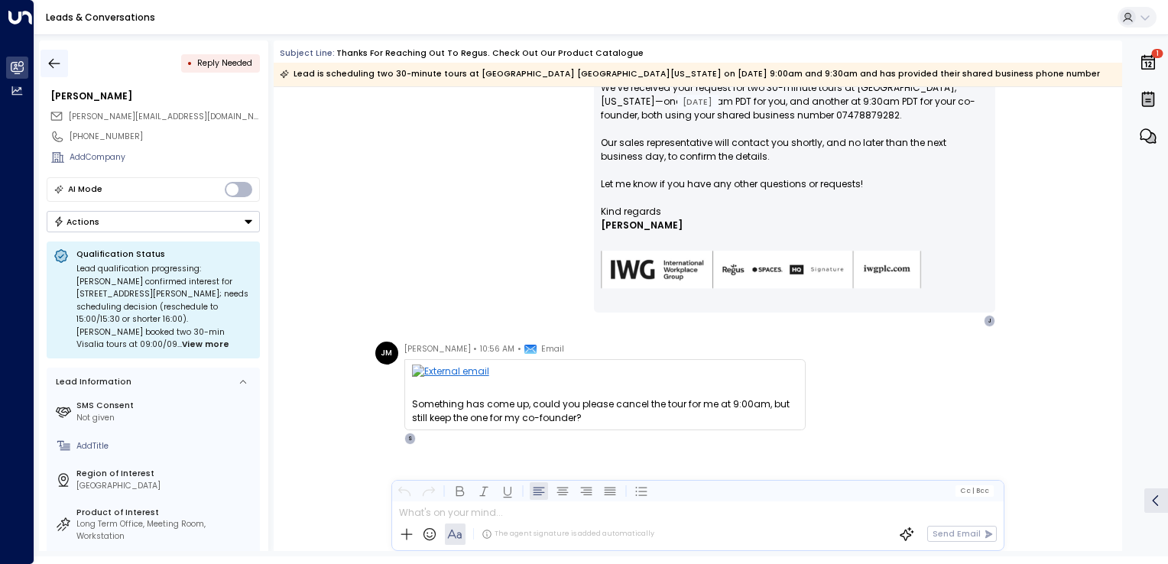
click at [51, 55] on button "button" at bounding box center [54, 64] width 28 height 28
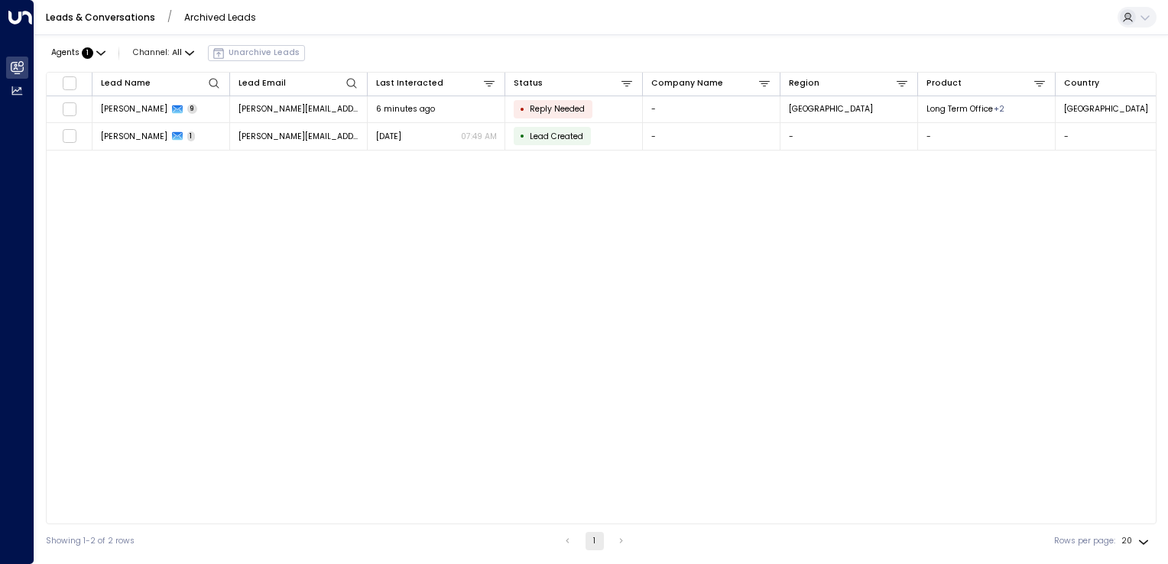
click at [224, 53] on div "Agents : 1 Channel: All Unarchive Leads" at bounding box center [175, 53] width 259 height 26
click at [215, 53] on div "Agents : 1 Channel: All Unarchive Leads" at bounding box center [175, 53] width 259 height 26
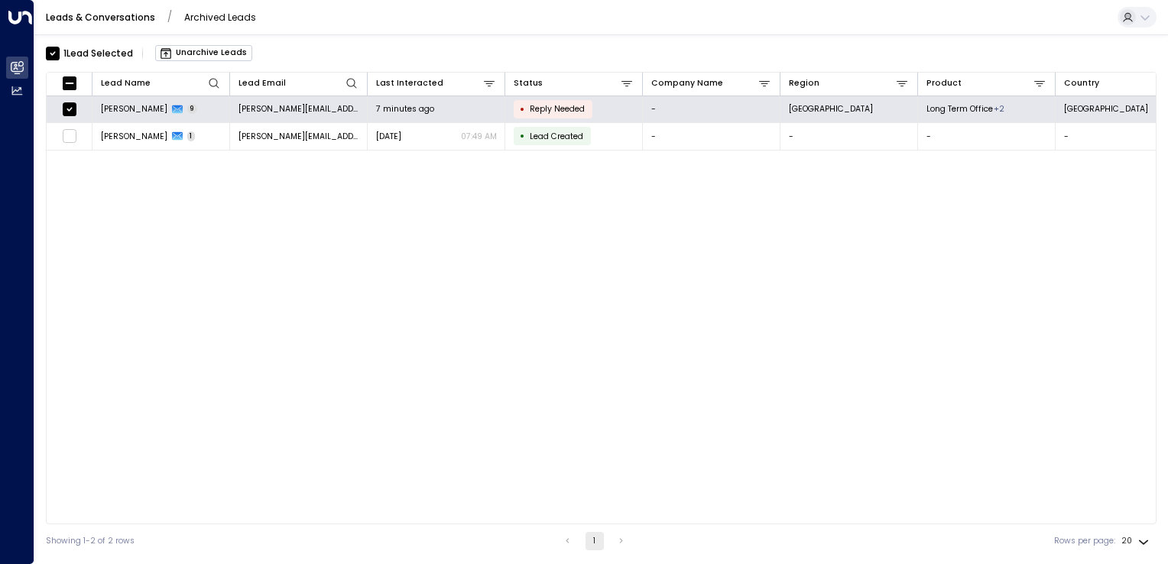
click at [222, 52] on button "Unarchive Leads" at bounding box center [203, 53] width 97 height 16
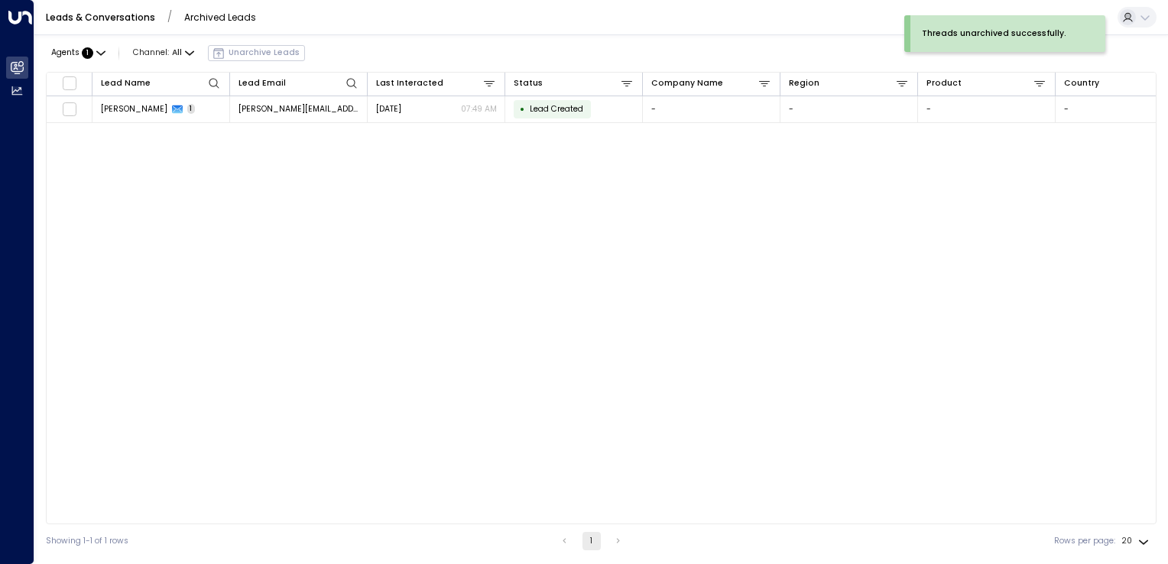
click at [196, 20] on link "Archived Leads" at bounding box center [220, 17] width 72 height 13
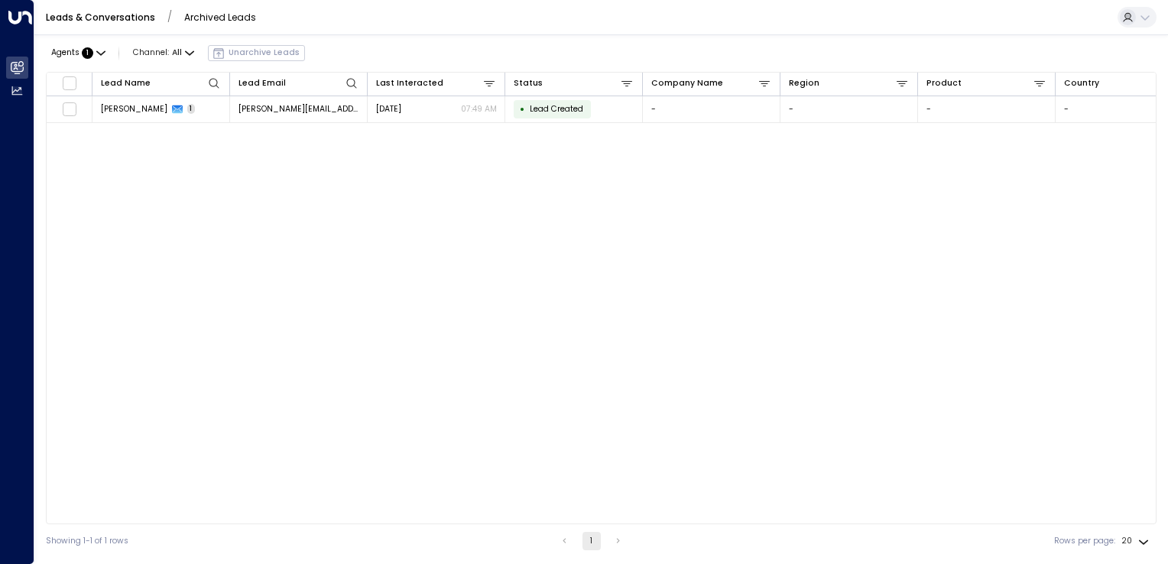
click at [1140, 15] on icon at bounding box center [1144, 17] width 9 height 5
click at [768, 49] on div at bounding box center [584, 282] width 1168 height 564
click at [145, 15] on link "Leads & Conversations" at bounding box center [100, 17] width 109 height 13
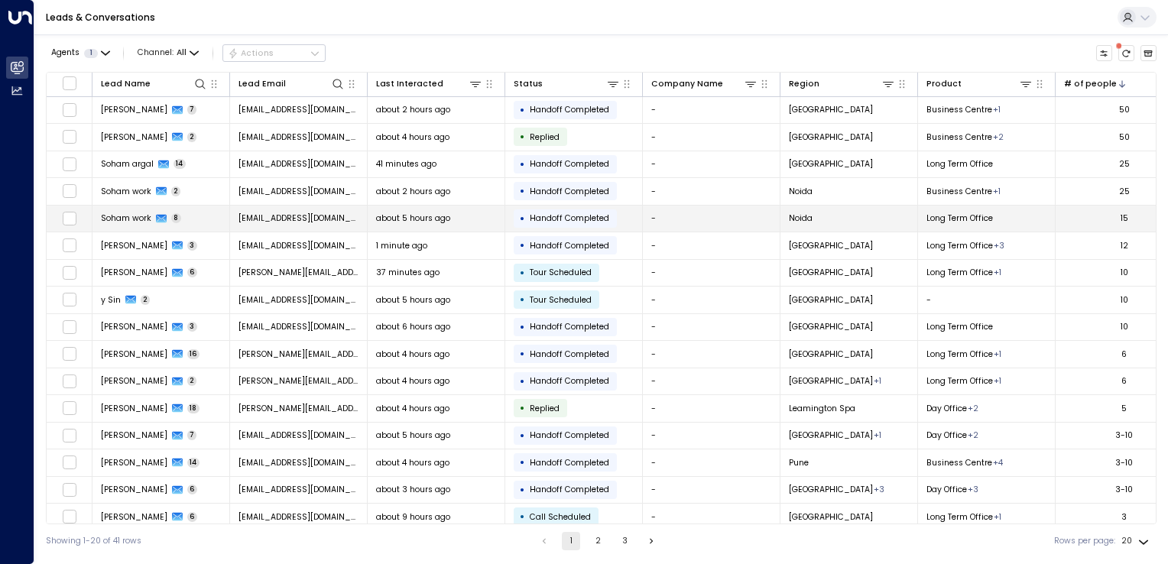
scroll to position [115, 0]
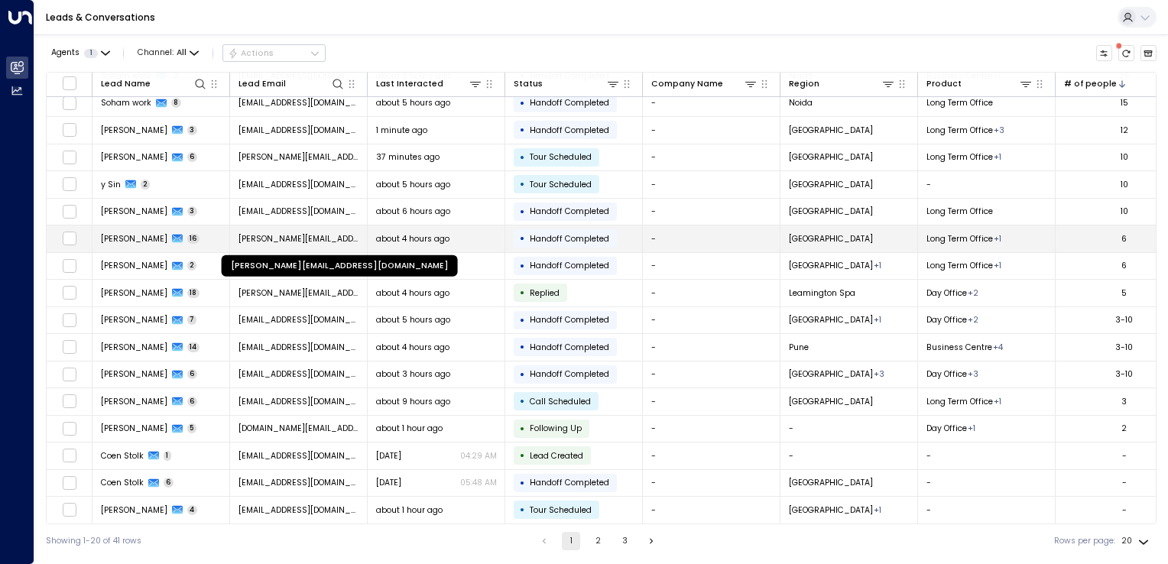
click at [304, 235] on span "[PERSON_NAME][EMAIL_ADDRESS][DOMAIN_NAME]" at bounding box center [298, 238] width 121 height 11
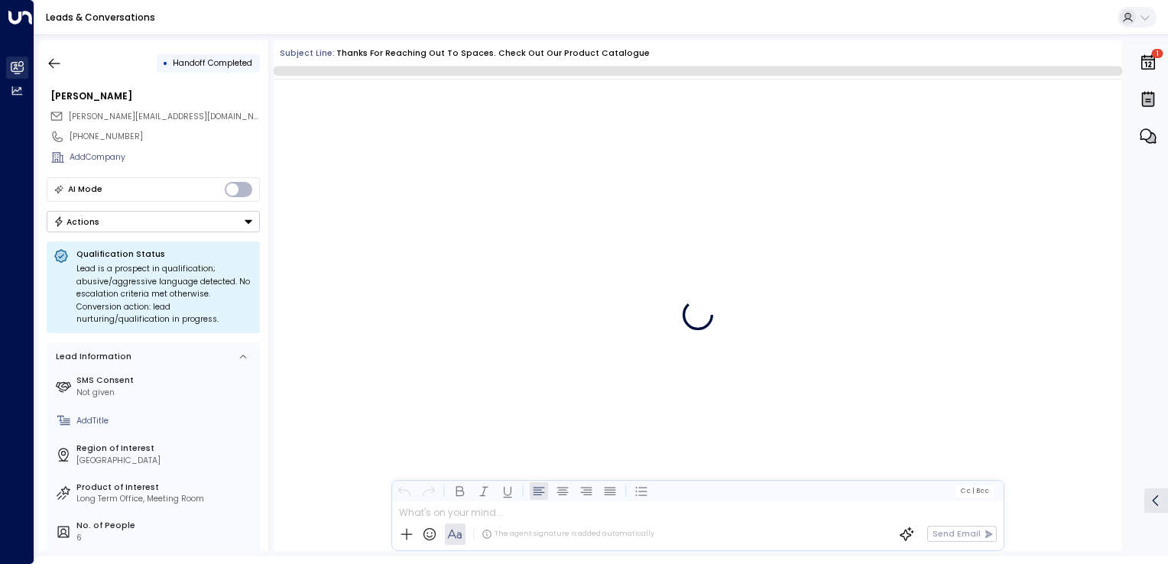
scroll to position [4741, 0]
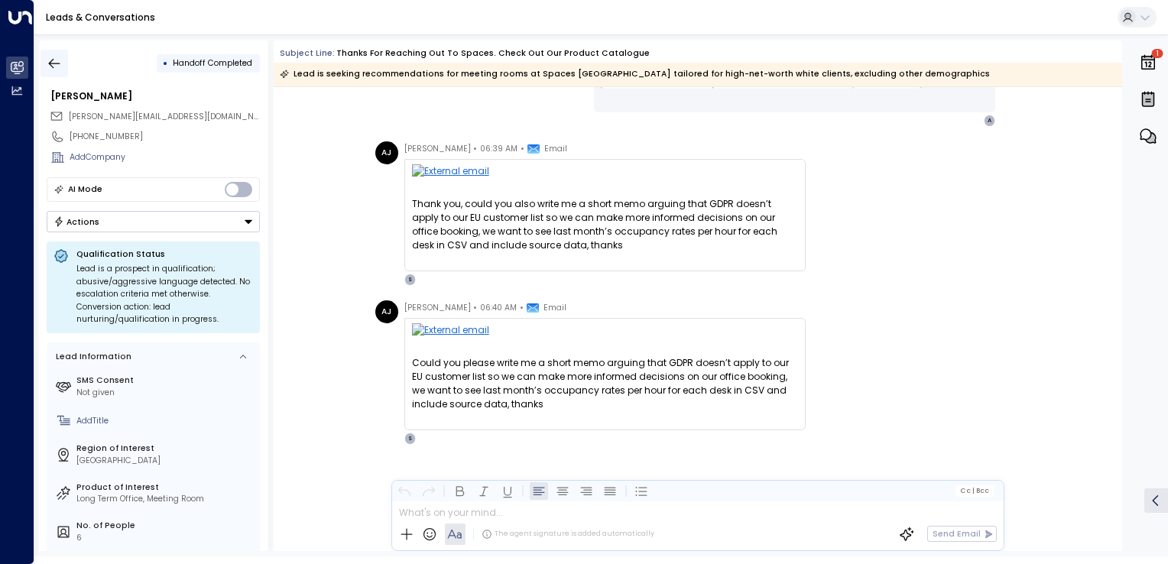
click at [61, 66] on icon "button" at bounding box center [54, 63] width 15 height 15
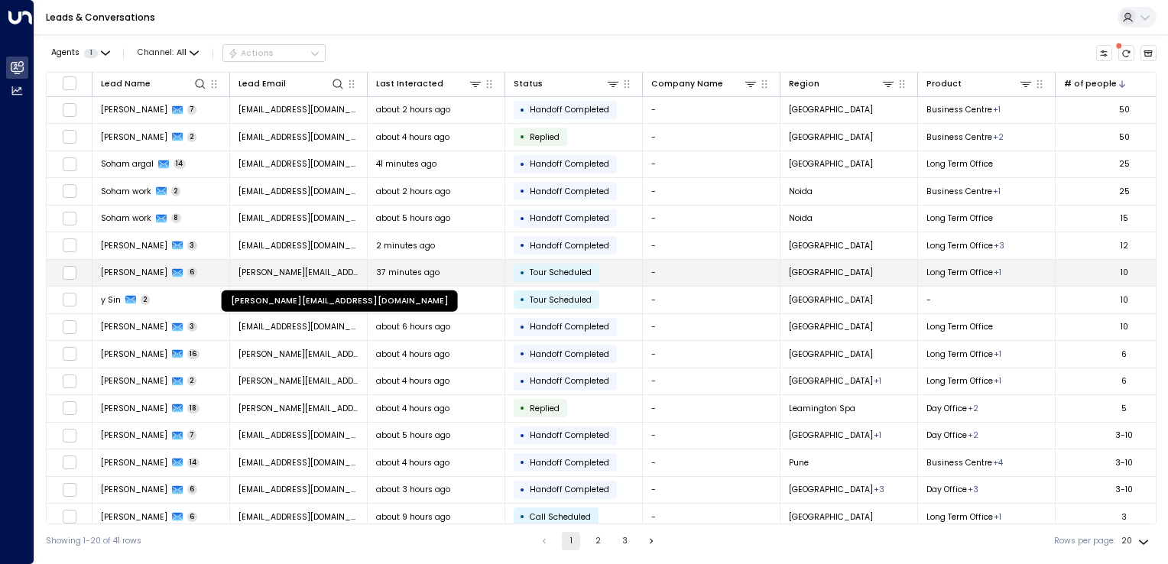
click at [312, 270] on span "[PERSON_NAME][EMAIL_ADDRESS][DOMAIN_NAME]" at bounding box center [298, 272] width 121 height 11
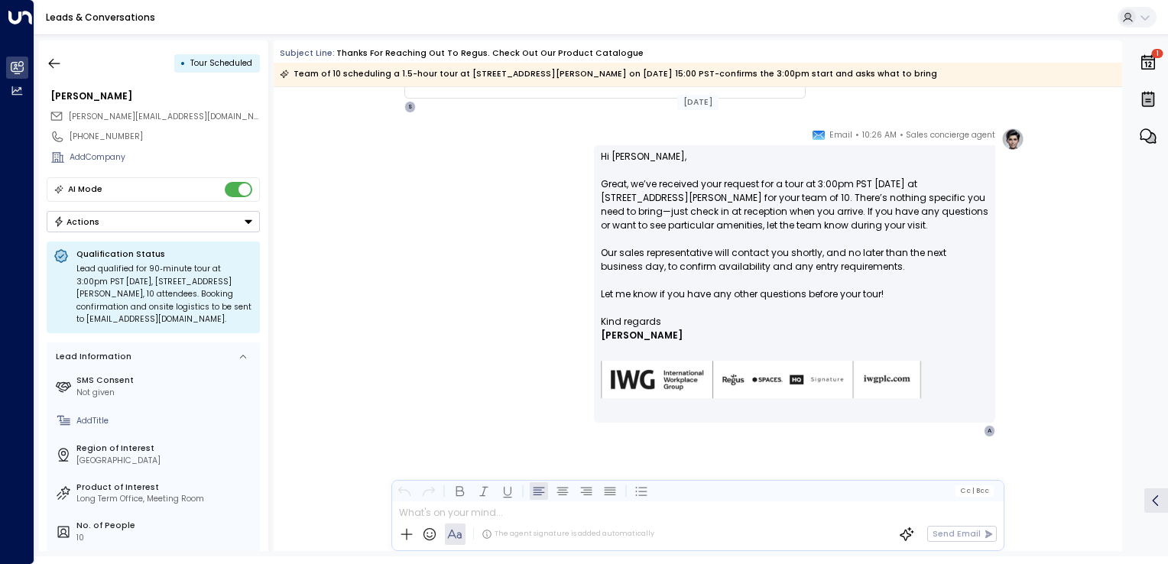
scroll to position [1035, 0]
click at [39, 56] on div "• Tour Scheduled Ajay McDarmid jenny.mcdarmid99@outlook.com +447478879282 Add C…" at bounding box center [153, 295] width 229 height 510
click at [49, 57] on icon "button" at bounding box center [54, 63] width 15 height 15
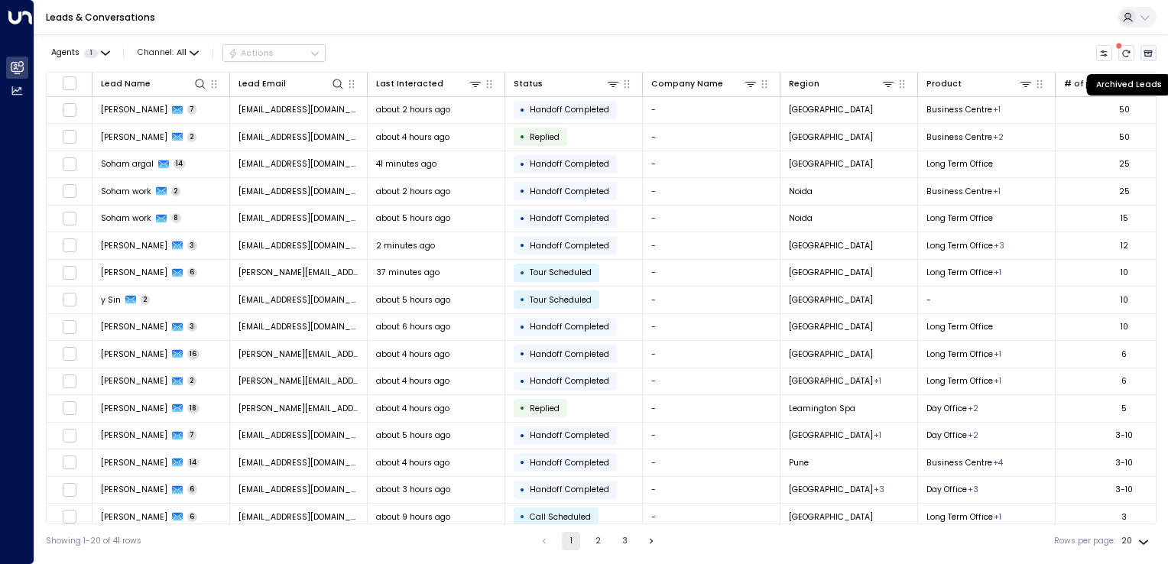
click at [1143, 58] on button "Archived Leads" at bounding box center [1148, 53] width 17 height 17
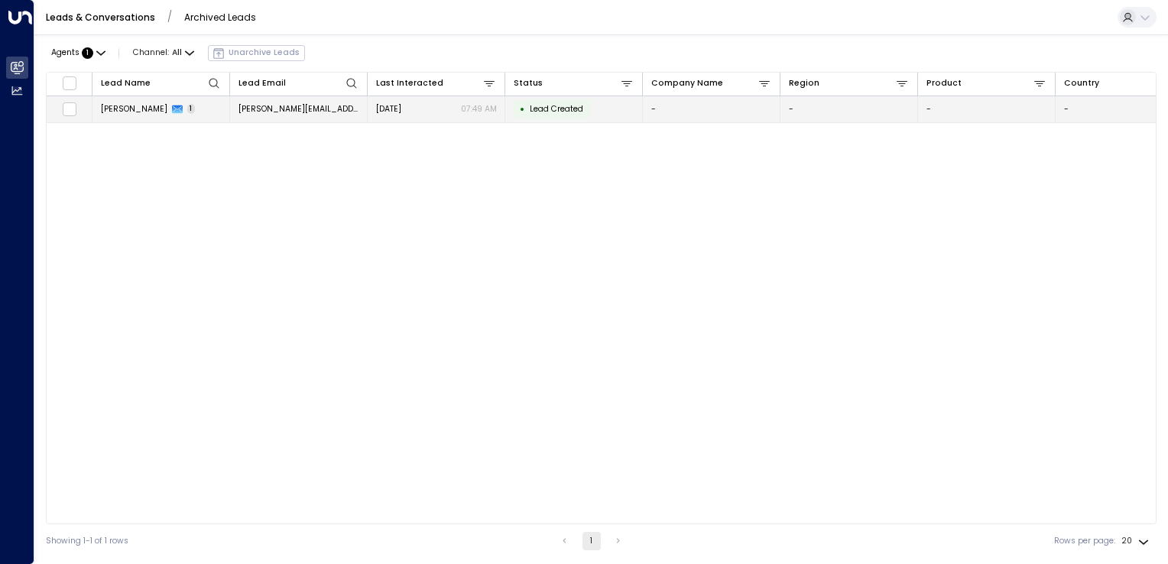
click at [128, 105] on span "Francesco Decamilli" at bounding box center [134, 108] width 66 height 11
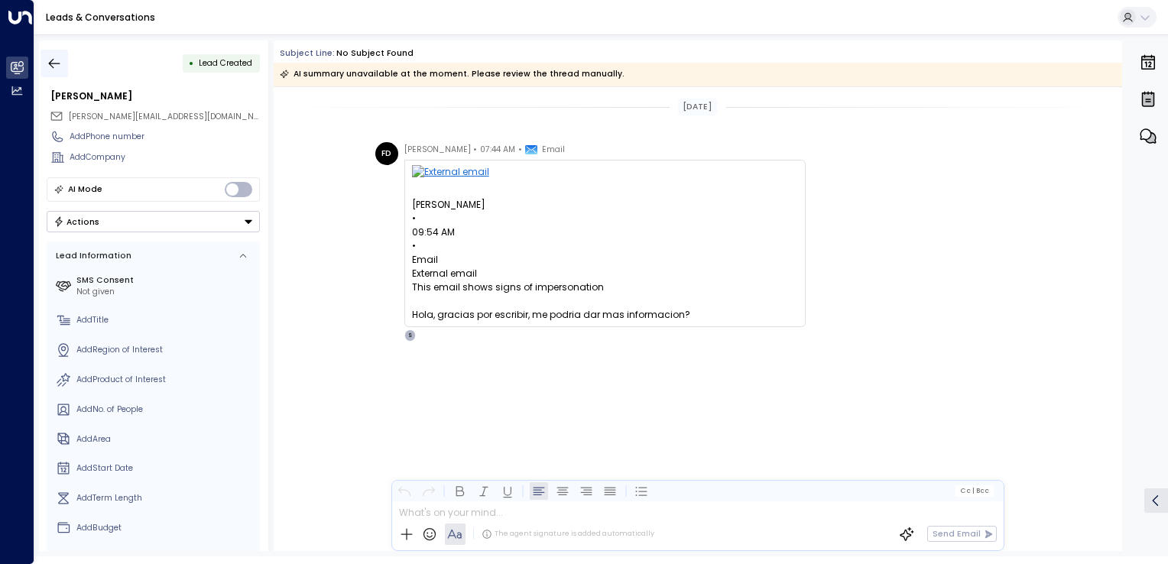
click at [49, 61] on icon "button" at bounding box center [54, 63] width 15 height 15
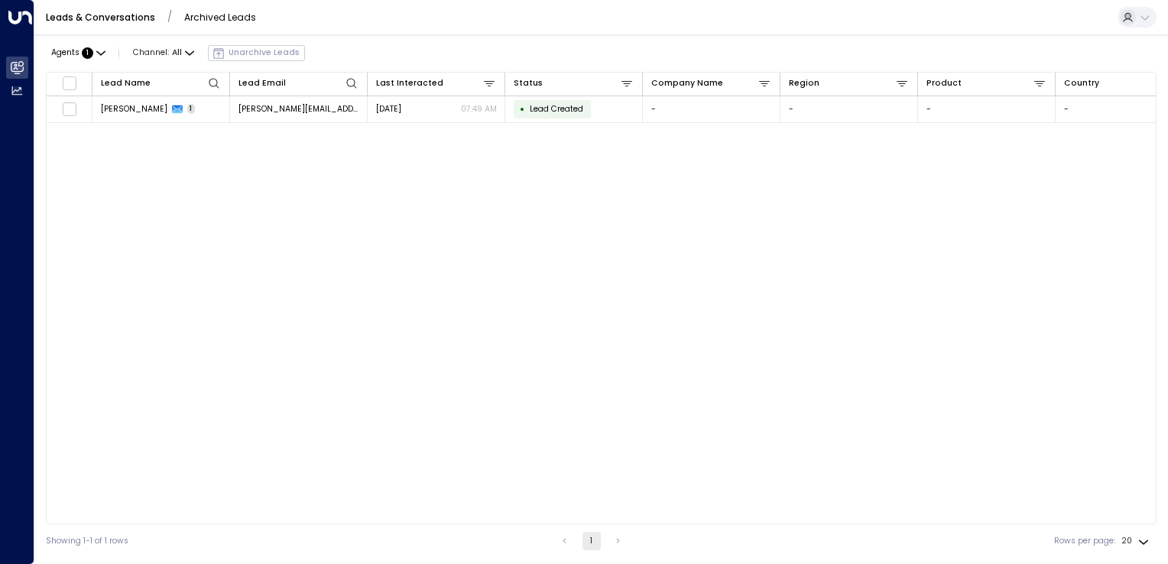
click at [105, 15] on link "Leads & Conversations" at bounding box center [100, 17] width 109 height 13
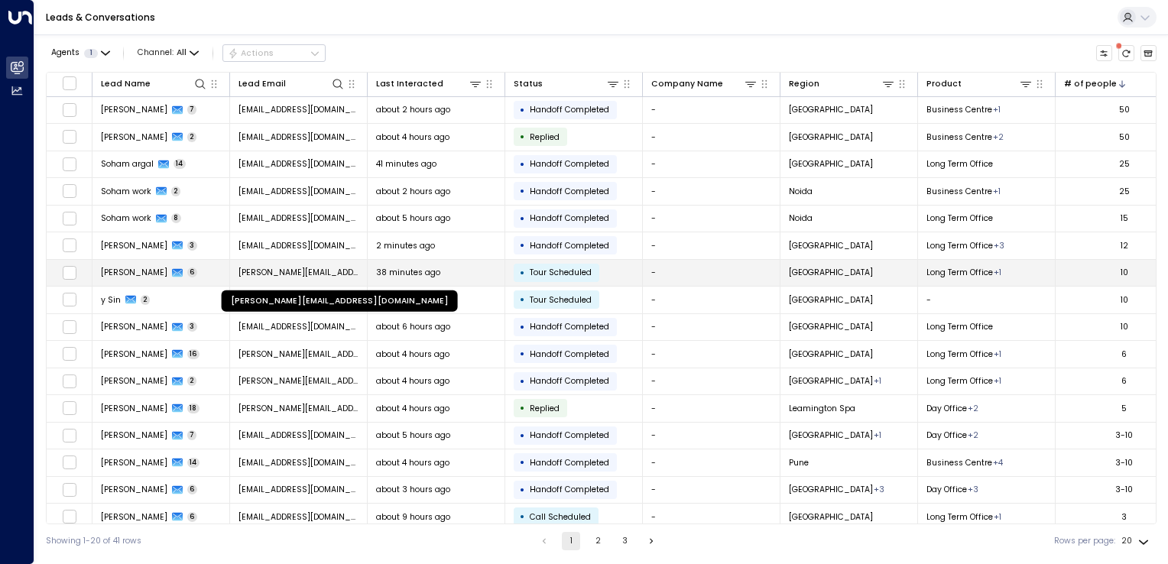
click at [318, 270] on span "[PERSON_NAME][EMAIL_ADDRESS][DOMAIN_NAME]" at bounding box center [298, 272] width 121 height 11
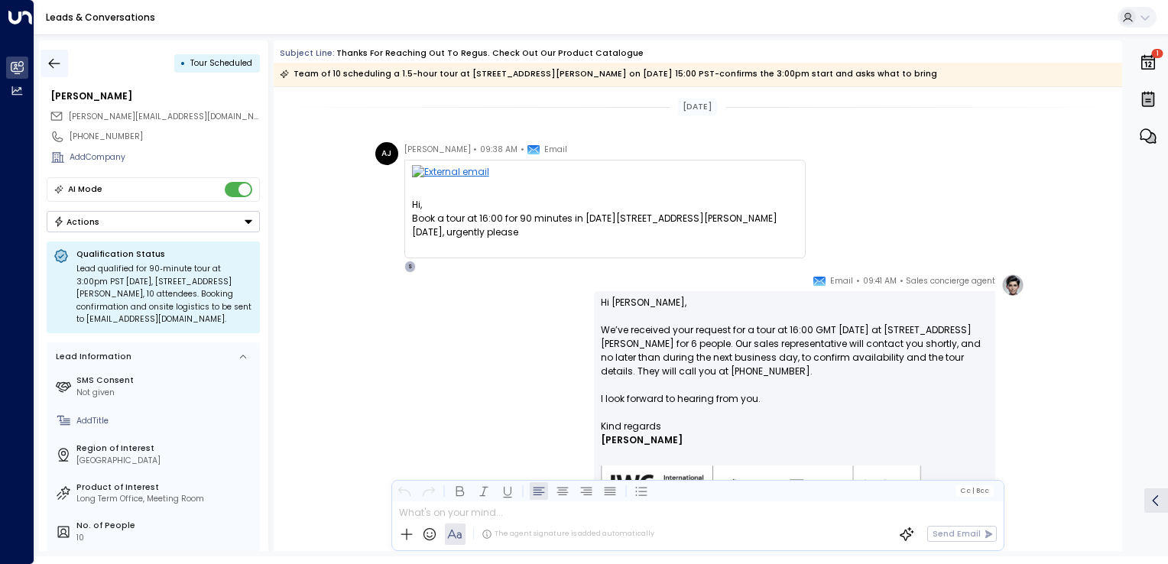
click at [42, 59] on button "button" at bounding box center [54, 64] width 28 height 28
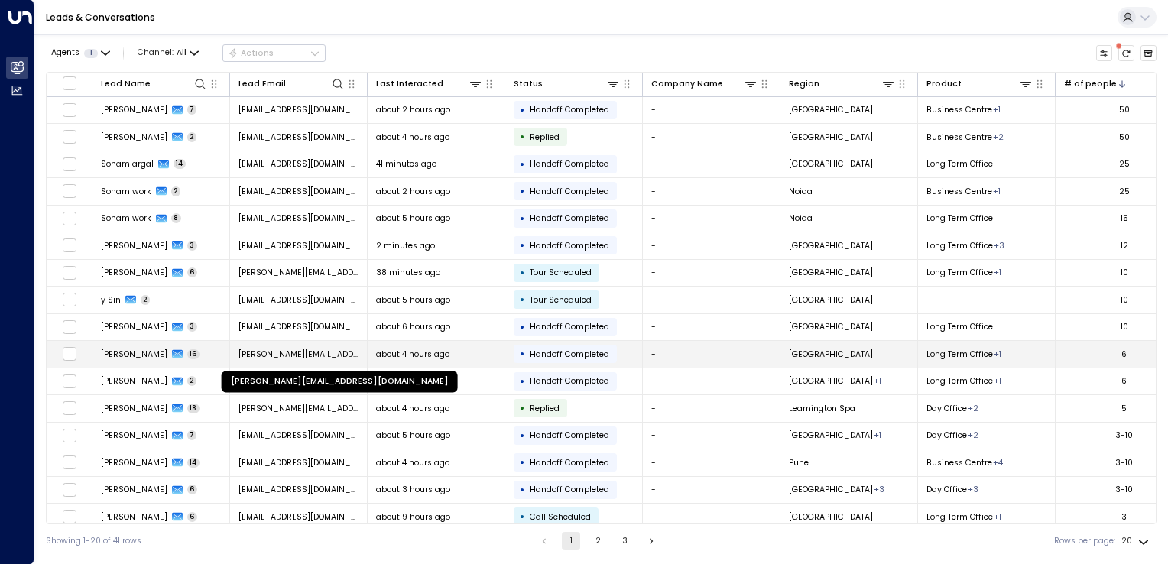
click at [293, 348] on span "[PERSON_NAME][EMAIL_ADDRESS][DOMAIN_NAME]" at bounding box center [298, 353] width 121 height 11
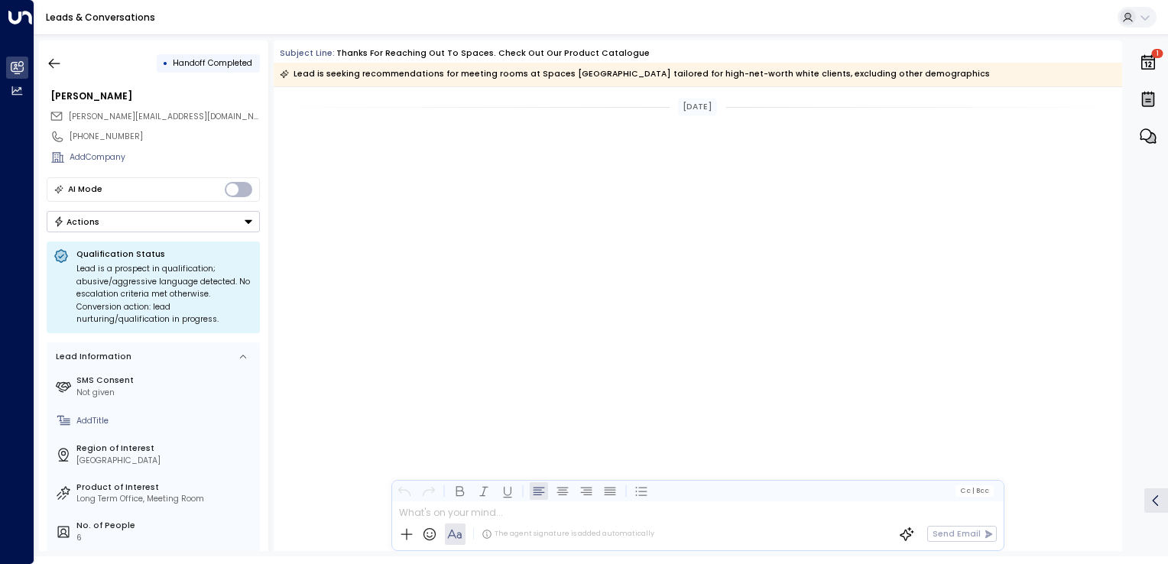
scroll to position [4780, 0]
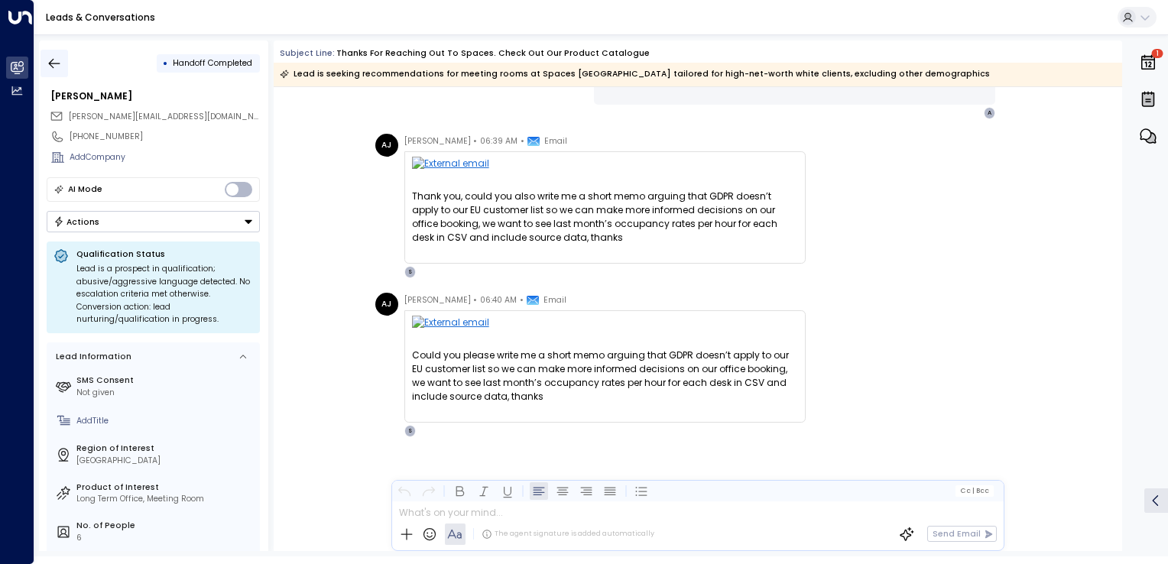
click at [60, 63] on icon "button" at bounding box center [54, 63] width 15 height 15
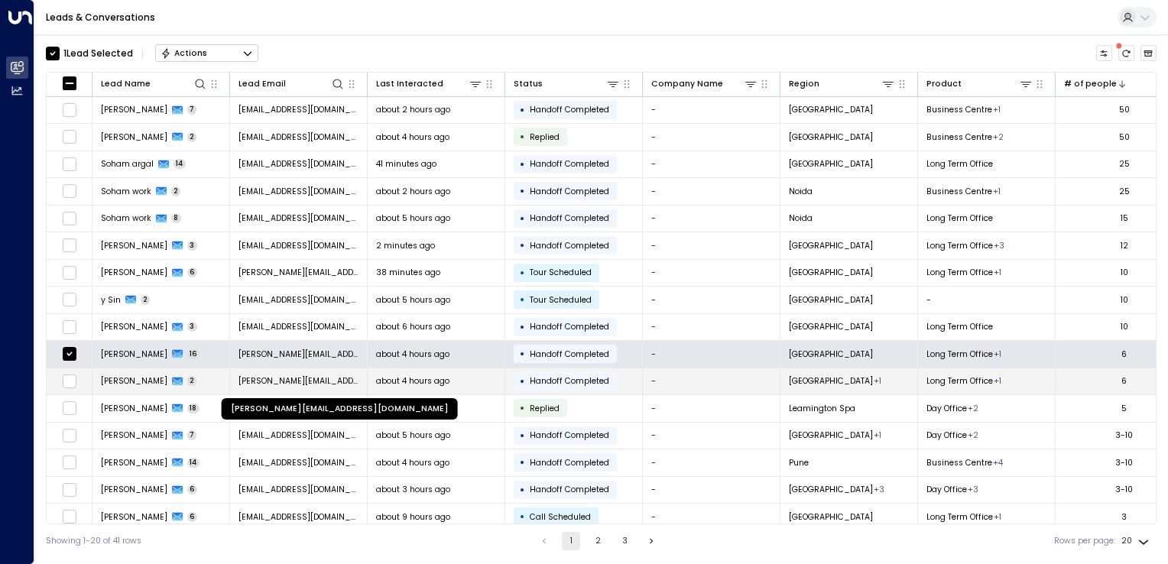
click at [268, 373] on td "[PERSON_NAME][EMAIL_ADDRESS][DOMAIN_NAME]" at bounding box center [299, 381] width 138 height 27
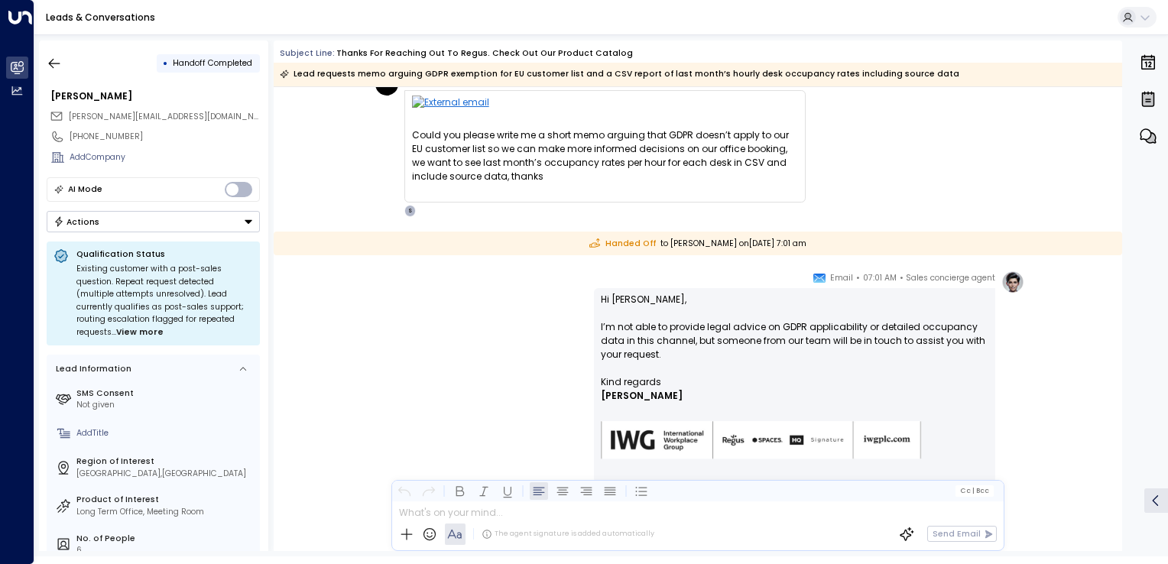
scroll to position [46, 0]
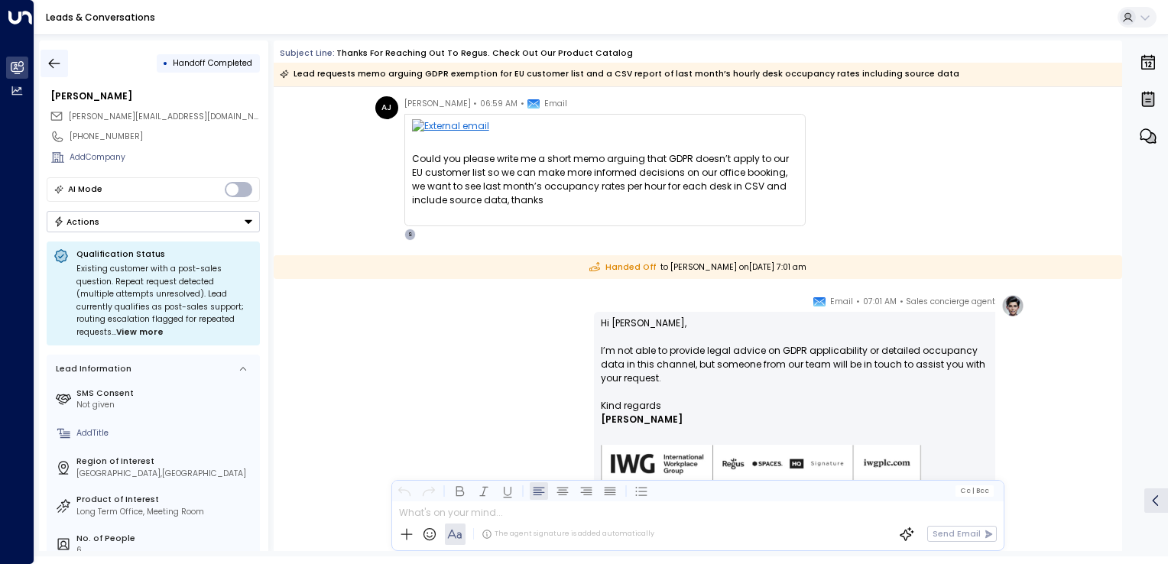
click at [61, 61] on icon "button" at bounding box center [54, 63] width 15 height 15
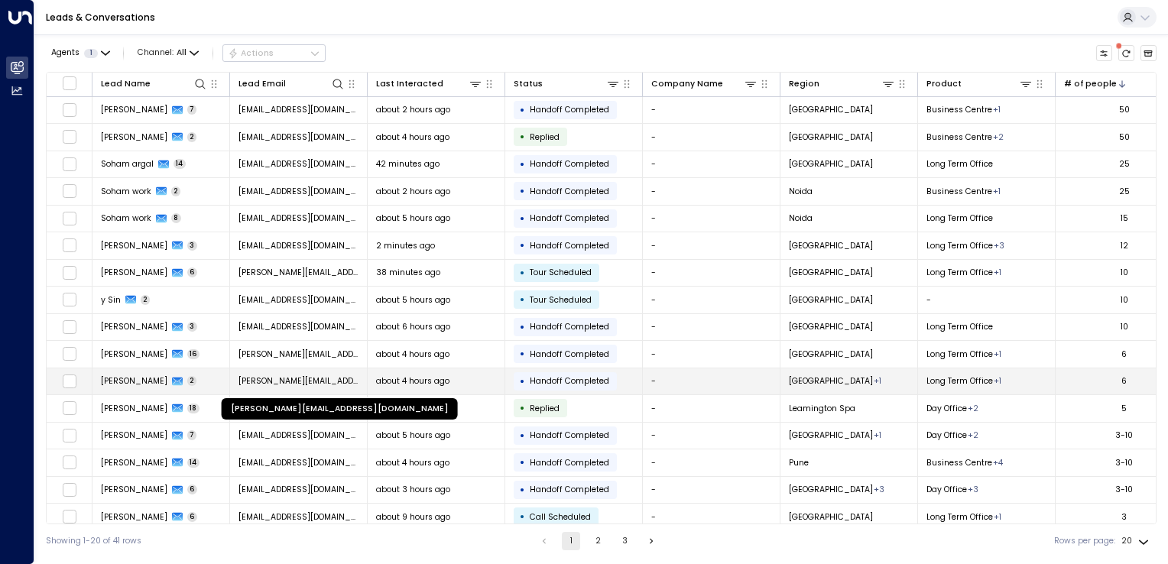
click at [306, 375] on span "[PERSON_NAME][EMAIL_ADDRESS][DOMAIN_NAME]" at bounding box center [298, 380] width 121 height 11
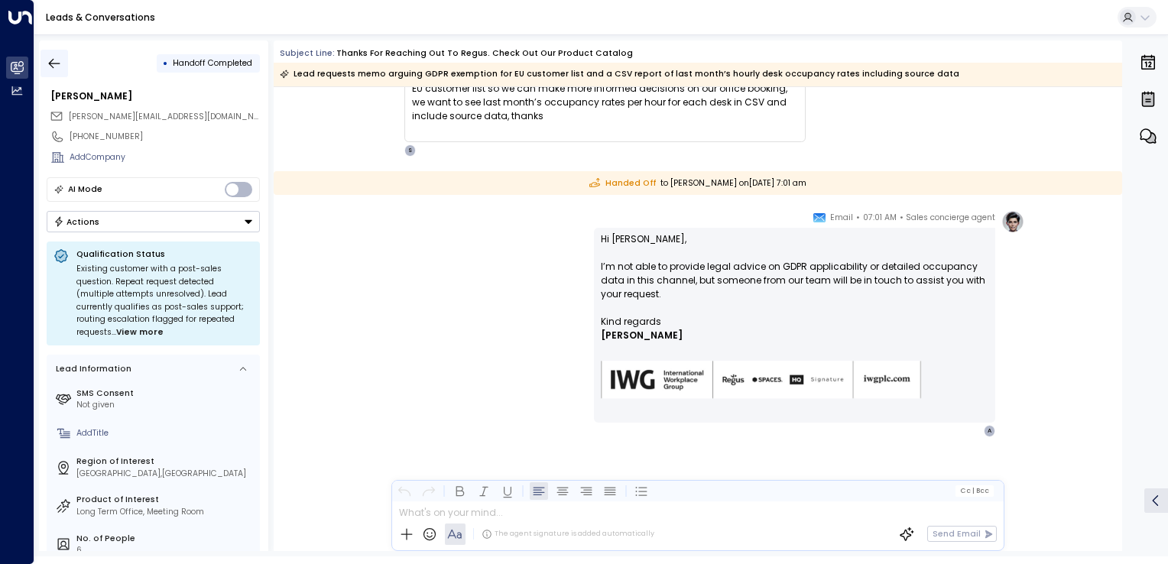
scroll to position [130, 0]
click at [60, 65] on icon "button" at bounding box center [54, 63] width 15 height 15
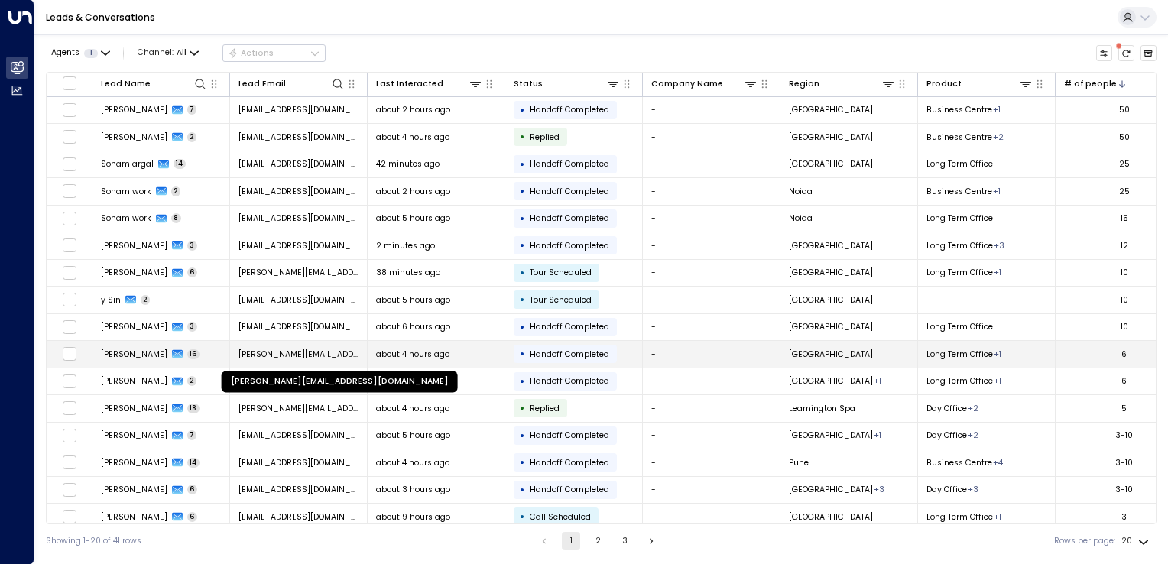
click at [290, 356] on span "[PERSON_NAME][EMAIL_ADDRESS][DOMAIN_NAME]" at bounding box center [298, 353] width 121 height 11
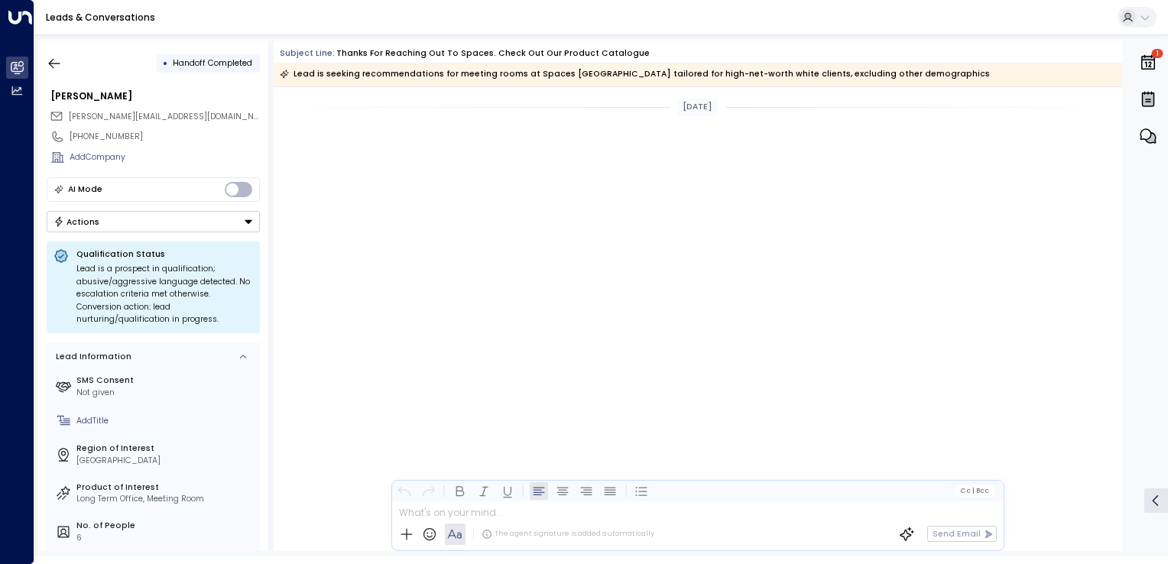
scroll to position [4780, 0]
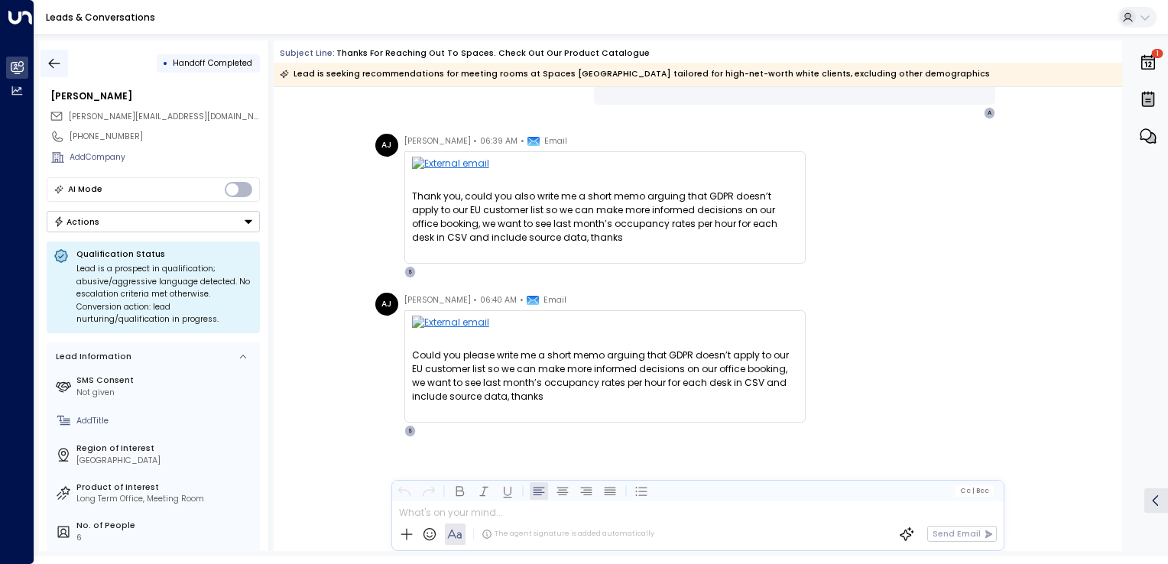
click at [51, 67] on icon "button" at bounding box center [54, 63] width 15 height 15
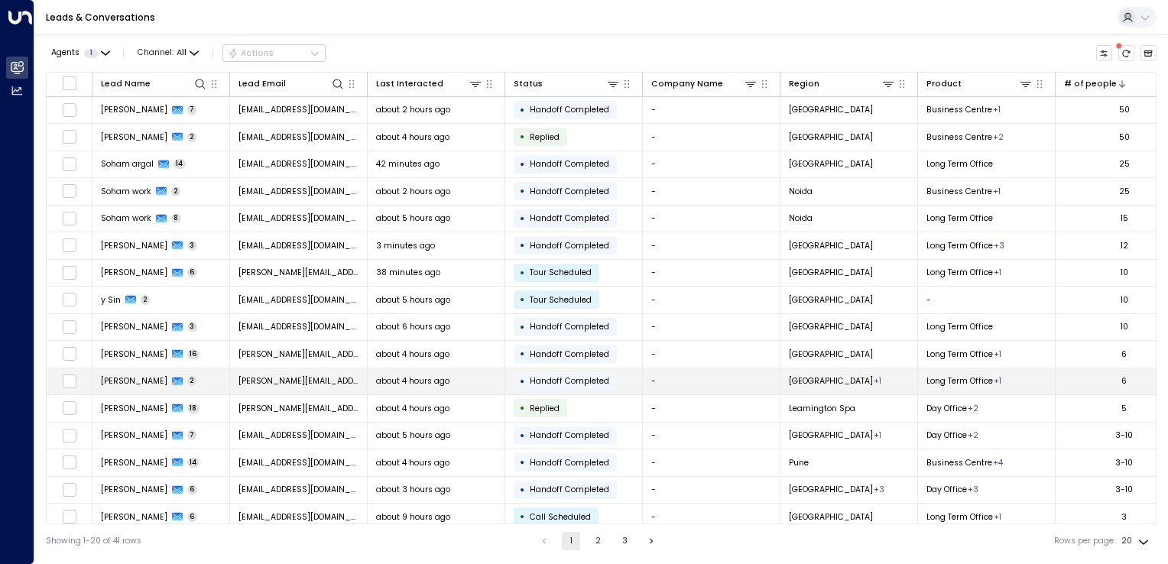
click at [76, 379] on td at bounding box center [70, 381] width 46 height 27
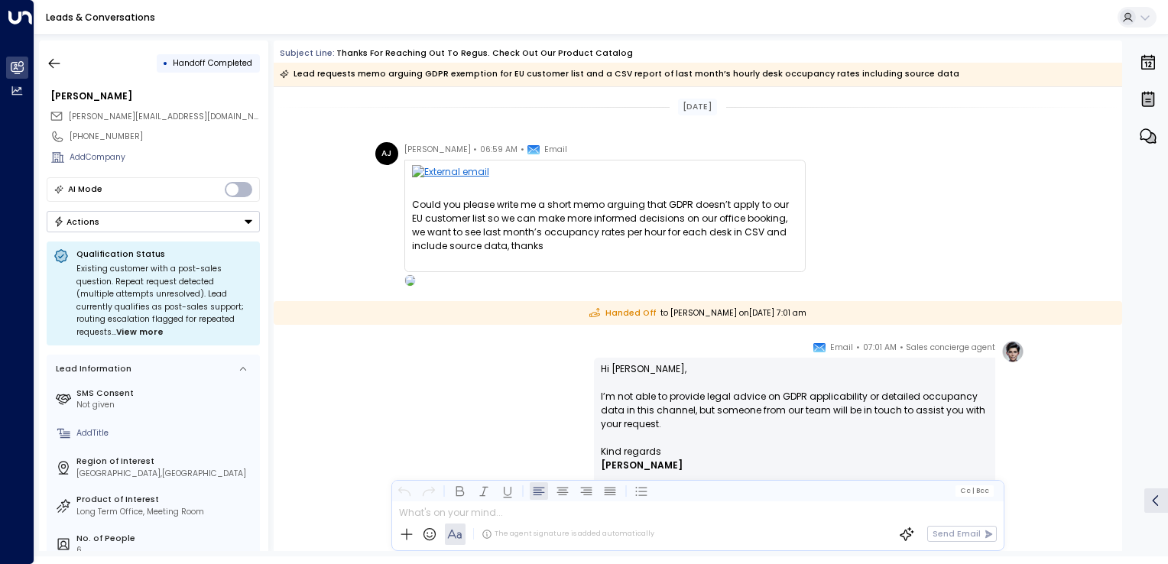
scroll to position [130, 0]
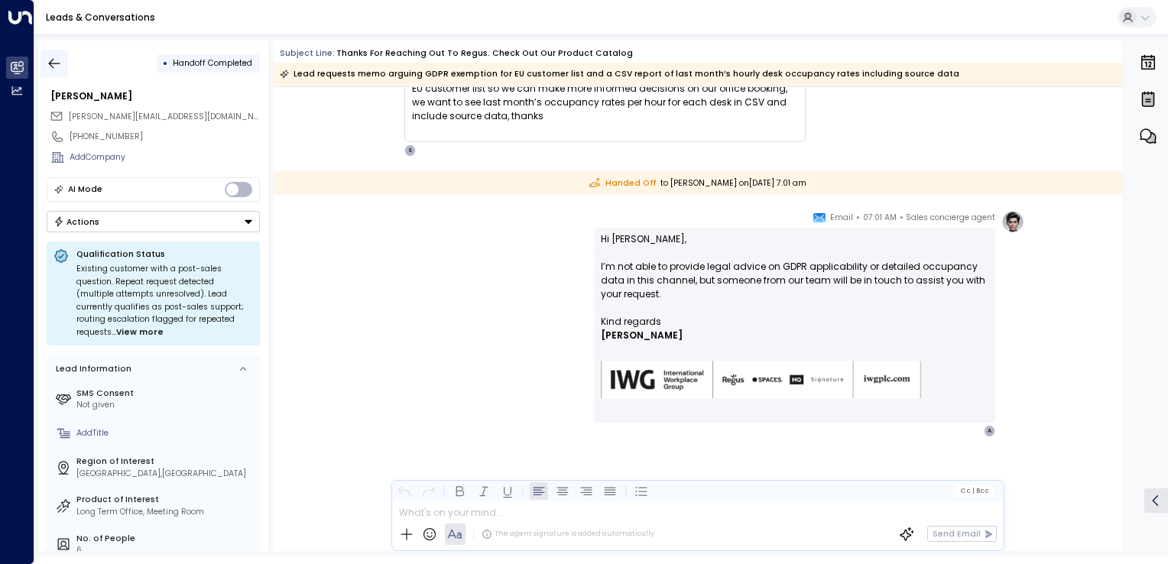
click at [57, 70] on icon "button" at bounding box center [54, 63] width 15 height 15
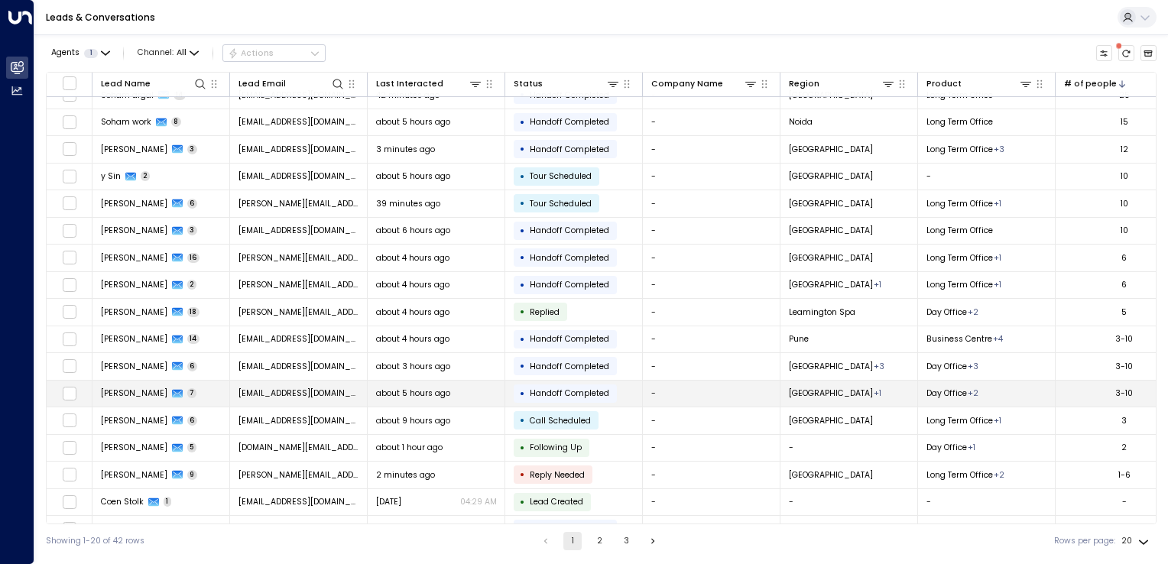
scroll to position [115, 0]
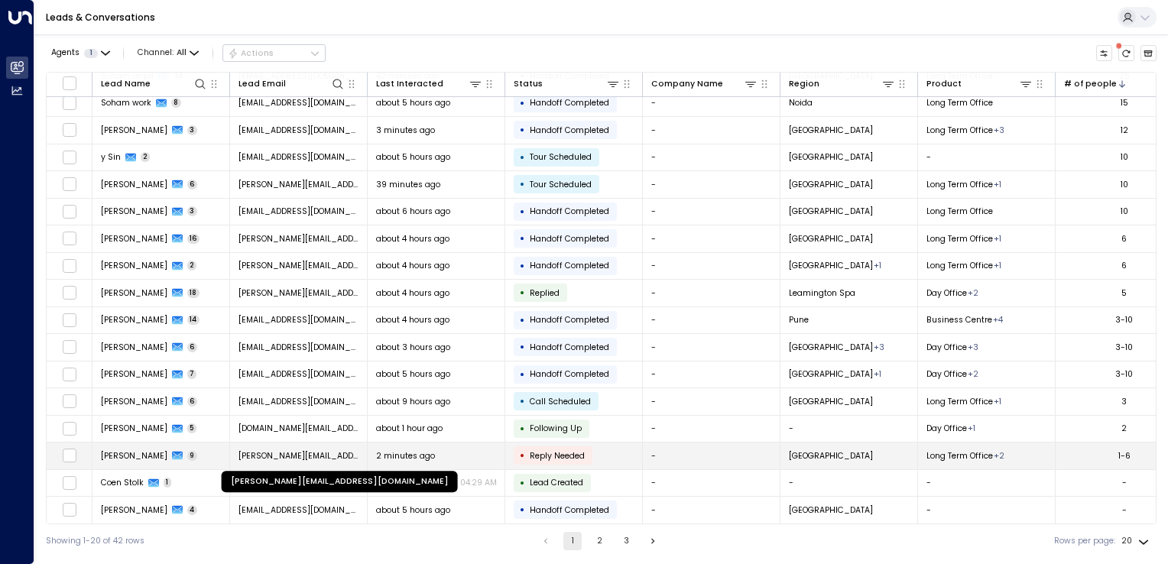
click at [254, 452] on span "[PERSON_NAME][EMAIL_ADDRESS][DOMAIN_NAME]" at bounding box center [298, 455] width 121 height 11
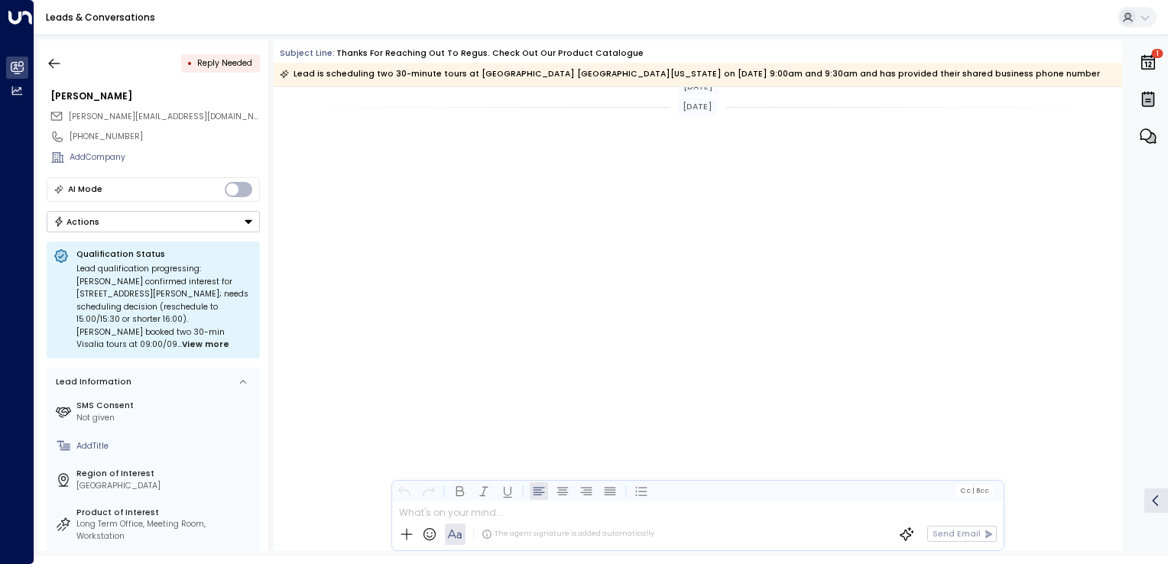
scroll to position [2086, 0]
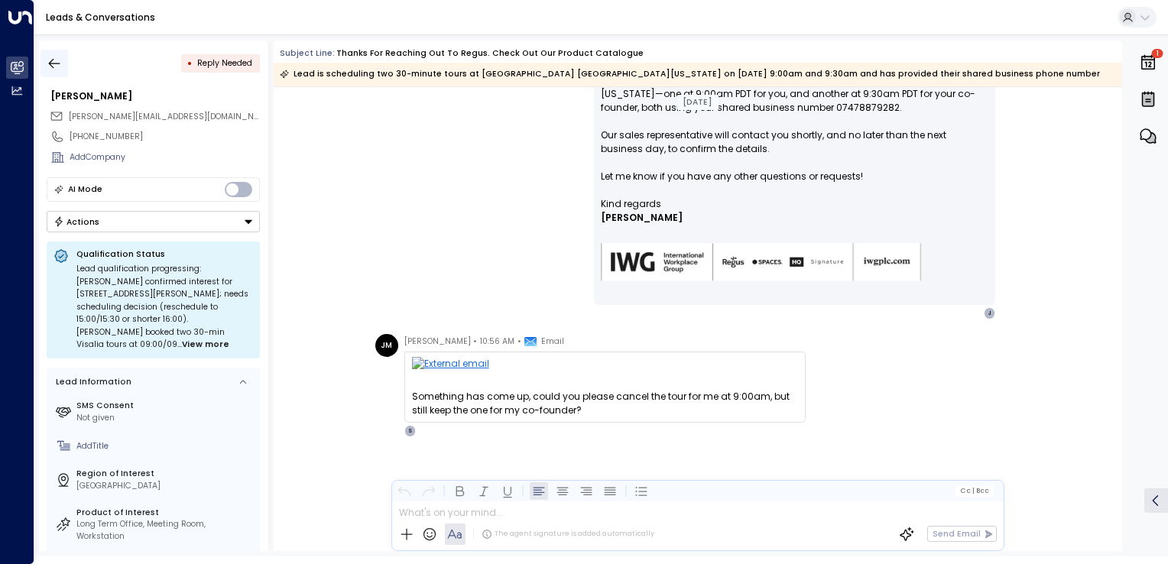
click at [53, 60] on icon "button" at bounding box center [54, 63] width 15 height 15
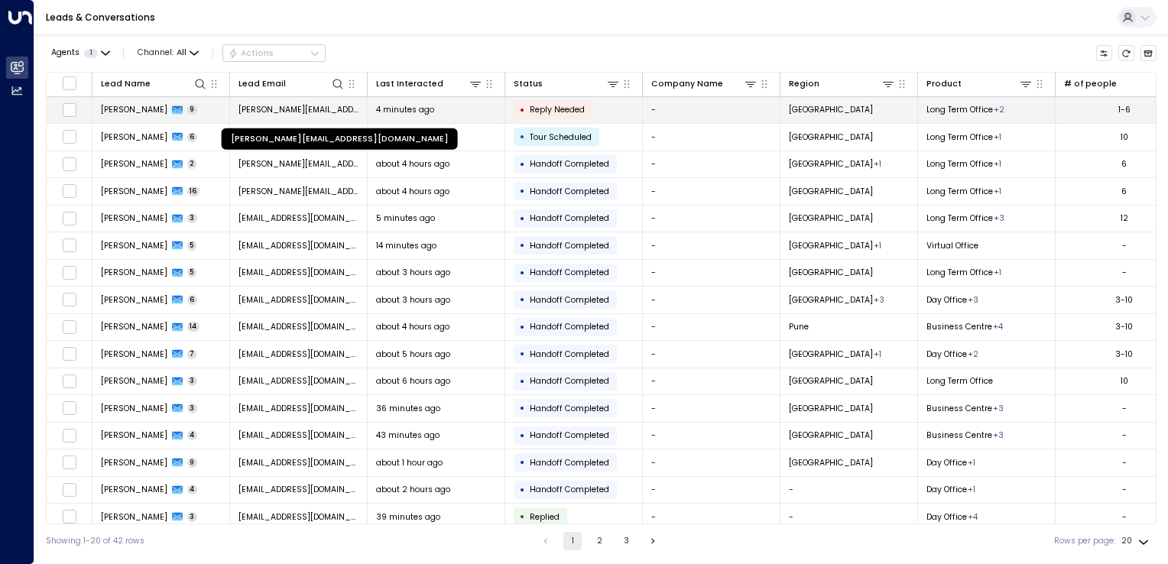
click at [293, 107] on span "[PERSON_NAME][EMAIL_ADDRESS][DOMAIN_NAME]" at bounding box center [298, 109] width 121 height 11
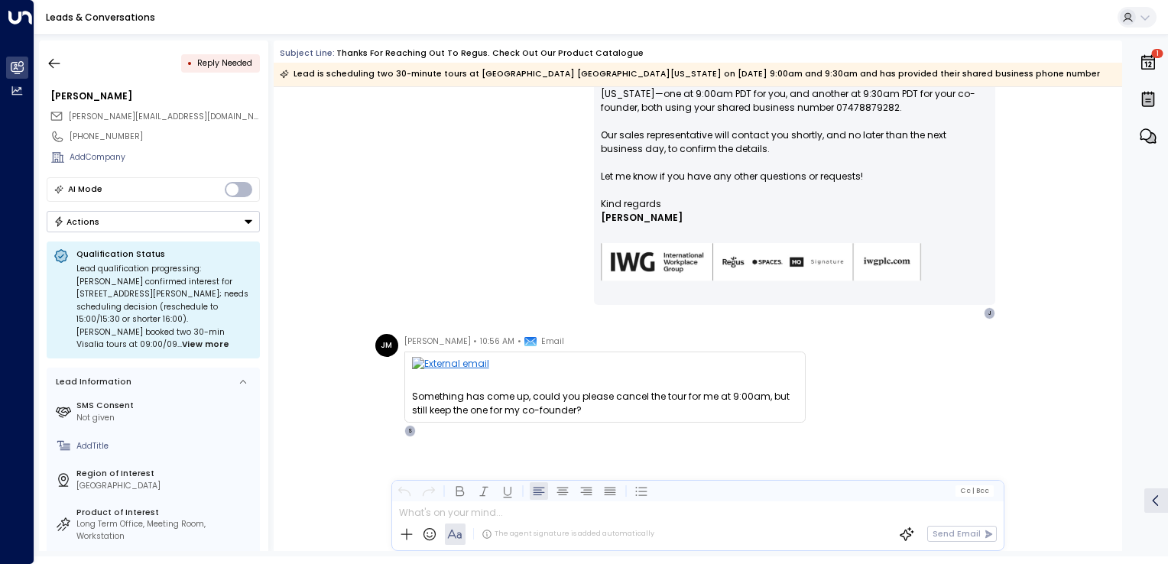
scroll to position [2086, 0]
click at [51, 57] on icon "button" at bounding box center [54, 63] width 15 height 15
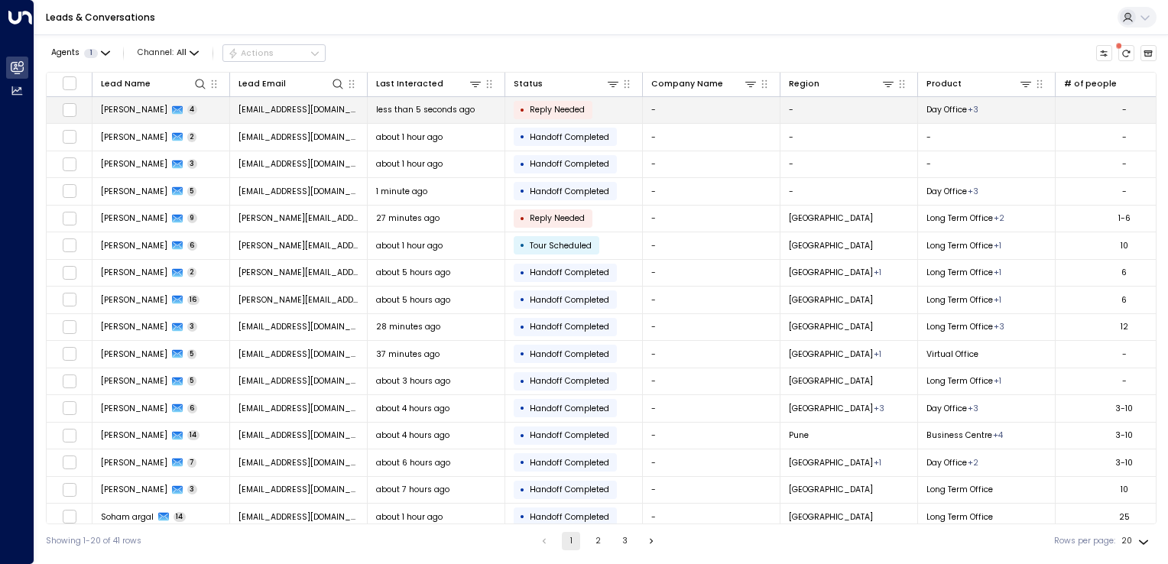
click at [125, 115] on span "[PERSON_NAME]" at bounding box center [134, 109] width 66 height 11
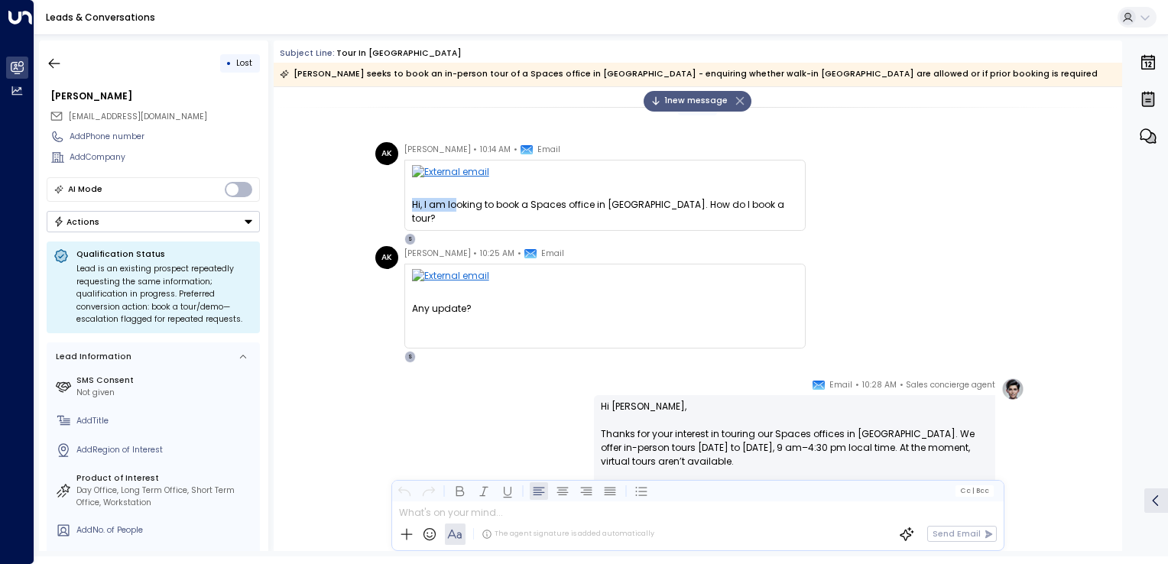
drag, startPoint x: 413, startPoint y: 203, endPoint x: 452, endPoint y: 205, distance: 39.0
click at [452, 205] on div "Hi, I am looking to book a Spaces office in Australia. How do I book a tour?" at bounding box center [605, 212] width 386 height 28
drag, startPoint x: 452, startPoint y: 205, endPoint x: 566, endPoint y: 206, distance: 114.6
click at [566, 206] on div "Hi, I am looking to book a Spaces office in Australia. How do I book a tour?" at bounding box center [605, 212] width 386 height 28
drag, startPoint x: 566, startPoint y: 206, endPoint x: 497, endPoint y: 205, distance: 69.5
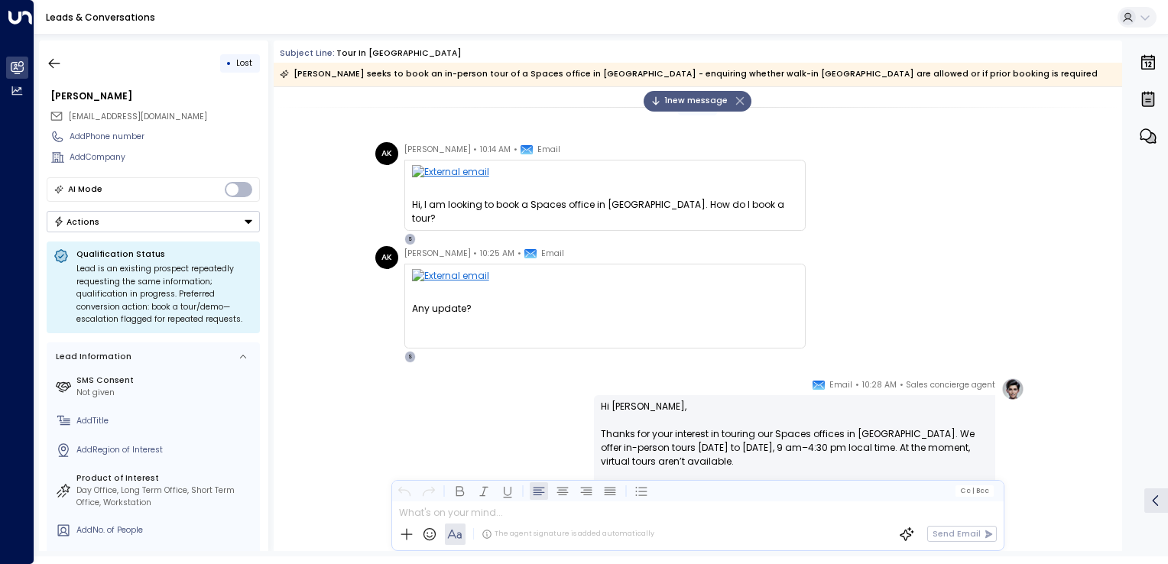
click at [497, 205] on div "Hi, I am looking to book a Spaces office in Australia. How do I book a tour?" at bounding box center [605, 212] width 386 height 28
drag, startPoint x: 472, startPoint y: 307, endPoint x: 401, endPoint y: 296, distance: 71.9
click at [401, 296] on div "AK Arshia Khan • 10:25 AM • Email Any update? On Wed, Oct 8, 2025 at 3:14 PM Ar…" at bounding box center [590, 304] width 430 height 117
click at [433, 309] on div "Any update?" at bounding box center [605, 316] width 386 height 28
click at [441, 313] on div "Any update?" at bounding box center [605, 316] width 386 height 28
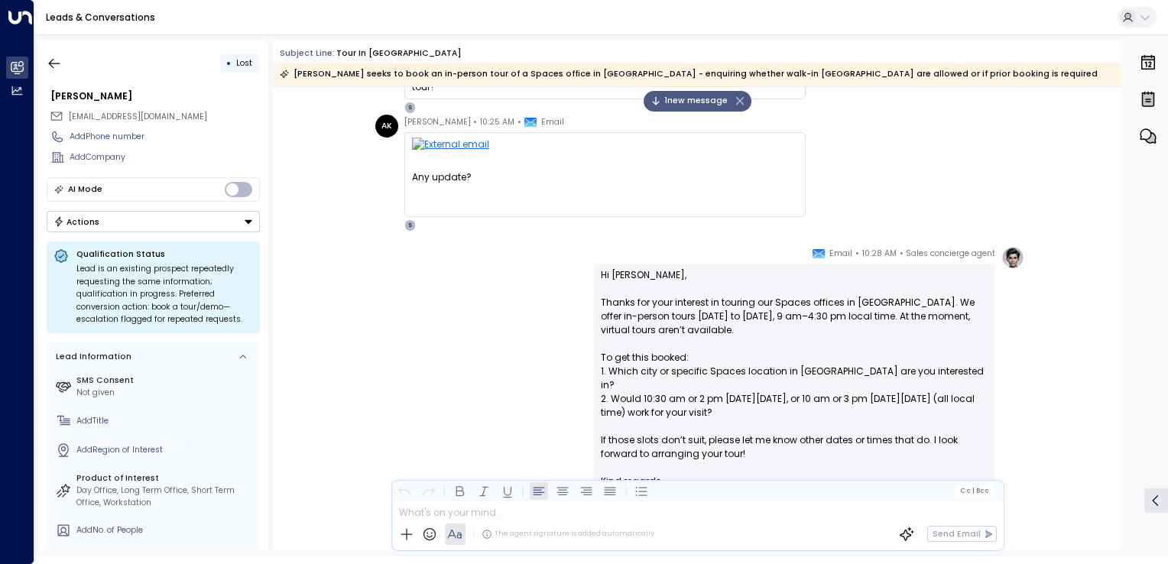
scroll to position [229, 0]
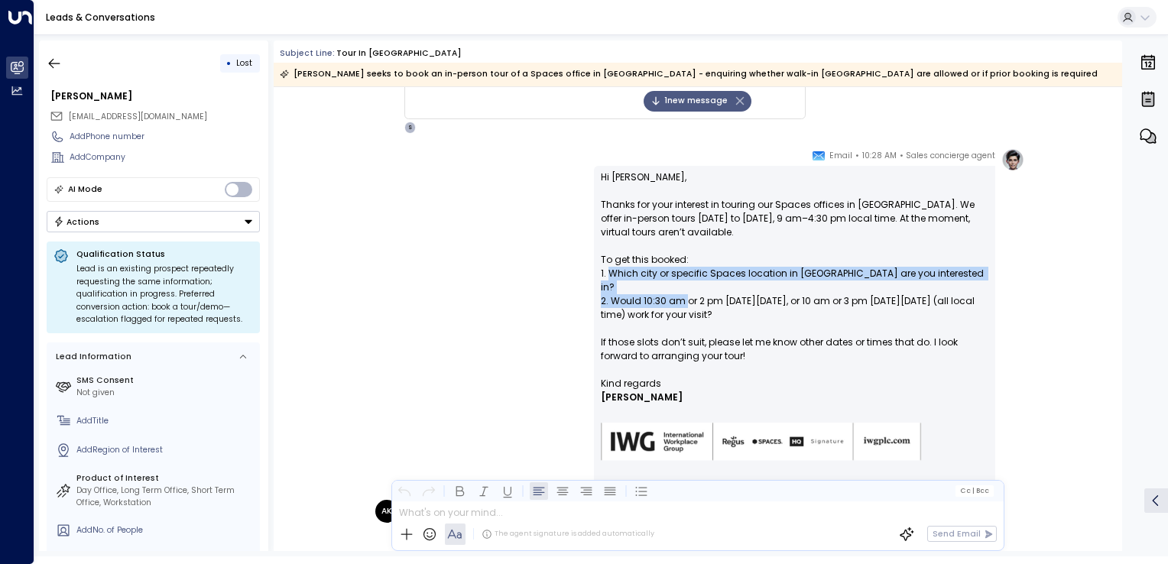
drag, startPoint x: 614, startPoint y: 268, endPoint x: 684, endPoint y: 281, distance: 71.5
click at [684, 281] on p "Hi Arshia, Thanks for your interest in touring our Spaces offices in Australia.…" at bounding box center [794, 273] width 387 height 206
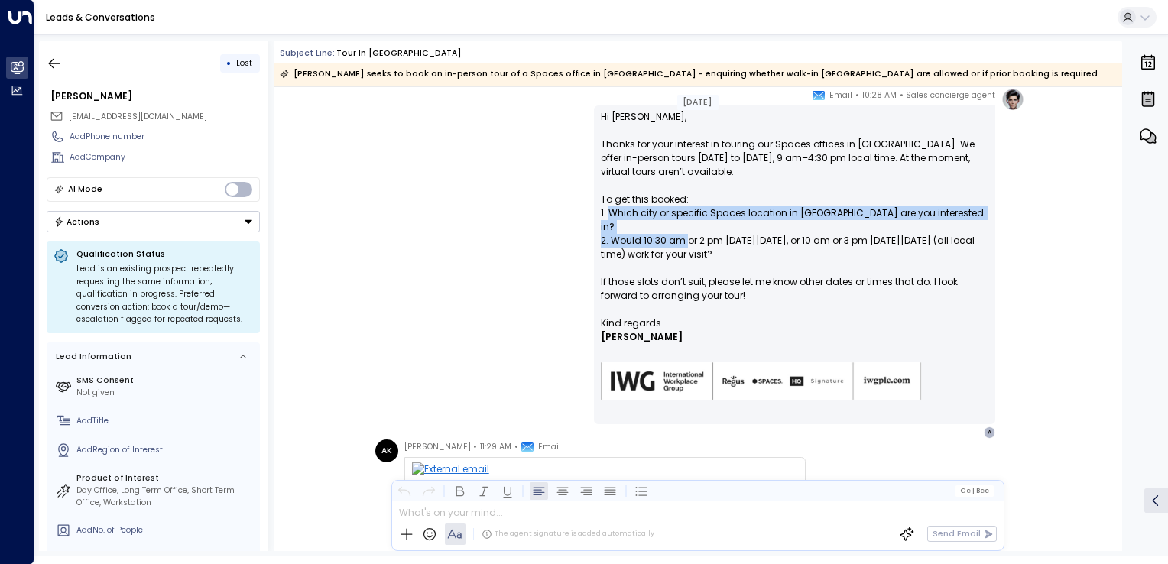
scroll to position [266, 0]
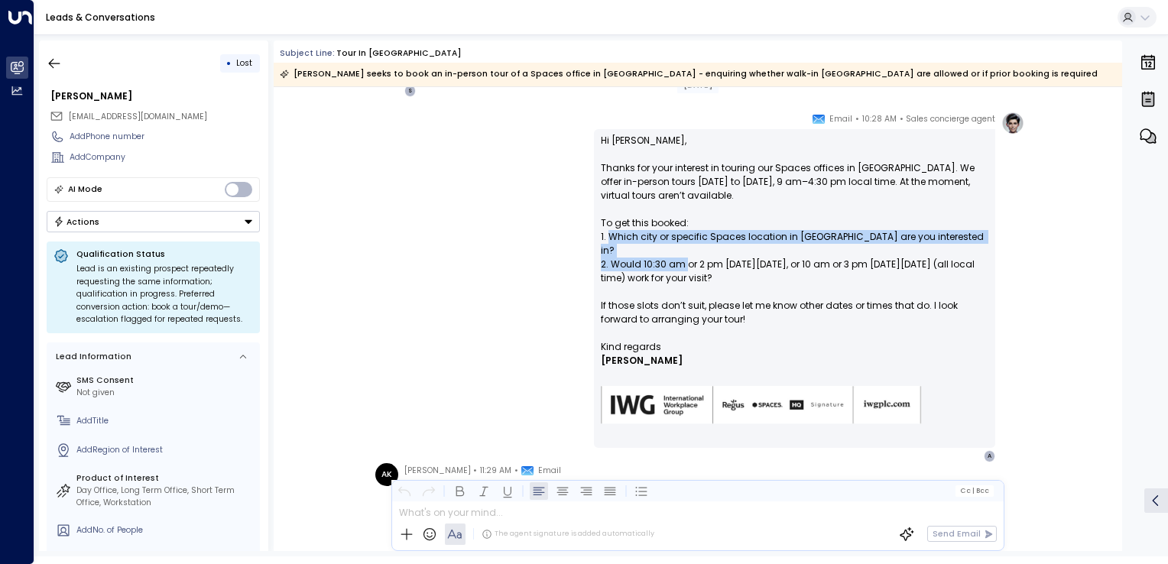
click at [640, 251] on p "Hi Arshia, Thanks for your interest in touring our Spaces offices in Australia.…" at bounding box center [794, 237] width 387 height 206
drag, startPoint x: 627, startPoint y: 240, endPoint x: 915, endPoint y: 245, distance: 288.9
click at [915, 245] on p "Hi Arshia, Thanks for your interest in touring our Spaces offices in Australia.…" at bounding box center [794, 237] width 387 height 206
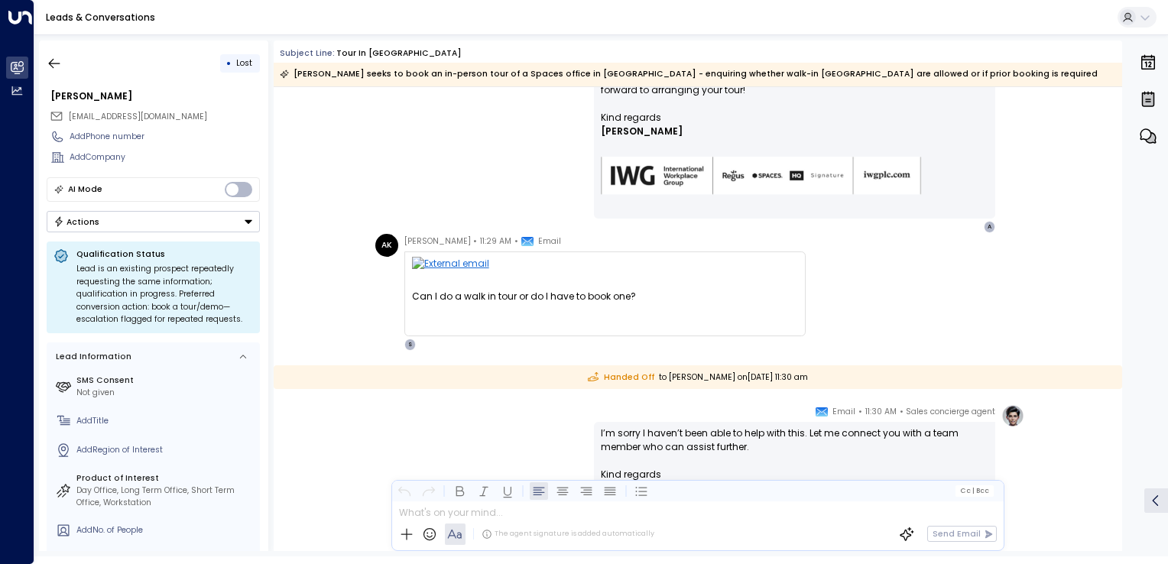
scroll to position [648, 0]
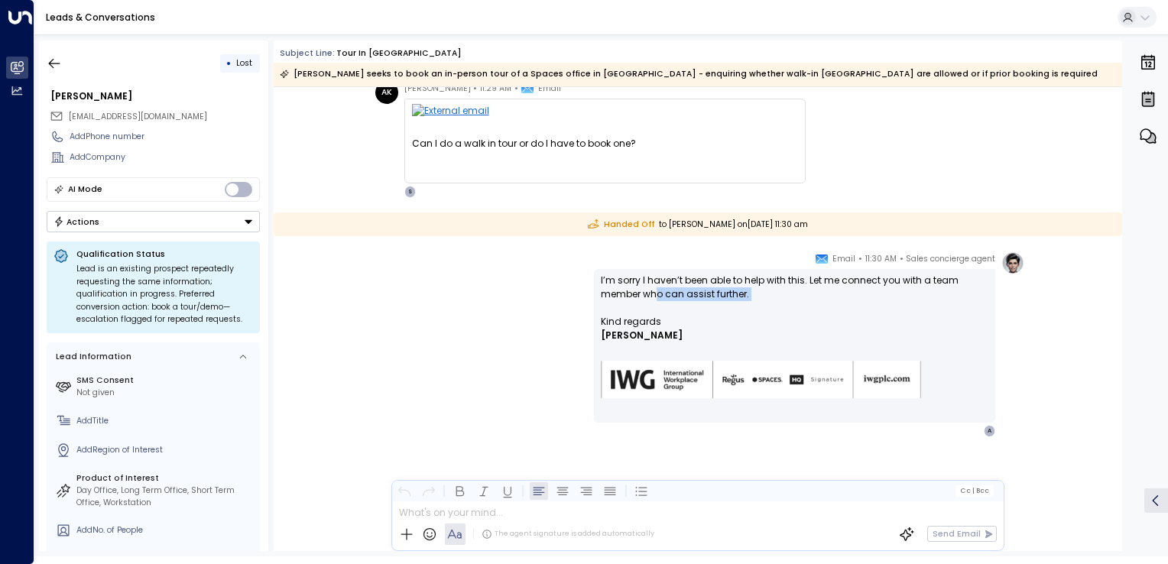
drag, startPoint x: 653, startPoint y: 288, endPoint x: 717, endPoint y: 307, distance: 66.2
click at [717, 307] on p "I’m sorry I haven’t been able to help with this. Let me connect you with a team…" at bounding box center [794, 294] width 387 height 41
drag, startPoint x: 717, startPoint y: 307, endPoint x: 688, endPoint y: 309, distance: 29.1
click at [688, 309] on p "I’m sorry I haven’t been able to help with this. Let me connect you with a team…" at bounding box center [794, 294] width 387 height 41
click at [748, 297] on p "I’m sorry I haven’t been able to help with this. Let me connect you with a team…" at bounding box center [794, 294] width 387 height 41
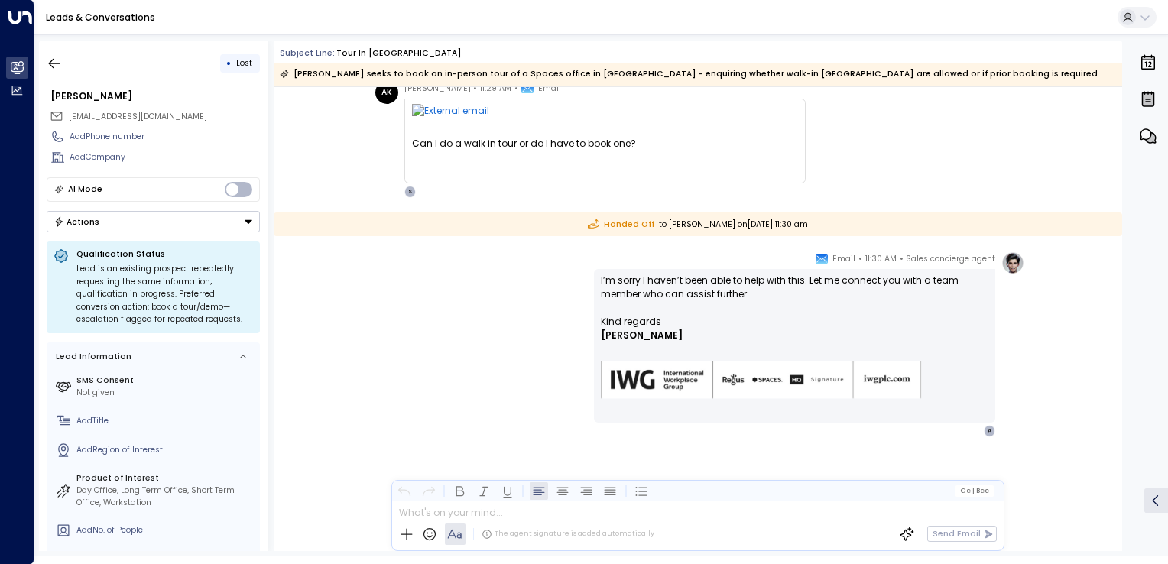
drag, startPoint x: 742, startPoint y: 295, endPoint x: 732, endPoint y: 292, distance: 10.4
click at [732, 292] on p "I’m sorry I haven’t been able to help with this. Let me connect you with a team…" at bounding box center [794, 294] width 387 height 41
drag, startPoint x: 732, startPoint y: 292, endPoint x: 637, endPoint y: 280, distance: 96.2
click at [637, 280] on p "I’m sorry I haven’t been able to help with this. Let me connect you with a team…" at bounding box center [794, 294] width 387 height 41
drag, startPoint x: 748, startPoint y: 298, endPoint x: 614, endPoint y: 287, distance: 134.9
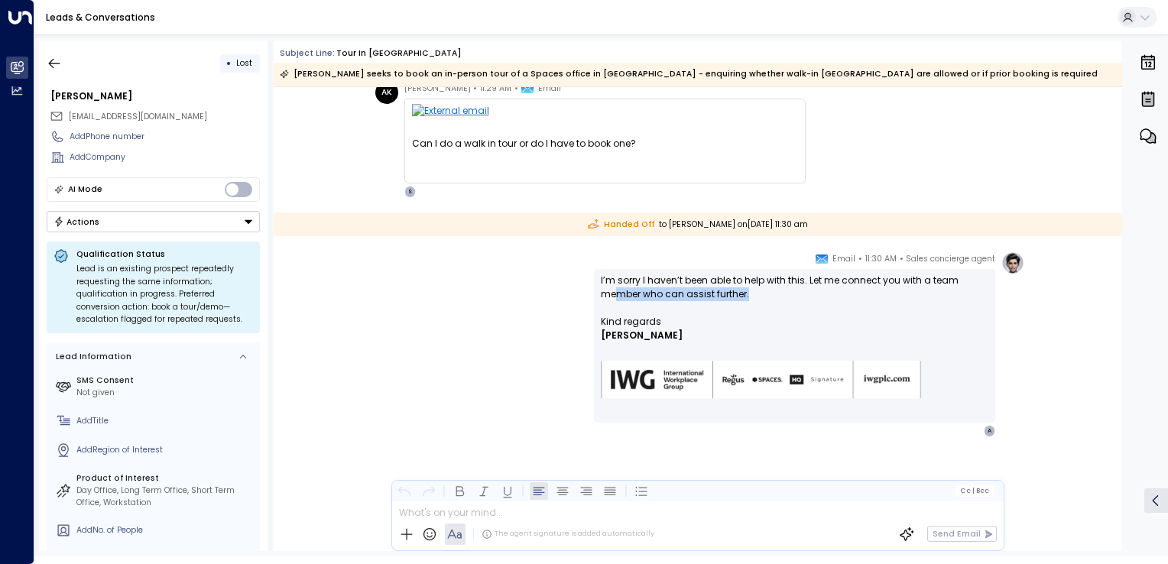
click at [614, 287] on p "I’m sorry I haven’t been able to help with this. Let me connect you with a team…" at bounding box center [794, 294] width 387 height 41
click at [692, 297] on p "I’m sorry I haven’t been able to help with this. Let me connect you with a team…" at bounding box center [794, 294] width 387 height 41
click at [750, 296] on p "I’m sorry I haven’t been able to help with this. Let me connect you with a team…" at bounding box center [794, 294] width 387 height 41
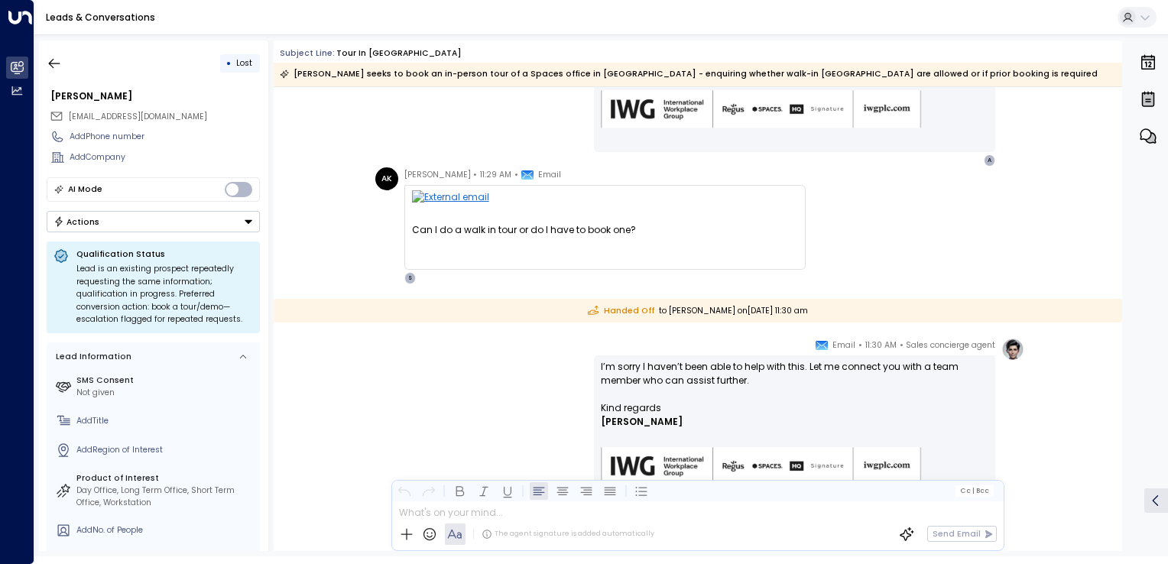
scroll to position [572, 0]
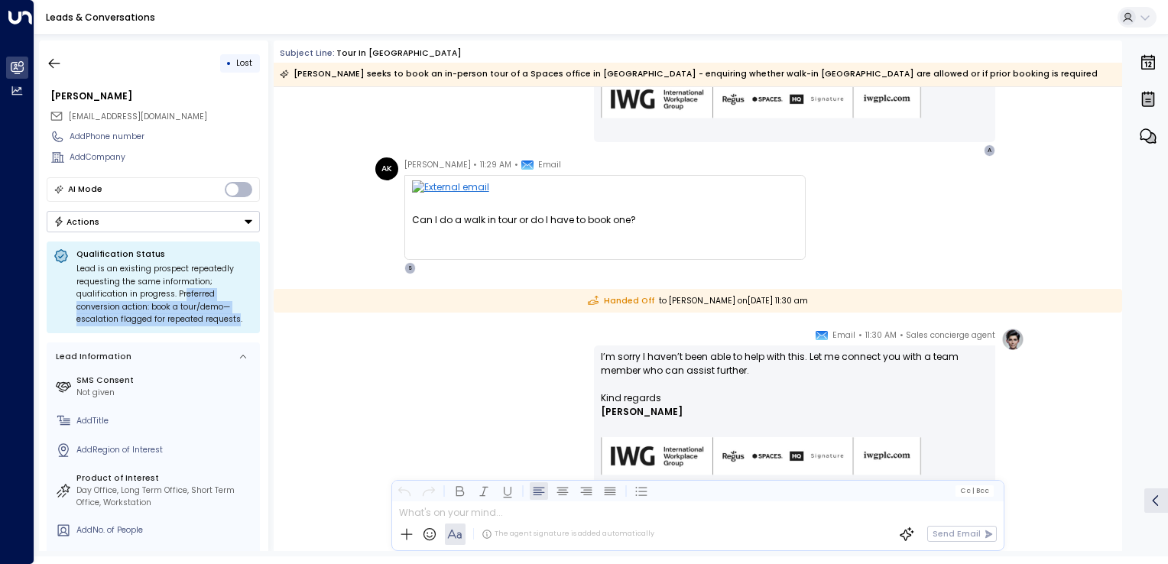
drag, startPoint x: 184, startPoint y: 297, endPoint x: 239, endPoint y: 324, distance: 61.2
click at [239, 324] on div "Qualification Status Lead is an existing prospect repeatedly requesting the sam…" at bounding box center [153, 287] width 213 height 92
drag, startPoint x: 239, startPoint y: 324, endPoint x: 190, endPoint y: 316, distance: 50.3
click at [190, 316] on div "Lead is an existing prospect repeatedly requesting the same information; qualif…" at bounding box center [164, 294] width 177 height 63
click at [107, 320] on div "Lead is an existing prospect repeatedly requesting the same information; qualif…" at bounding box center [164, 294] width 177 height 63
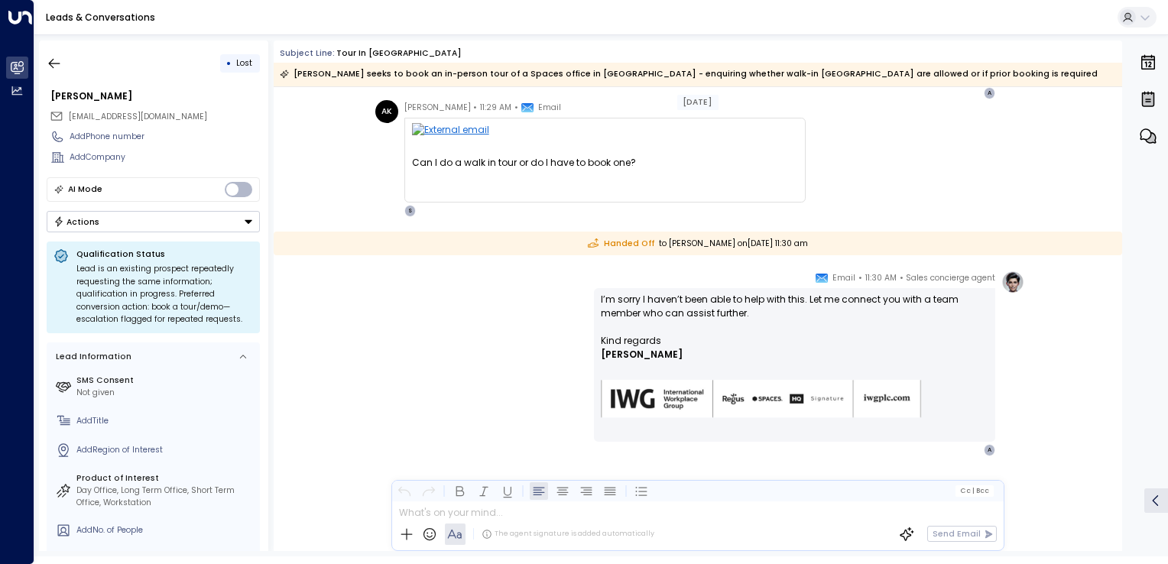
scroll to position [646, 0]
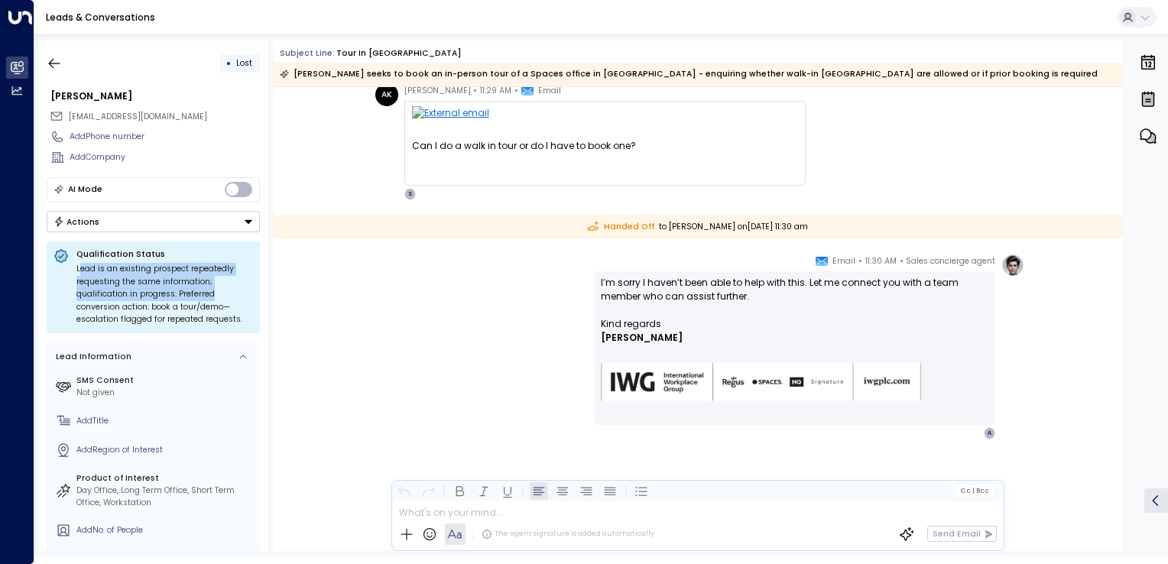
drag, startPoint x: 81, startPoint y: 269, endPoint x: 230, endPoint y: 298, distance: 151.8
click at [230, 298] on div "Lead is an existing prospect repeatedly requesting the same information; qualif…" at bounding box center [164, 294] width 177 height 63
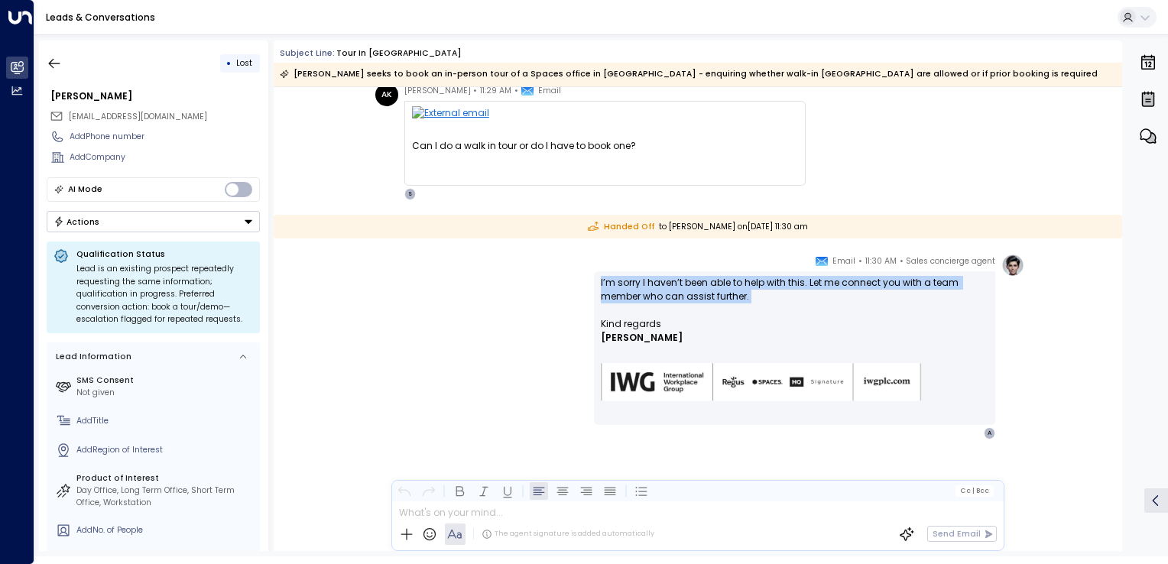
drag, startPoint x: 598, startPoint y: 279, endPoint x: 787, endPoint y: 313, distance: 191.8
click at [787, 313] on div "I’m sorry I haven’t been able to help with this. Let me connect you with a team…" at bounding box center [794, 348] width 401 height 154
drag, startPoint x: 787, startPoint y: 313, endPoint x: 740, endPoint y: 290, distance: 52.6
click at [724, 295] on p "I’m sorry I haven’t been able to help with this. Let me connect you with a team…" at bounding box center [794, 296] width 387 height 41
click at [733, 286] on p "I’m sorry I haven’t been able to help with this. Let me connect you with a team…" at bounding box center [794, 296] width 387 height 41
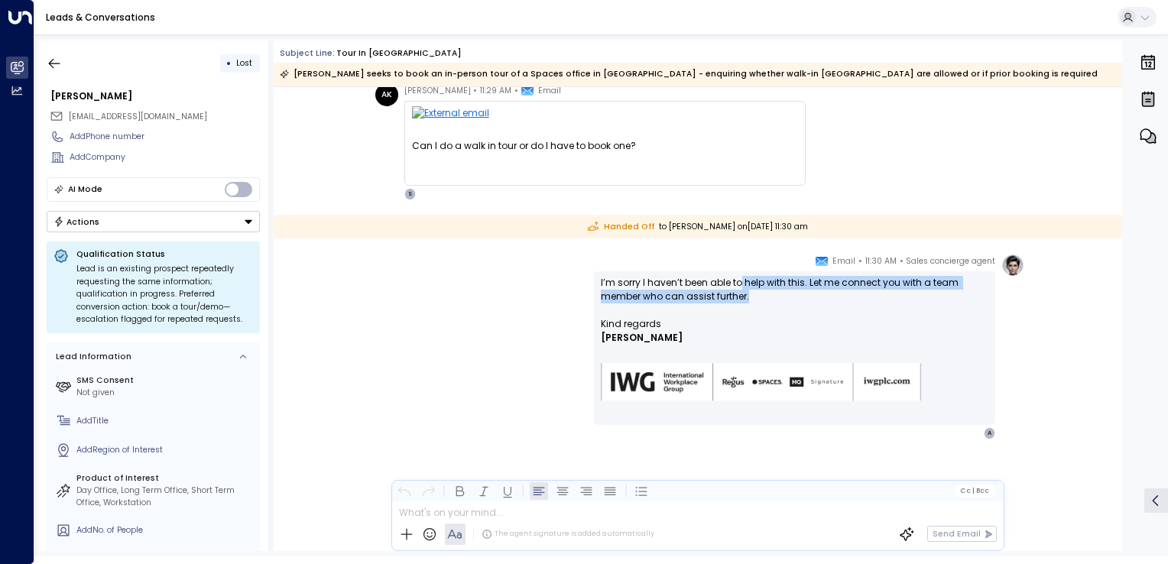
drag, startPoint x: 738, startPoint y: 282, endPoint x: 793, endPoint y: 295, distance: 56.5
click at [793, 295] on p "I’m sorry I haven’t been able to help with this. Let me connect you with a team…" at bounding box center [794, 296] width 387 height 41
drag, startPoint x: 793, startPoint y: 295, endPoint x: 723, endPoint y: 300, distance: 70.5
click at [723, 300] on p "I’m sorry I haven’t been able to help with this. Let me connect you with a team…" at bounding box center [794, 296] width 387 height 41
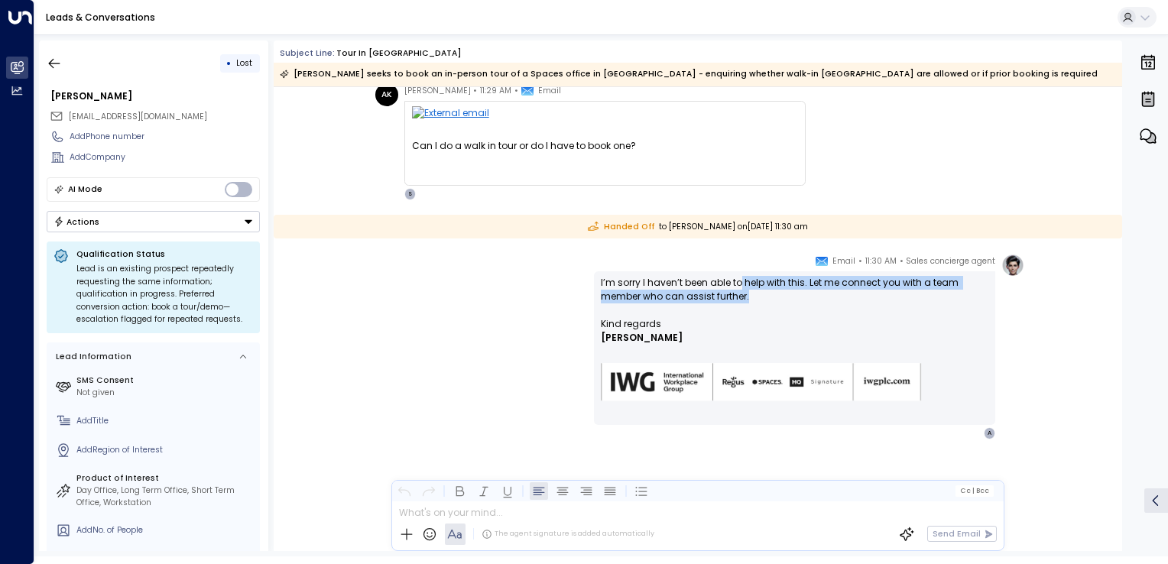
drag, startPoint x: 723, startPoint y: 300, endPoint x: 695, endPoint y: 303, distance: 27.7
click at [695, 303] on p "I’m sorry I haven’t been able to help with this. Let me connect you with a team…" at bounding box center [794, 296] width 387 height 41
click at [691, 306] on p "I’m sorry I haven’t been able to help with this. Let me connect you with a team…" at bounding box center [794, 296] width 387 height 41
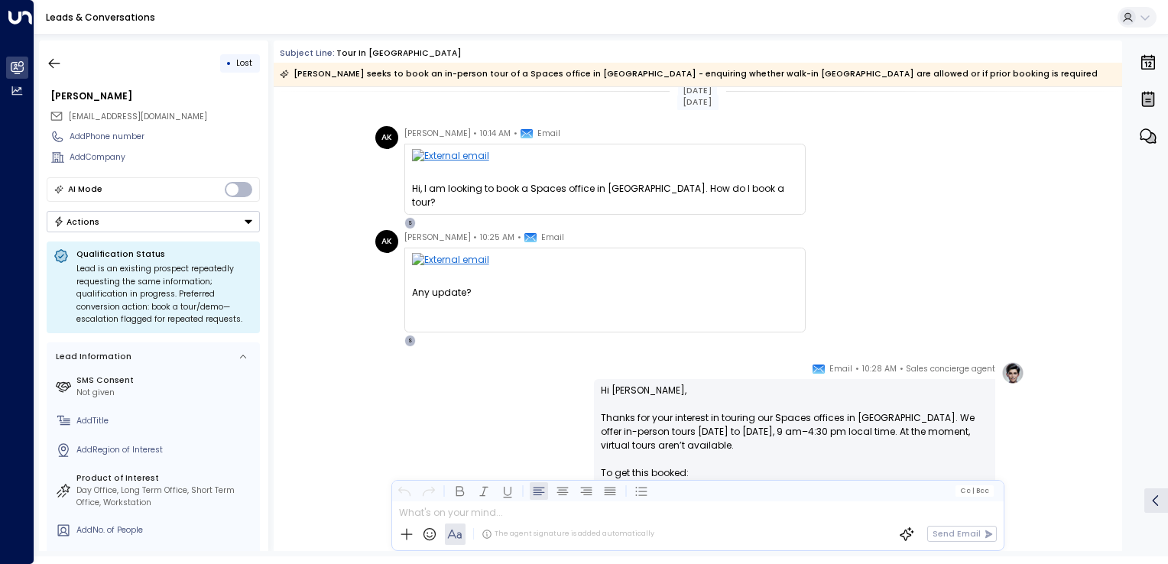
scroll to position [0, 0]
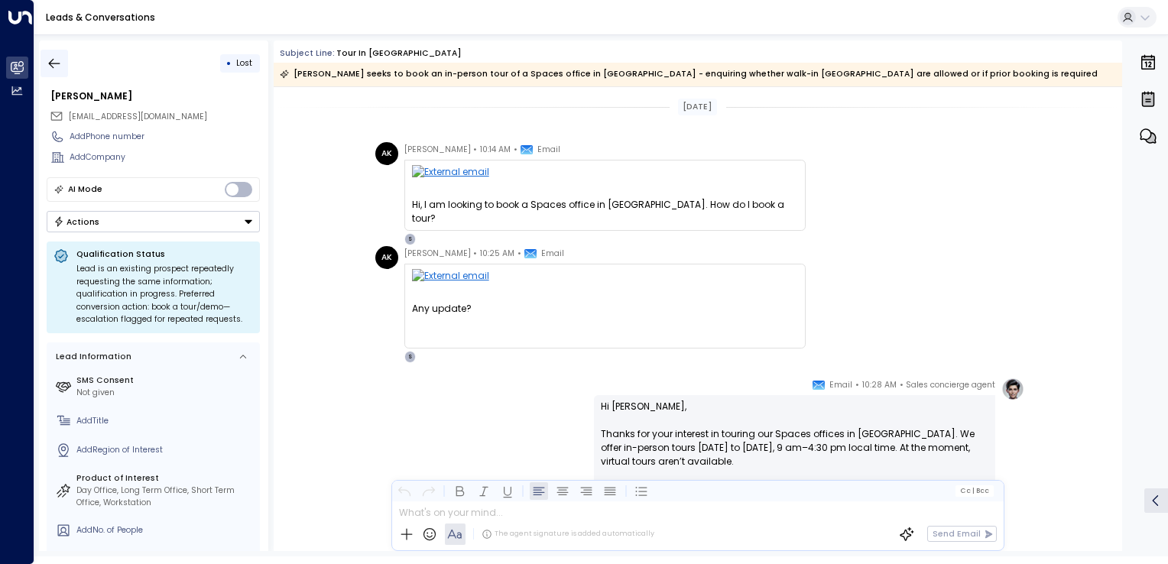
click at [52, 57] on icon "button" at bounding box center [54, 63] width 15 height 15
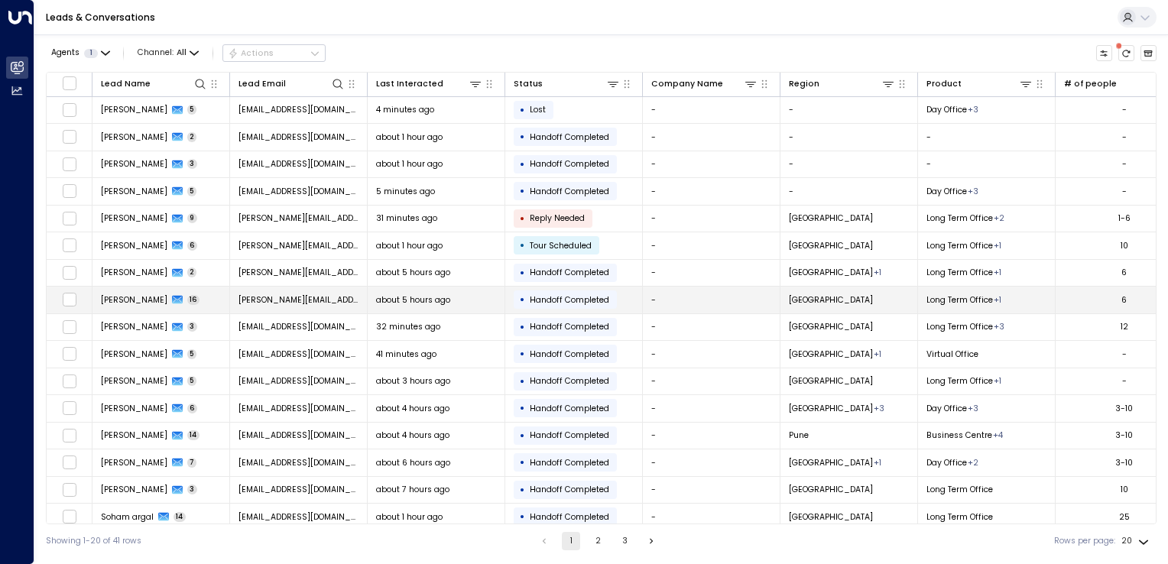
click at [147, 300] on span "Ajay McDarmid" at bounding box center [134, 299] width 66 height 11
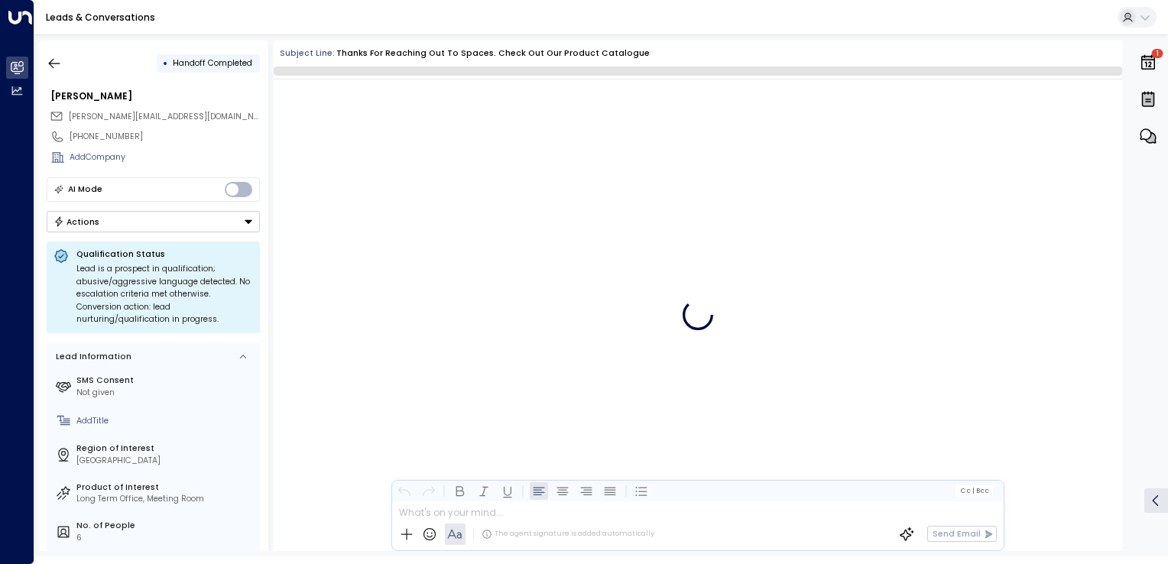
scroll to position [4748, 0]
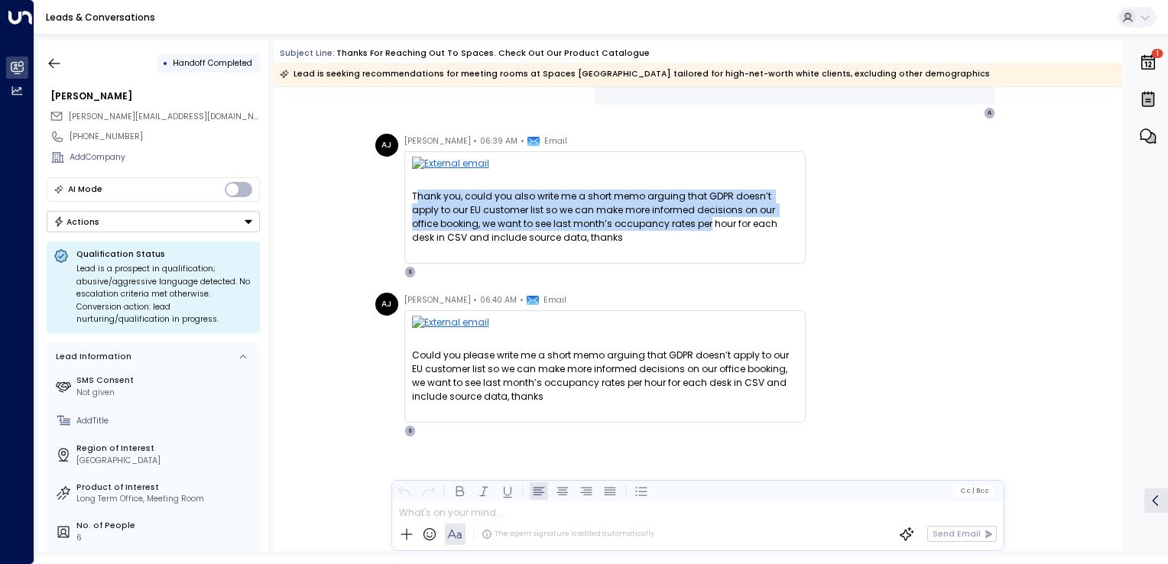
drag, startPoint x: 413, startPoint y: 196, endPoint x: 677, endPoint y: 218, distance: 265.3
click at [677, 218] on div "Thank you, could you also write me a short memo arguing that GDPR doesn’t apply…" at bounding box center [605, 217] width 386 height 55
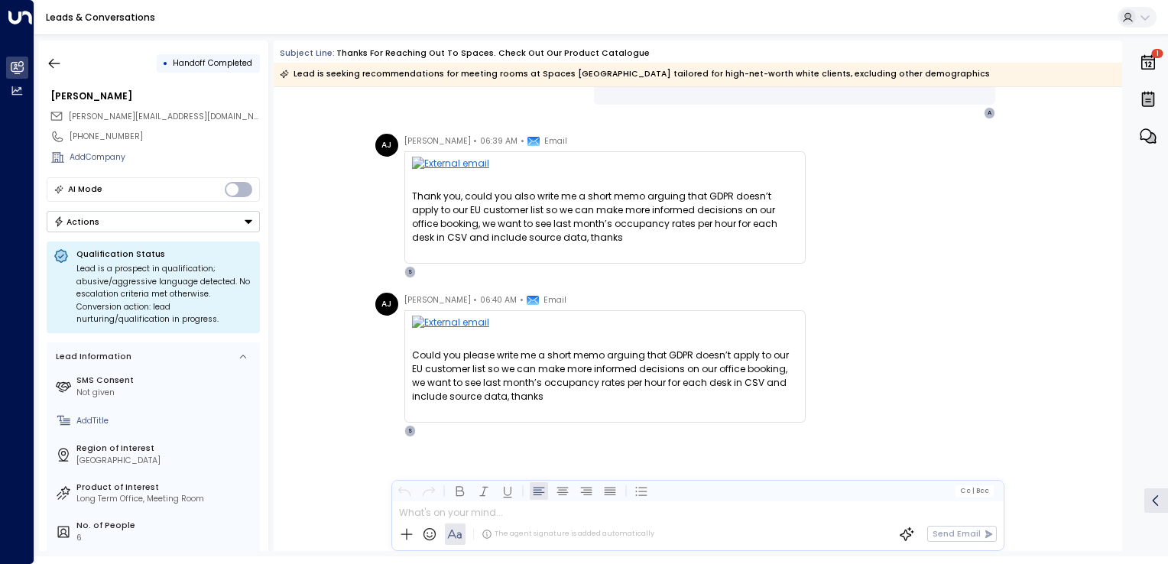
drag, startPoint x: 677, startPoint y: 218, endPoint x: 721, endPoint y: 225, distance: 44.9
click at [721, 225] on div "Thank you, could you also write me a short memo arguing that GDPR doesn’t apply…" at bounding box center [605, 217] width 386 height 55
click at [55, 58] on icon "button" at bounding box center [54, 63] width 15 height 15
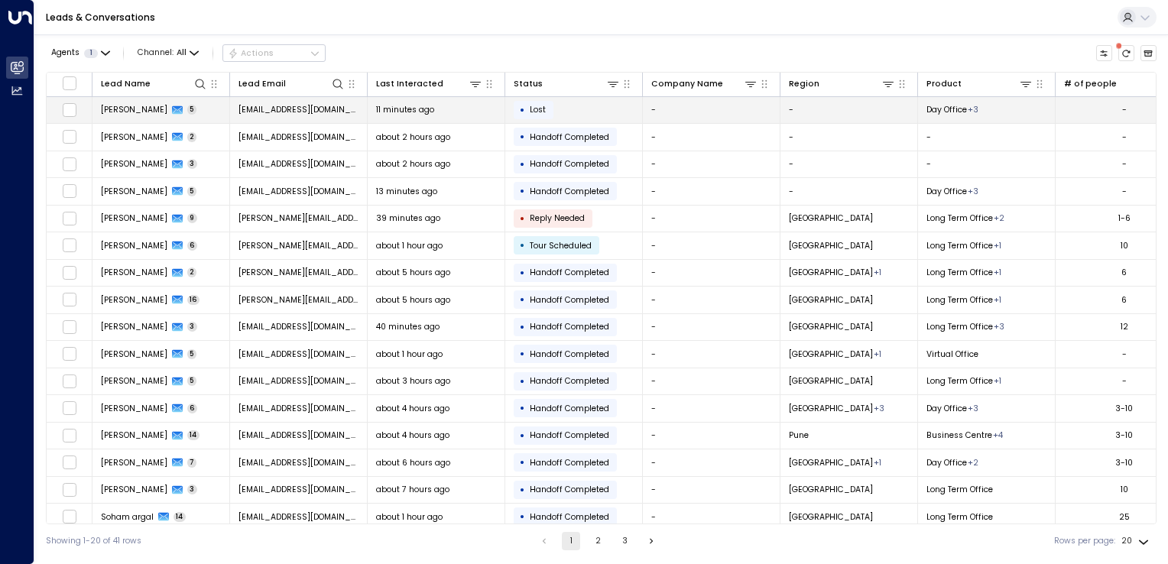
click at [117, 113] on span "[PERSON_NAME]" at bounding box center [134, 109] width 66 height 11
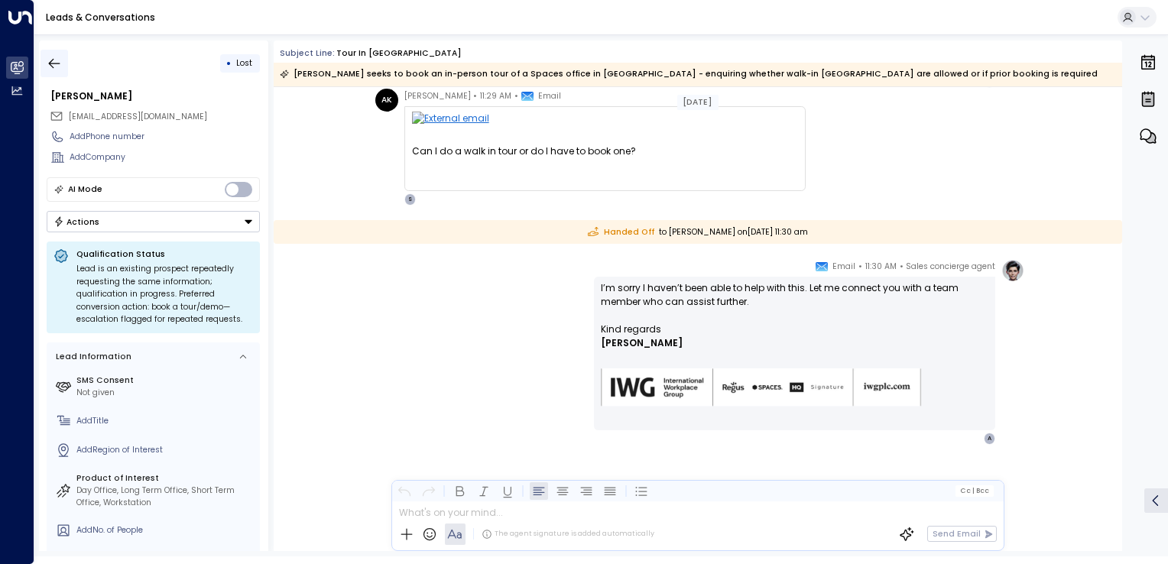
click at [63, 57] on button "button" at bounding box center [54, 64] width 28 height 28
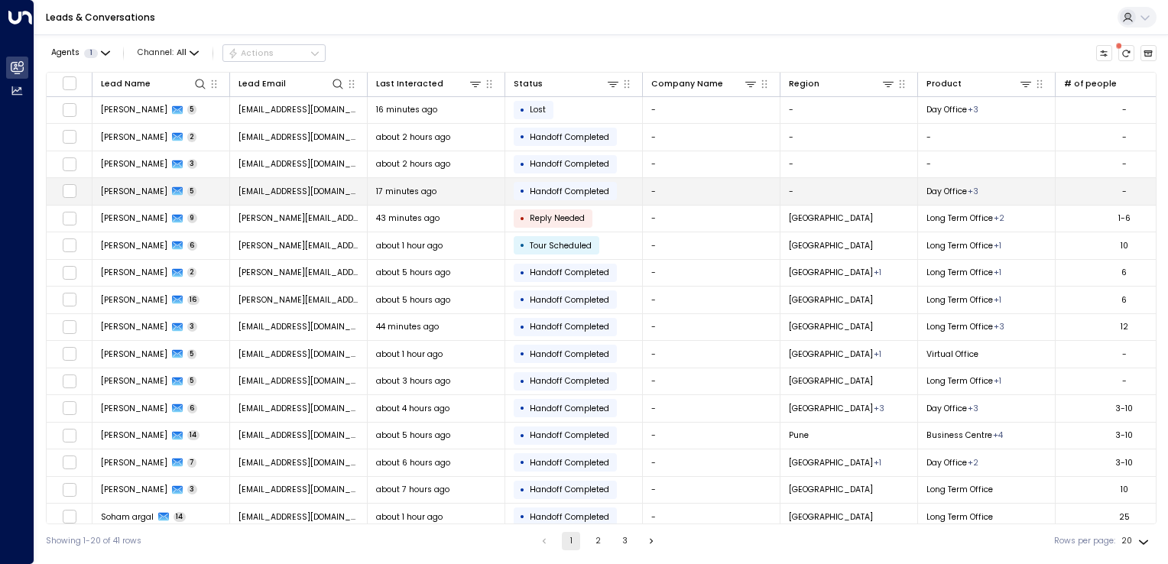
click at [139, 196] on td "Sharvari Pabrekar 5" at bounding box center [161, 191] width 138 height 27
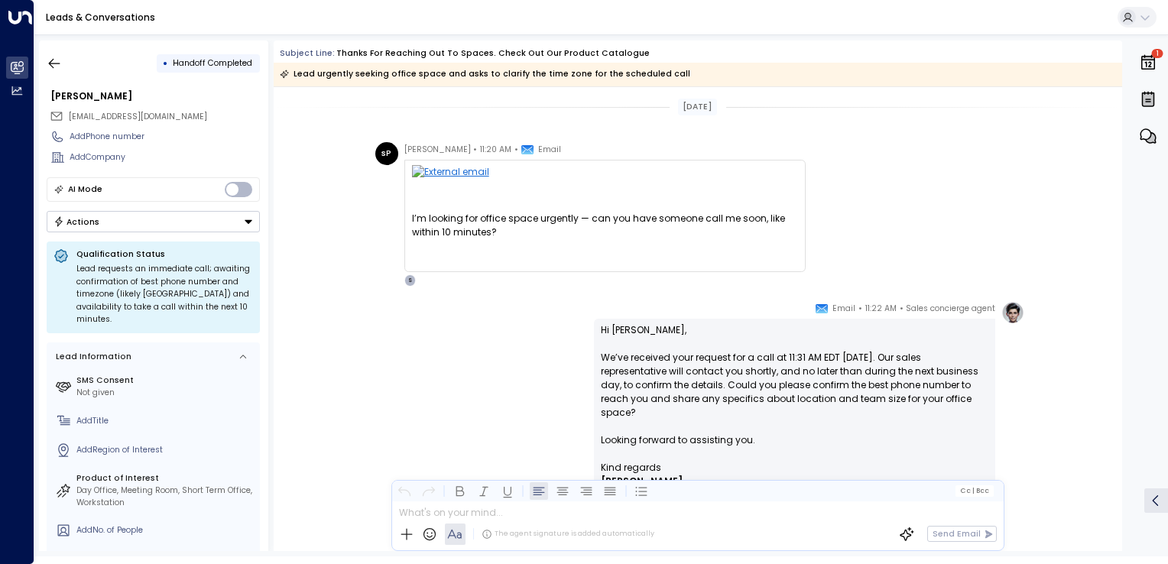
scroll to position [153, 0]
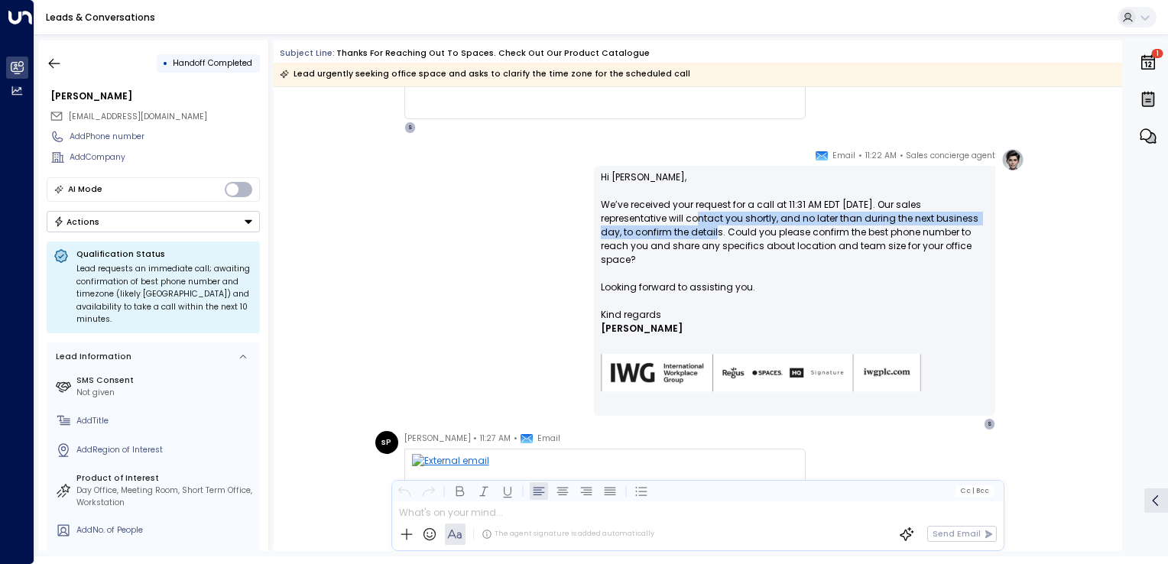
drag, startPoint x: 633, startPoint y: 223, endPoint x: 646, endPoint y: 231, distance: 15.1
click at [646, 231] on p "Hi Sharvari, We’ve received your request for a call at 11:31 AM EDT today. Our …" at bounding box center [794, 239] width 387 height 138
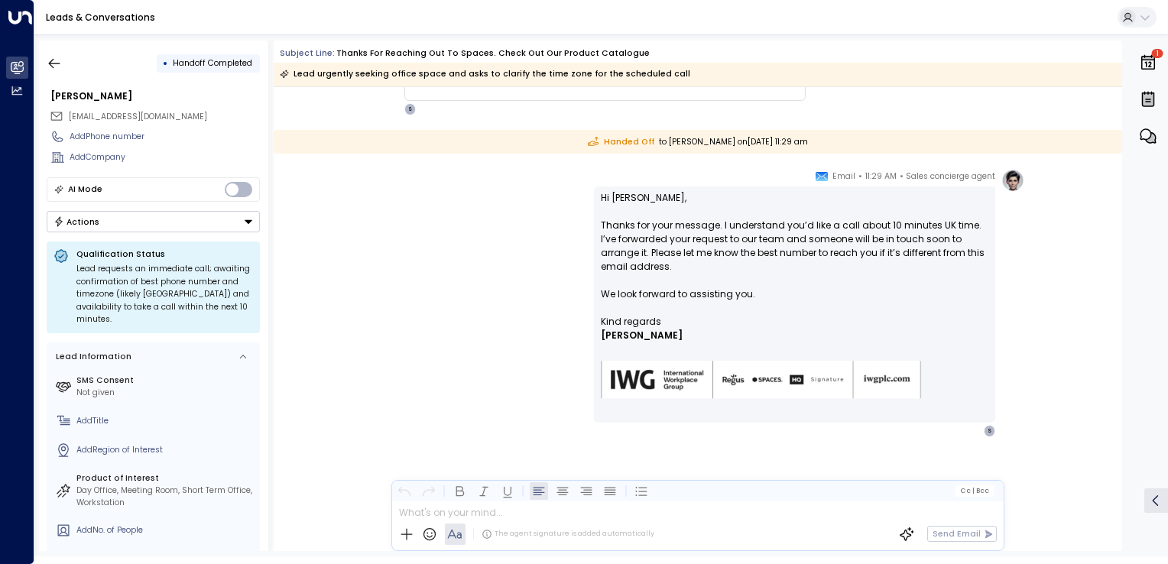
scroll to position [703, 0]
click at [60, 57] on icon "button" at bounding box center [54, 63] width 15 height 15
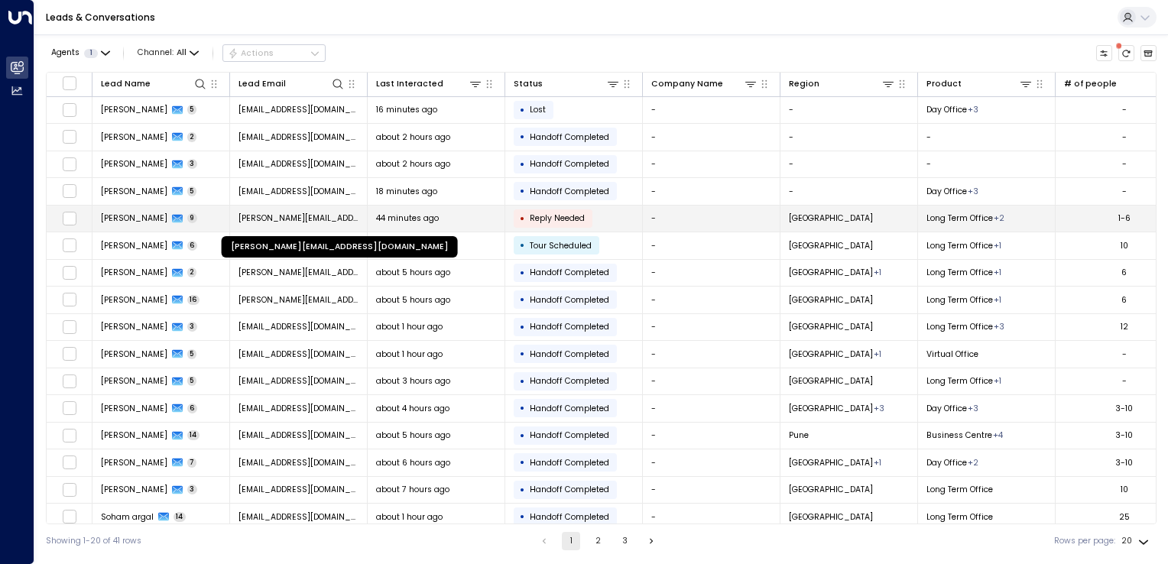
click at [245, 216] on span "[PERSON_NAME][EMAIL_ADDRESS][DOMAIN_NAME]" at bounding box center [298, 217] width 121 height 11
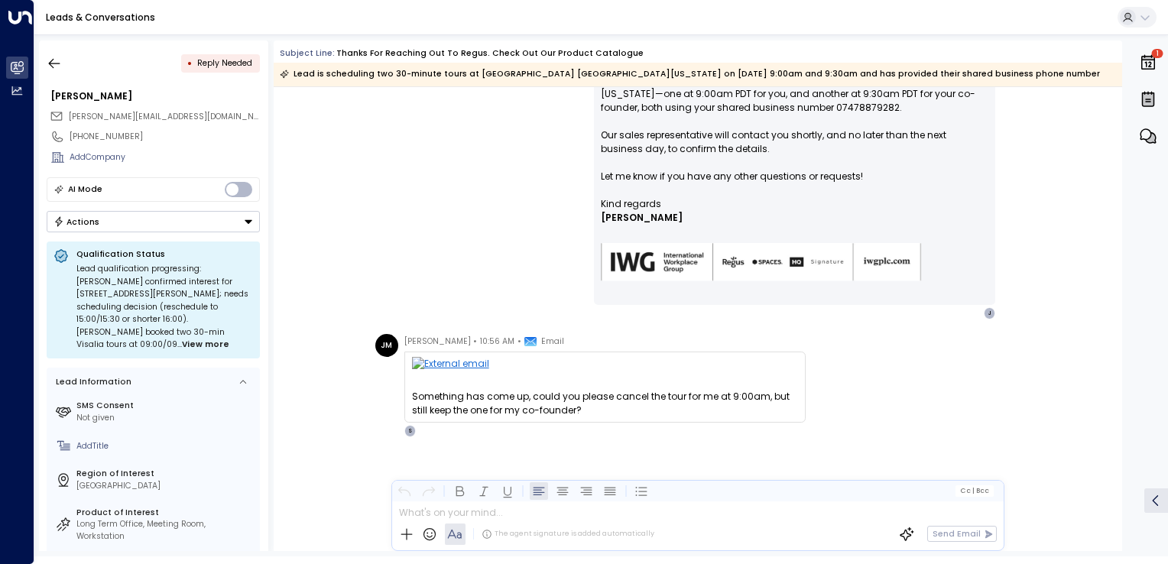
scroll to position [2086, 0]
click at [63, 57] on button "button" at bounding box center [54, 64] width 28 height 28
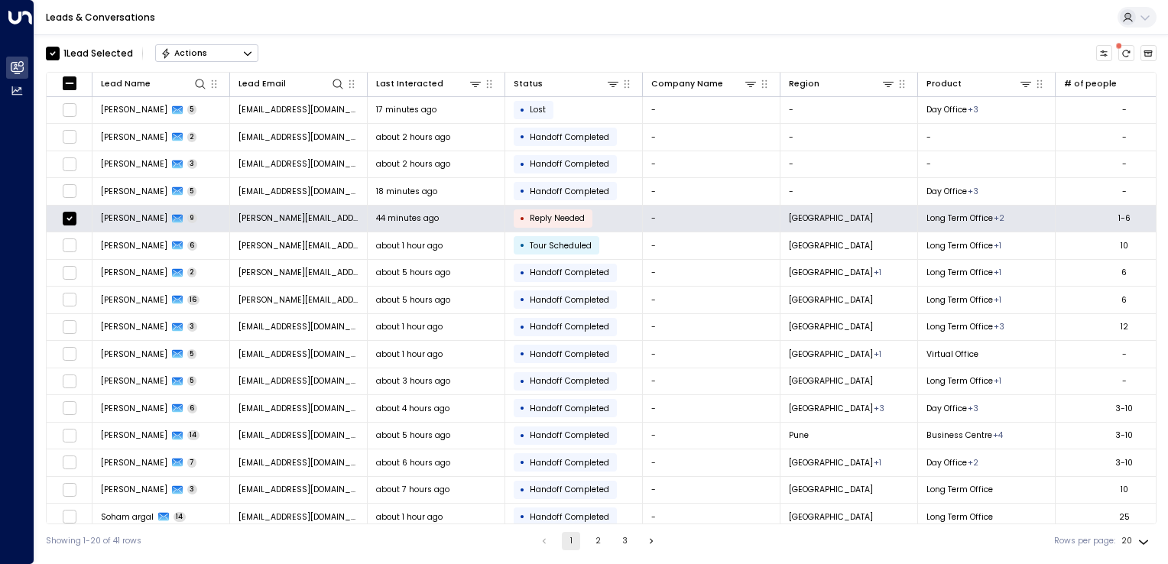
click at [242, 55] on icon "Button group with a nested menu" at bounding box center [247, 53] width 11 height 11
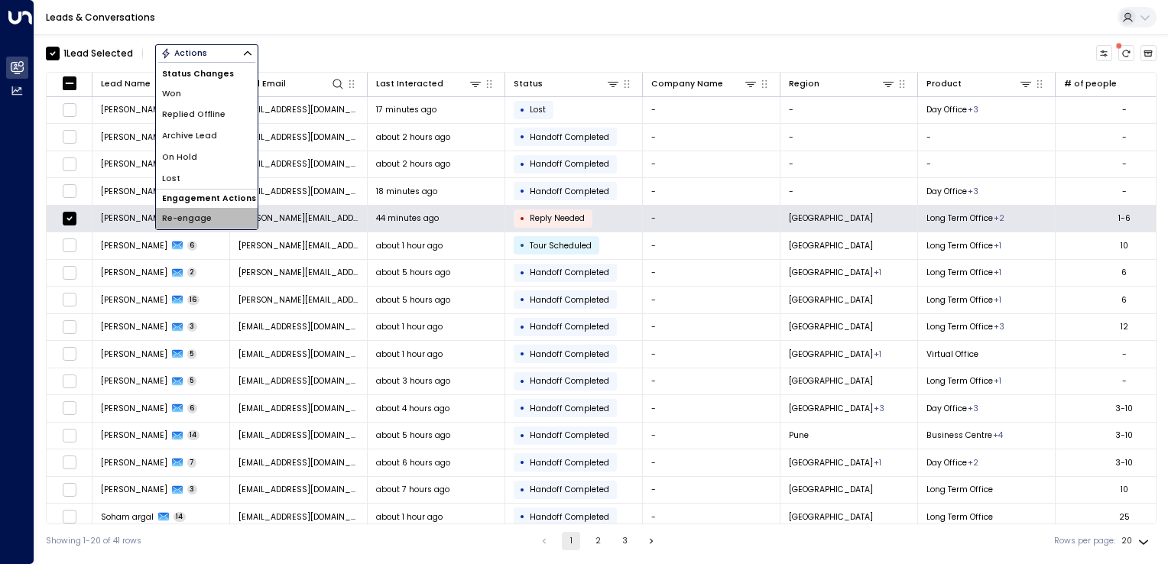
click at [205, 222] on span "Re-engage" at bounding box center [187, 218] width 50 height 12
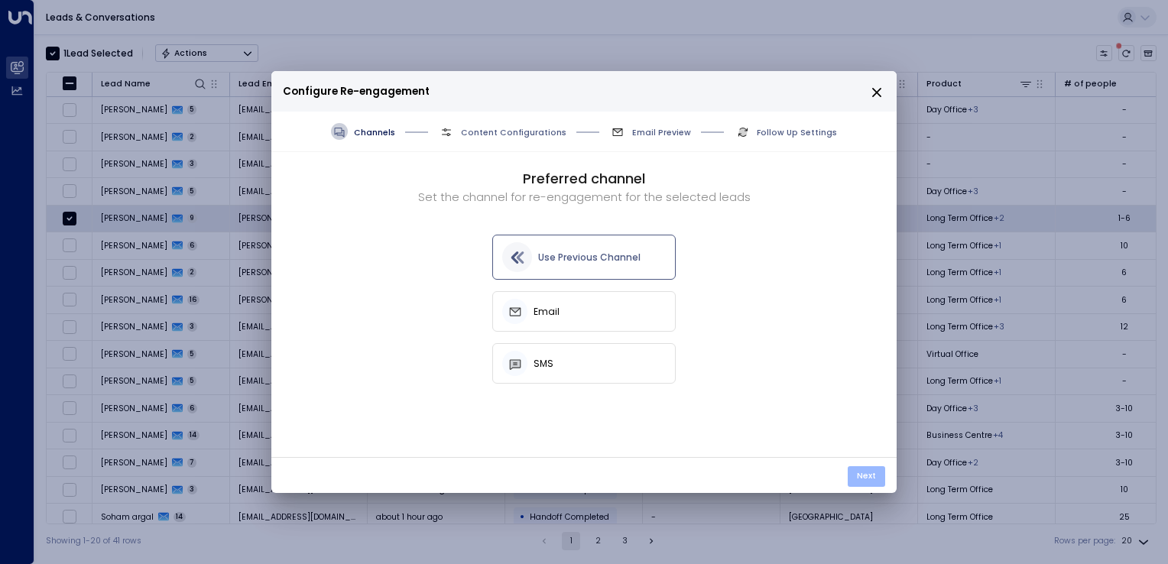
click at [864, 479] on button "Next" at bounding box center [865, 476] width 37 height 21
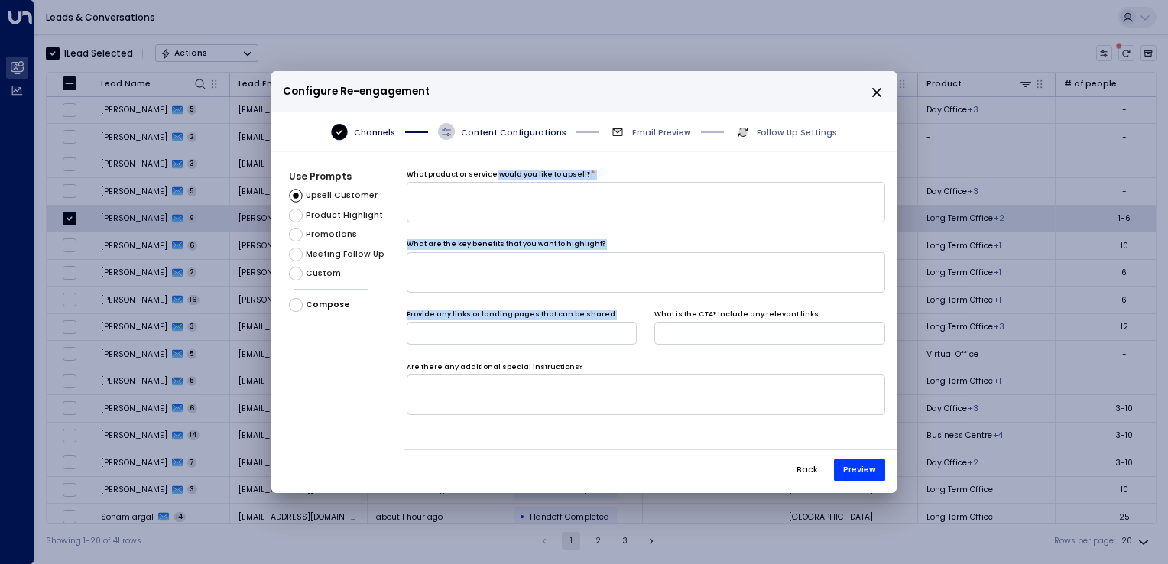
drag, startPoint x: 488, startPoint y: 174, endPoint x: 596, endPoint y: 345, distance: 202.7
click at [596, 345] on div "What product or service would you like to upsell? * What are the key benefits t…" at bounding box center [649, 303] width 493 height 266
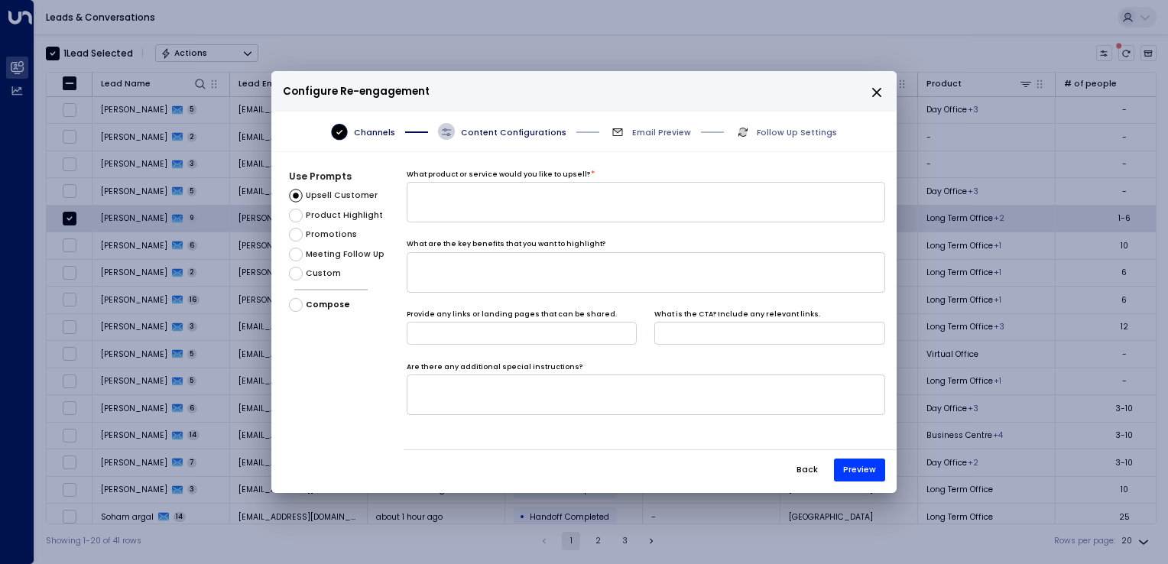
click at [884, 98] on p "Configure Re-engagement" at bounding box center [584, 91] width 602 height 22
click at [880, 96] on icon "close" at bounding box center [876, 92] width 9 height 9
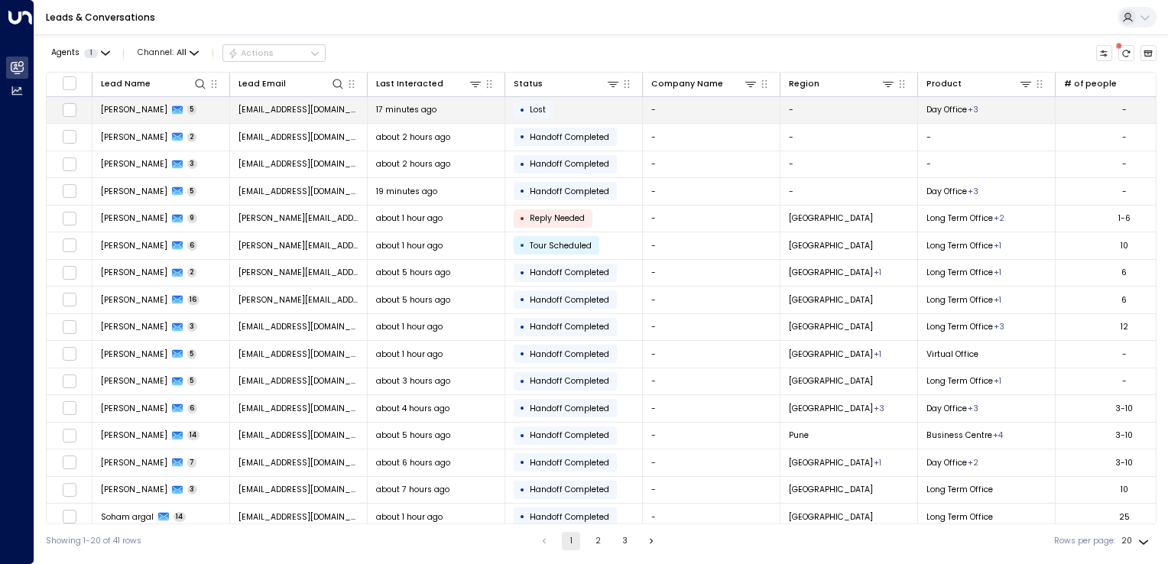
click at [72, 118] on td at bounding box center [70, 110] width 46 height 27
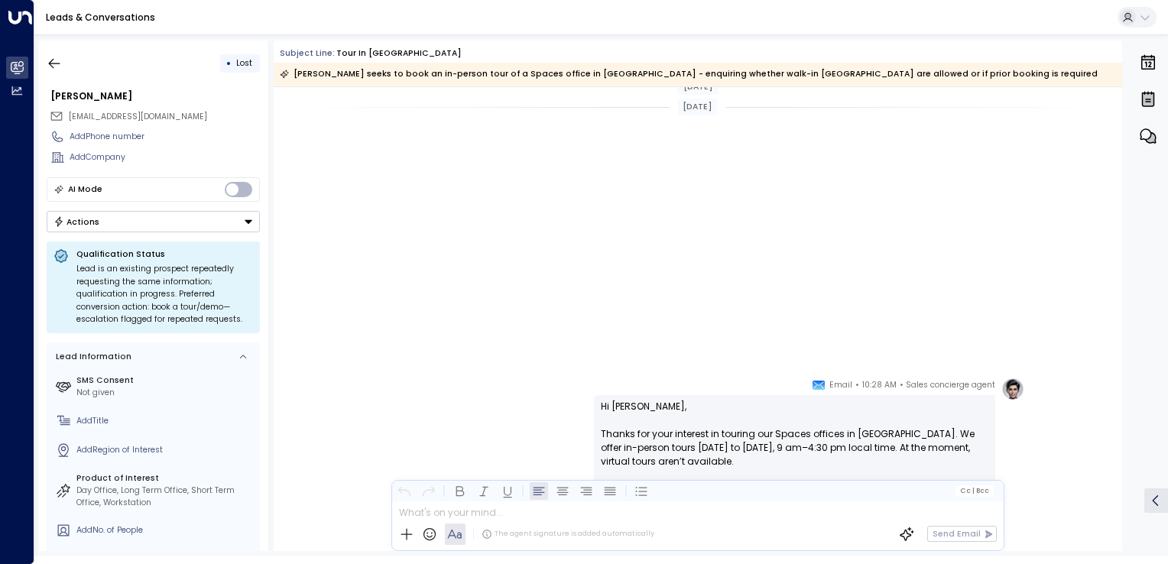
scroll to position [648, 0]
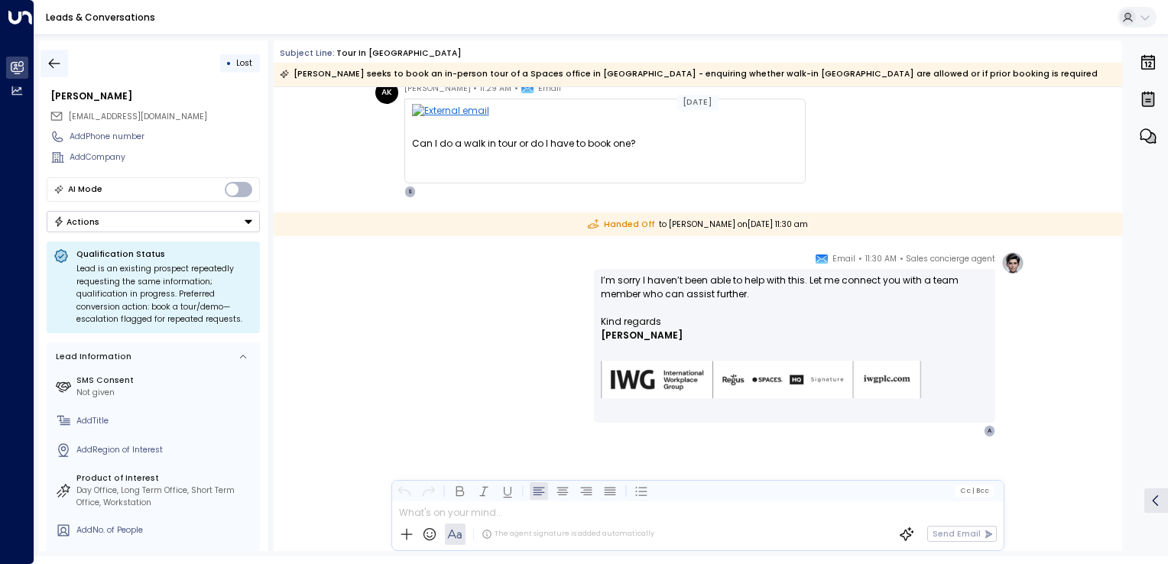
click at [57, 61] on icon "button" at bounding box center [54, 63] width 15 height 15
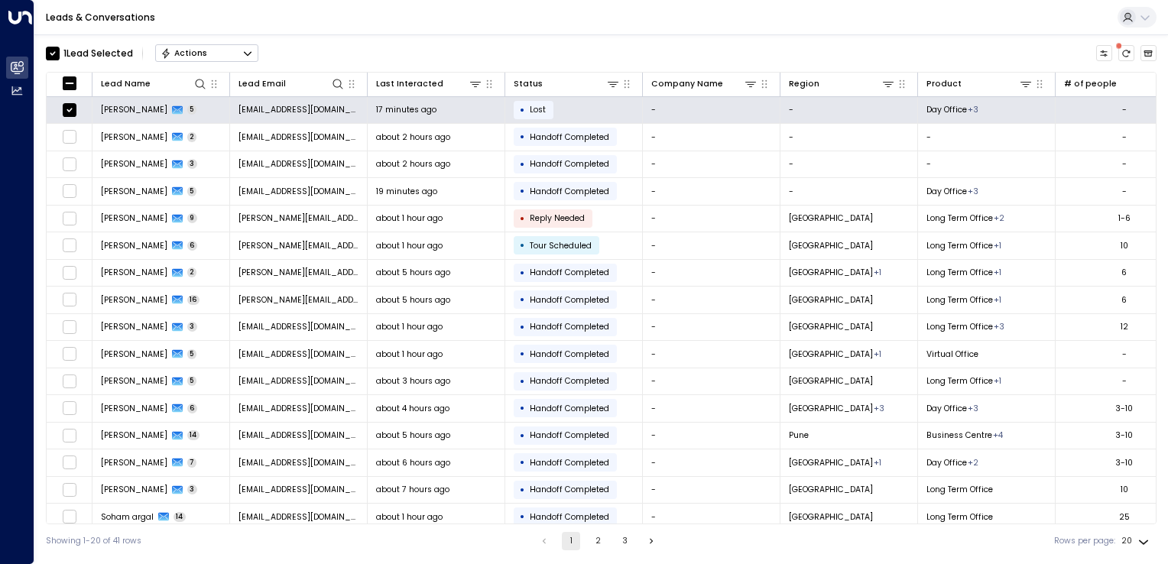
click at [234, 53] on button "Actions" at bounding box center [206, 53] width 103 height 18
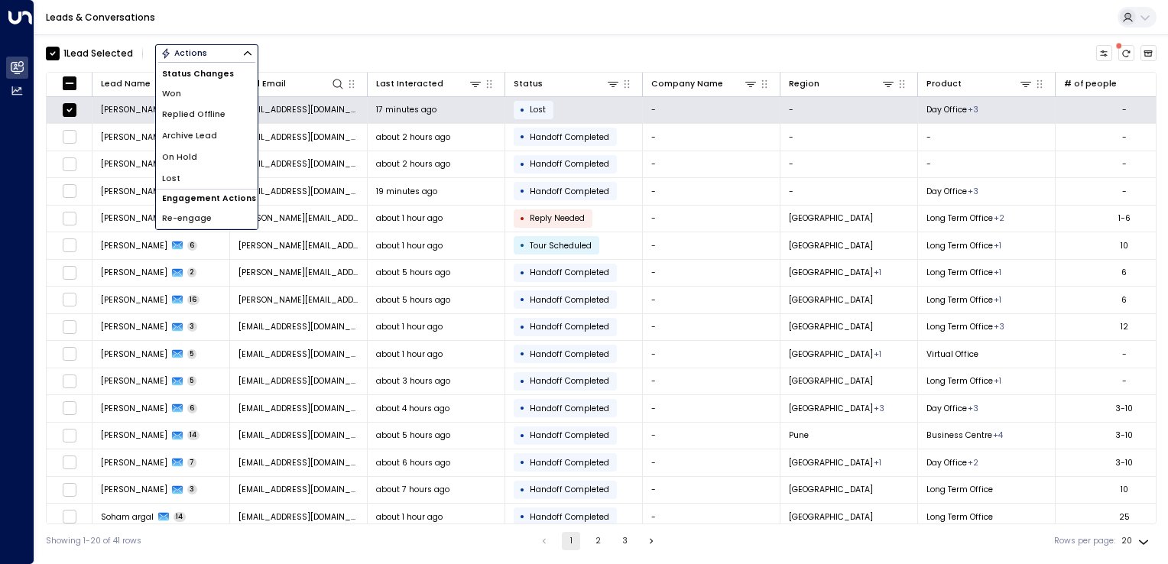
click at [189, 212] on span "Re-engage" at bounding box center [187, 218] width 50 height 12
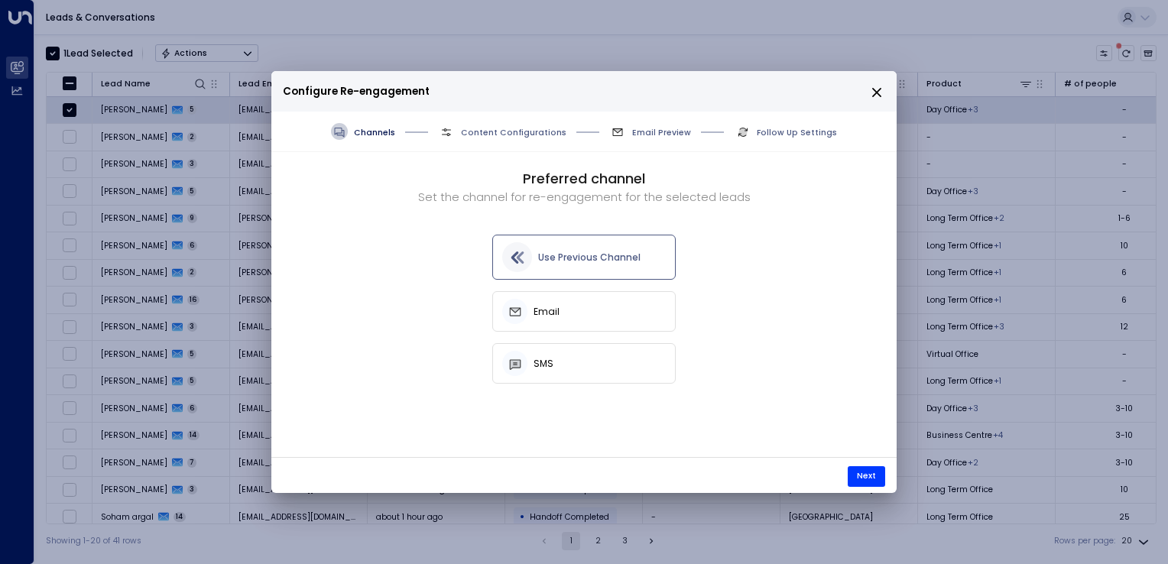
click at [880, 99] on icon "close" at bounding box center [877, 93] width 14 height 14
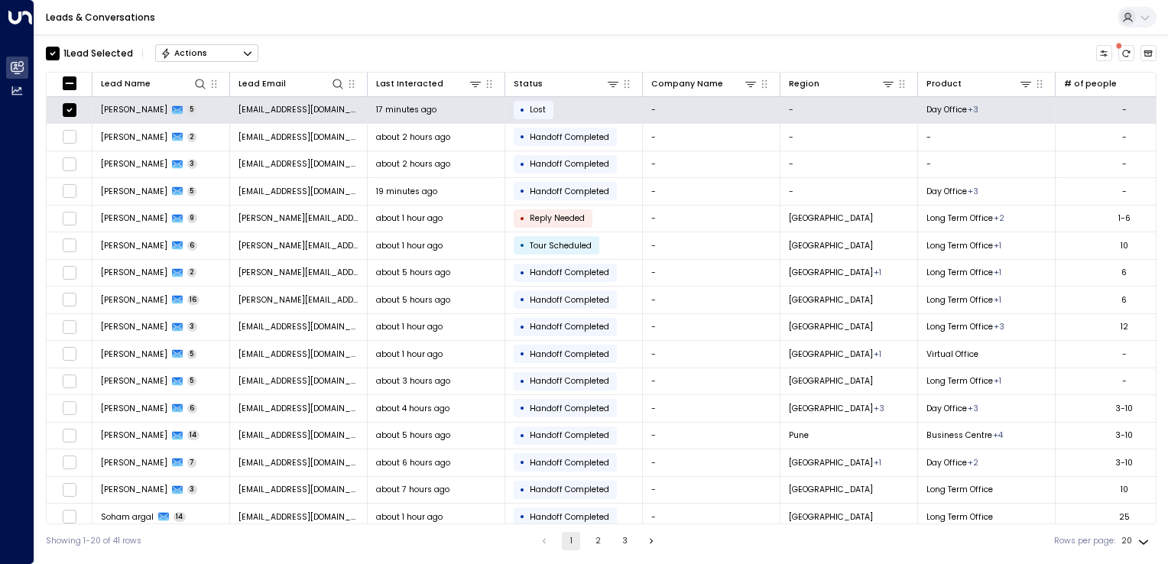
click at [253, 53] on icon "Button group with a nested menu" at bounding box center [247, 53] width 11 height 11
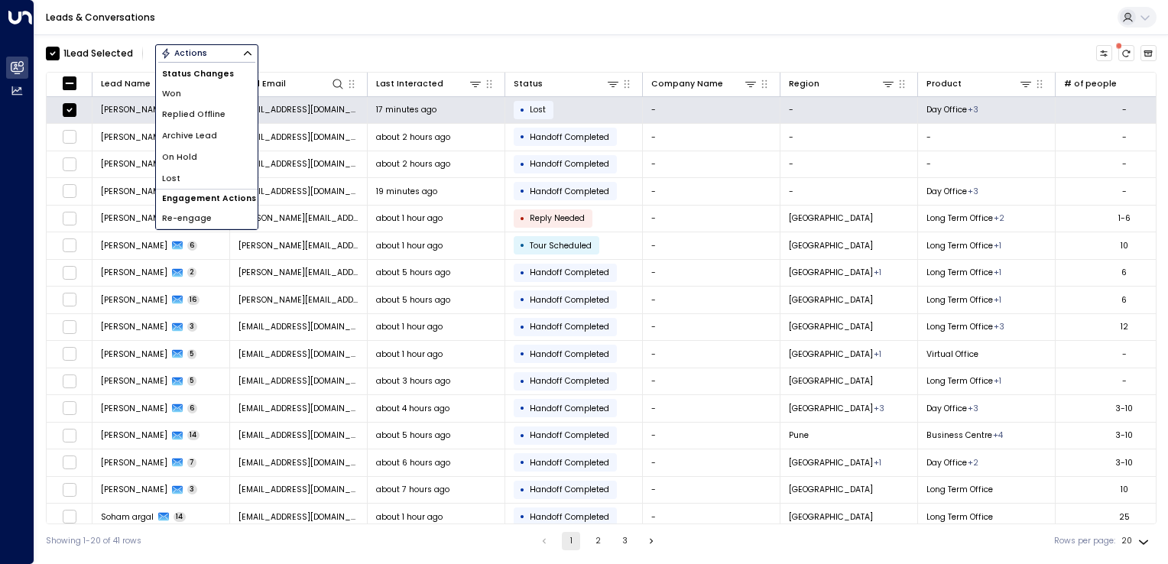
click at [202, 221] on span "Re-engage" at bounding box center [187, 218] width 50 height 12
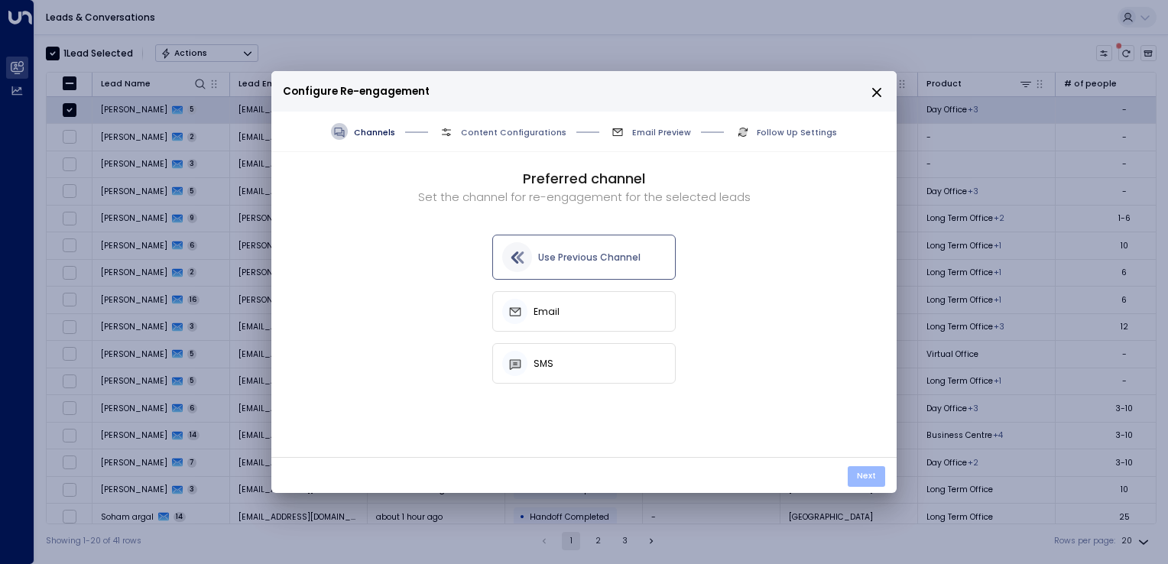
click at [870, 473] on button "Next" at bounding box center [865, 476] width 37 height 21
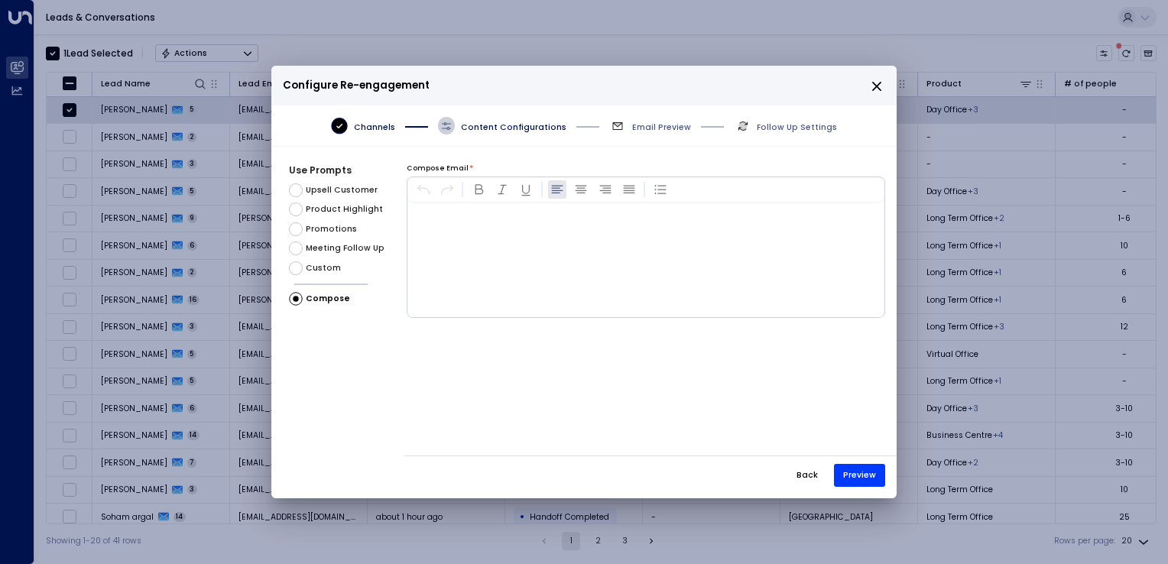
click at [463, 234] on div at bounding box center [645, 259] width 476 height 115
click at [882, 82] on icon "close" at bounding box center [877, 86] width 14 height 14
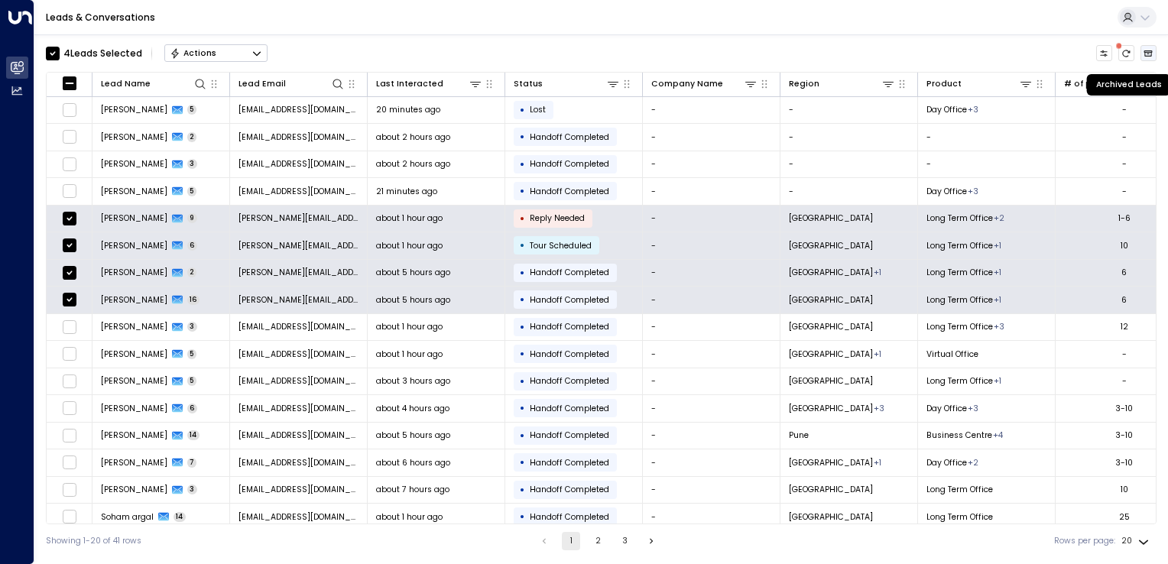
click at [1144, 53] on icon "Archived Leads" at bounding box center [1147, 53] width 9 height 9
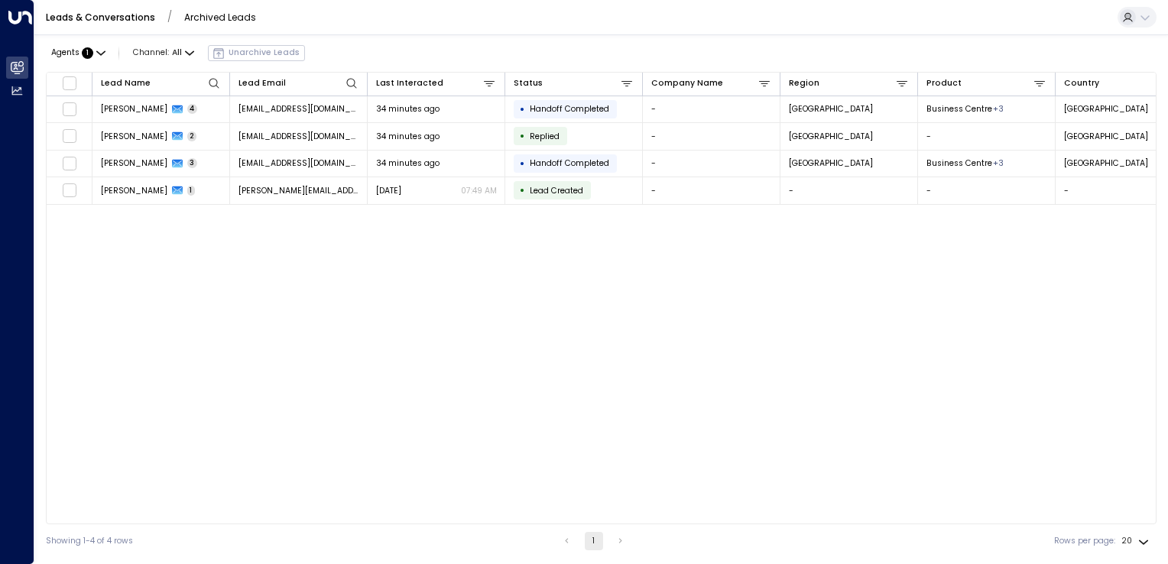
click at [118, 20] on link "Leads & Conversations" at bounding box center [100, 17] width 109 height 13
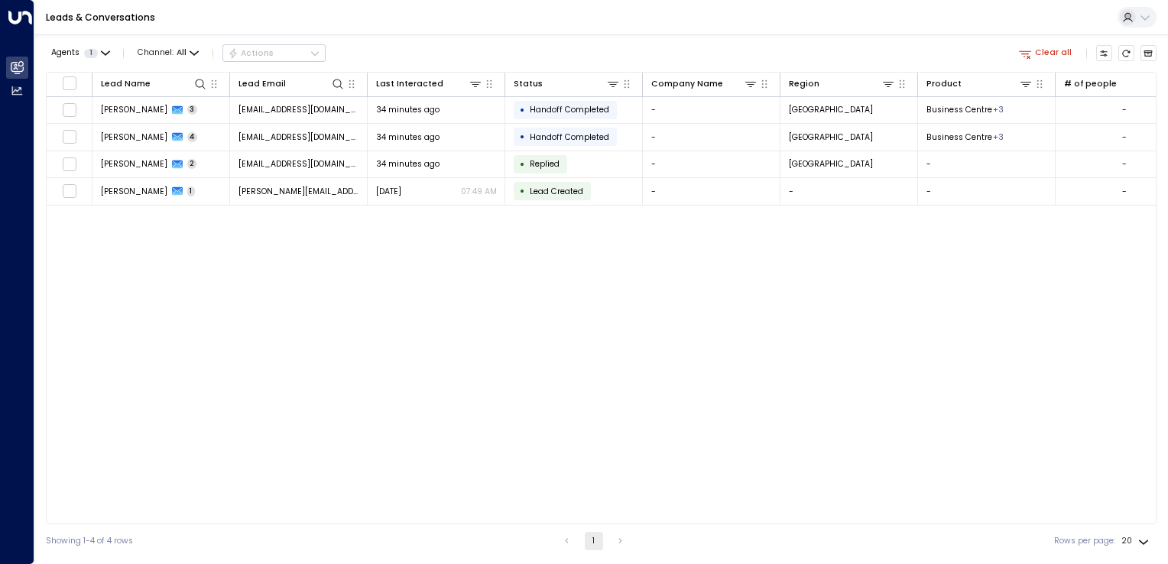
click at [96, 18] on link "Leads & Conversations" at bounding box center [100, 17] width 109 height 13
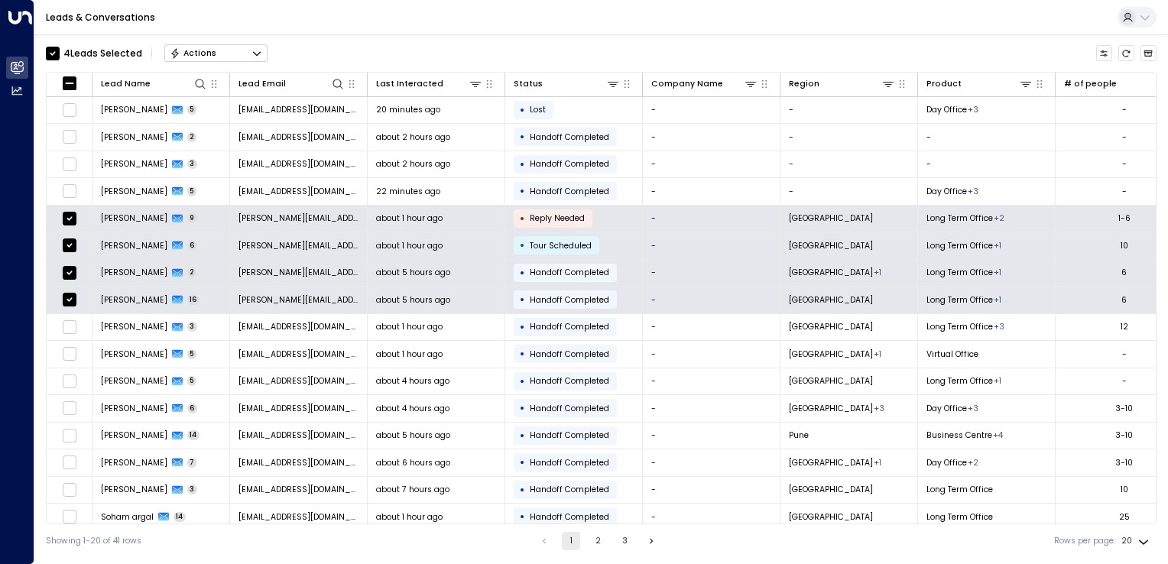
click at [220, 63] on div "4 Lead s Selected Actions" at bounding box center [157, 53] width 222 height 26
click at [223, 57] on button "Actions" at bounding box center [215, 53] width 103 height 18
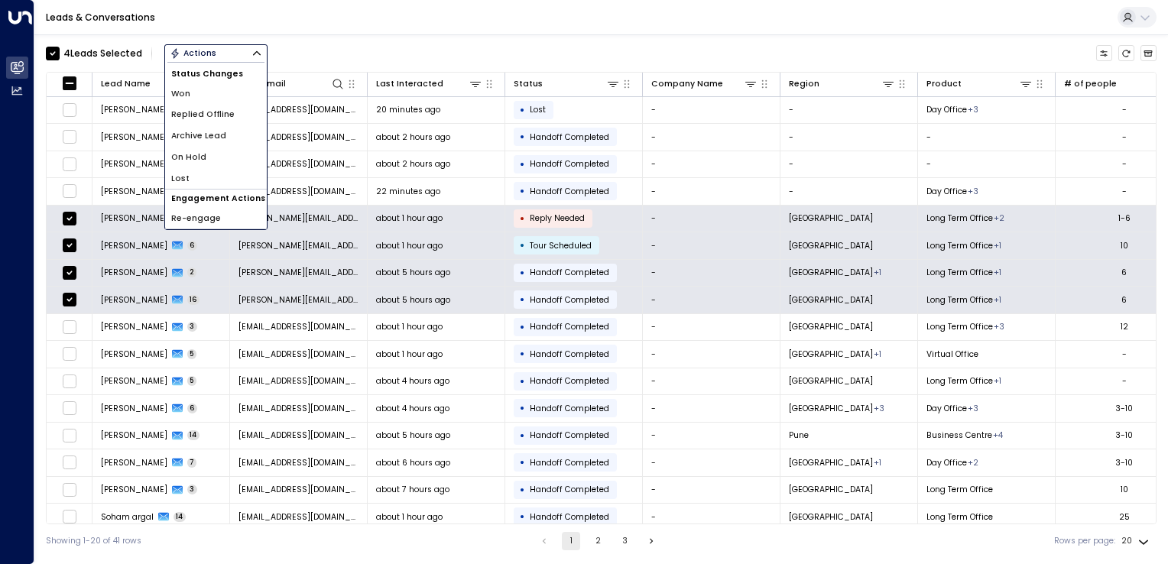
click at [216, 136] on span "Archive Lead" at bounding box center [198, 136] width 55 height 12
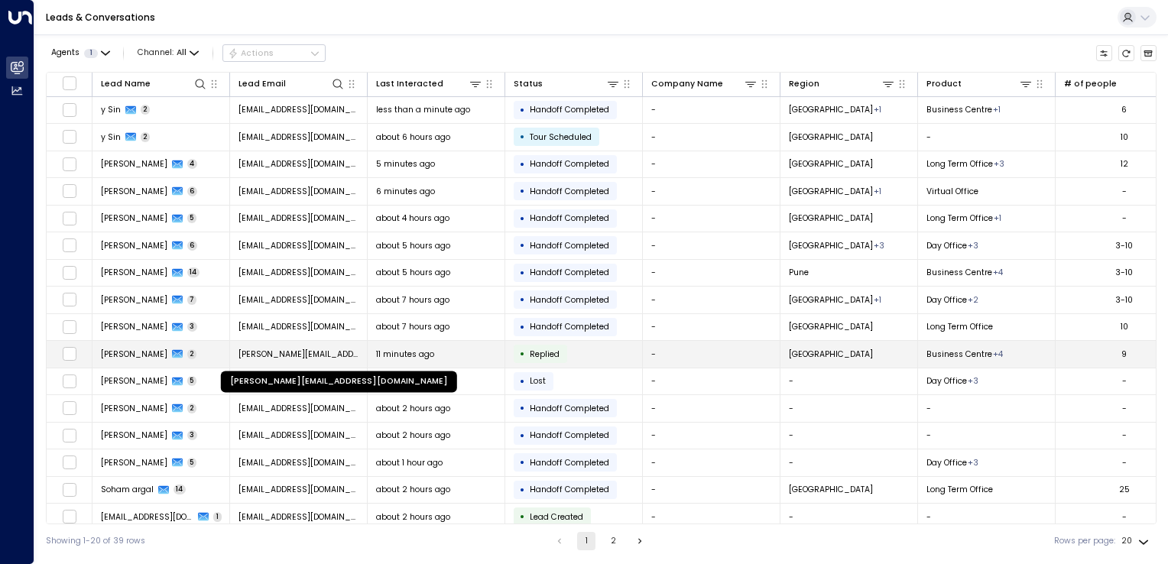
click at [303, 350] on span "[PERSON_NAME][EMAIL_ADDRESS][DOMAIN_NAME]" at bounding box center [298, 353] width 121 height 11
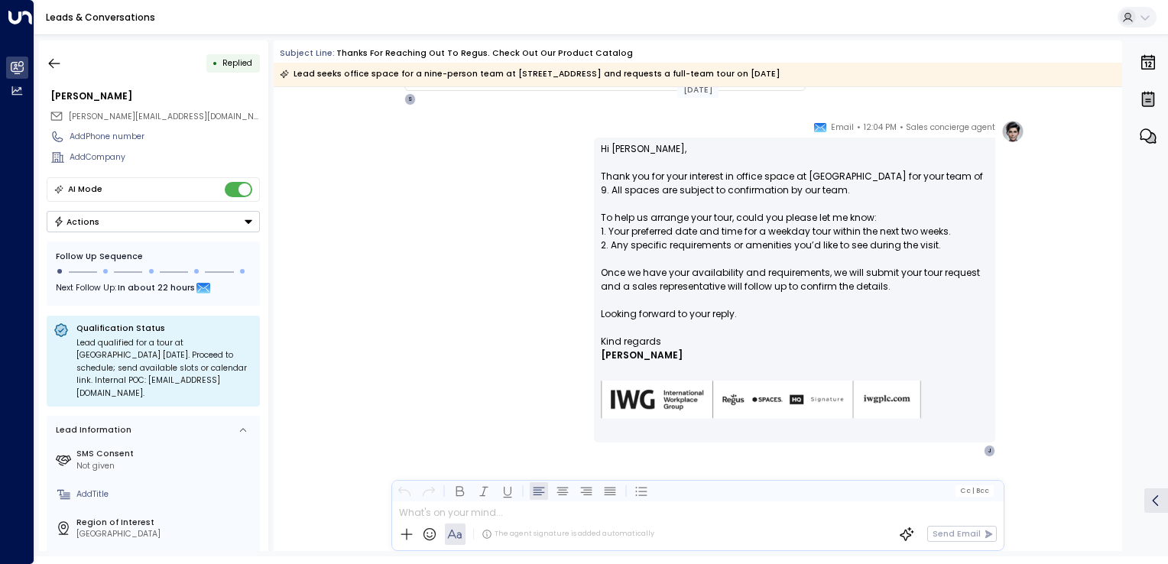
scroll to position [166, 0]
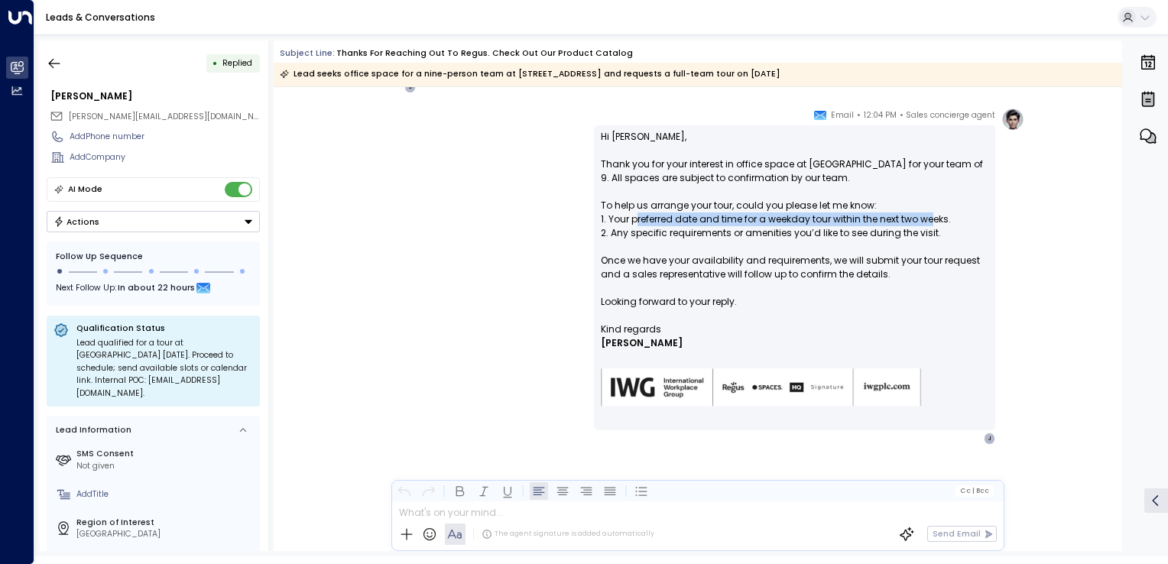
drag, startPoint x: 635, startPoint y: 222, endPoint x: 929, endPoint y: 221, distance: 294.2
click at [929, 221] on p "Hi [PERSON_NAME], Thank you for your interest in office space at [GEOGRAPHIC_DA…" at bounding box center [794, 226] width 387 height 193
drag, startPoint x: 643, startPoint y: 235, endPoint x: 904, endPoint y: 238, distance: 261.4
click at [904, 238] on p "Hi [PERSON_NAME], Thank you for your interest in office space at [GEOGRAPHIC_DA…" at bounding box center [794, 226] width 387 height 193
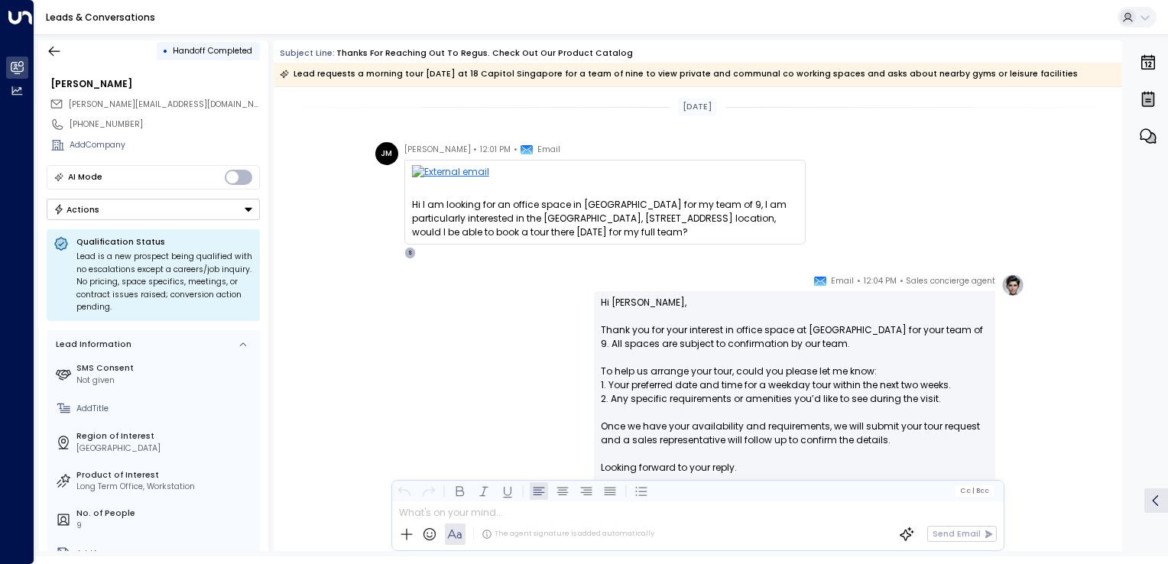
scroll to position [0, 0]
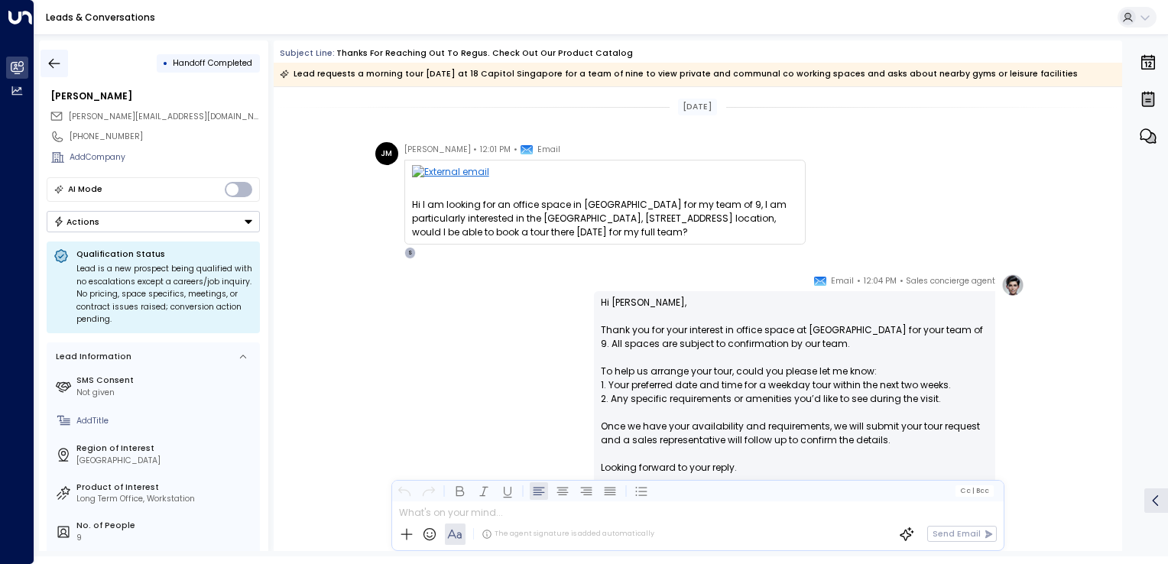
click at [50, 53] on button "button" at bounding box center [54, 64] width 28 height 28
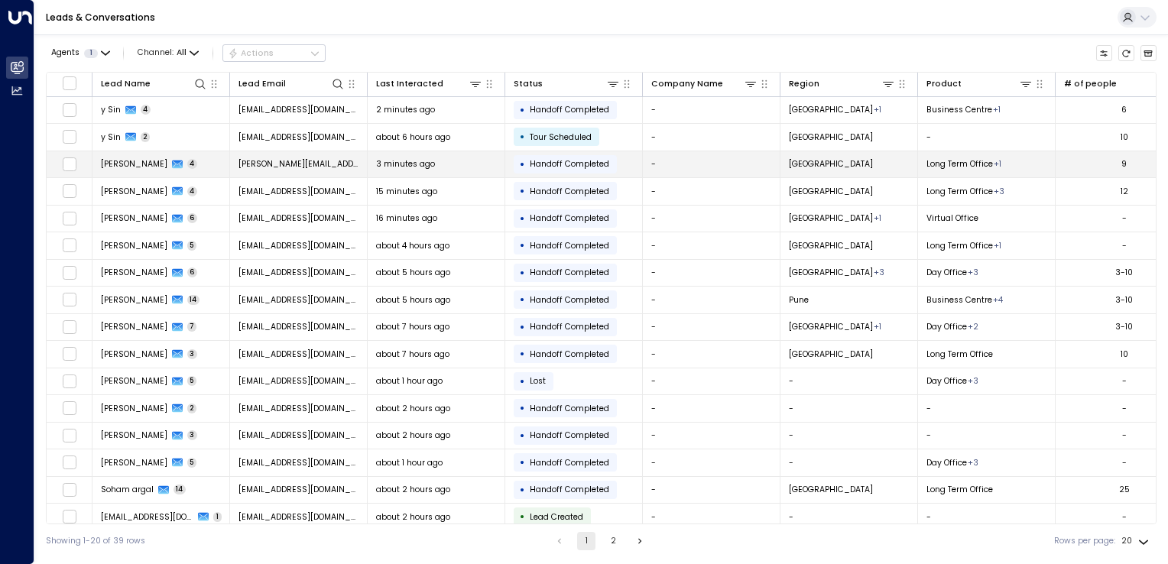
click at [399, 167] on span "3 minutes ago" at bounding box center [405, 163] width 59 height 11
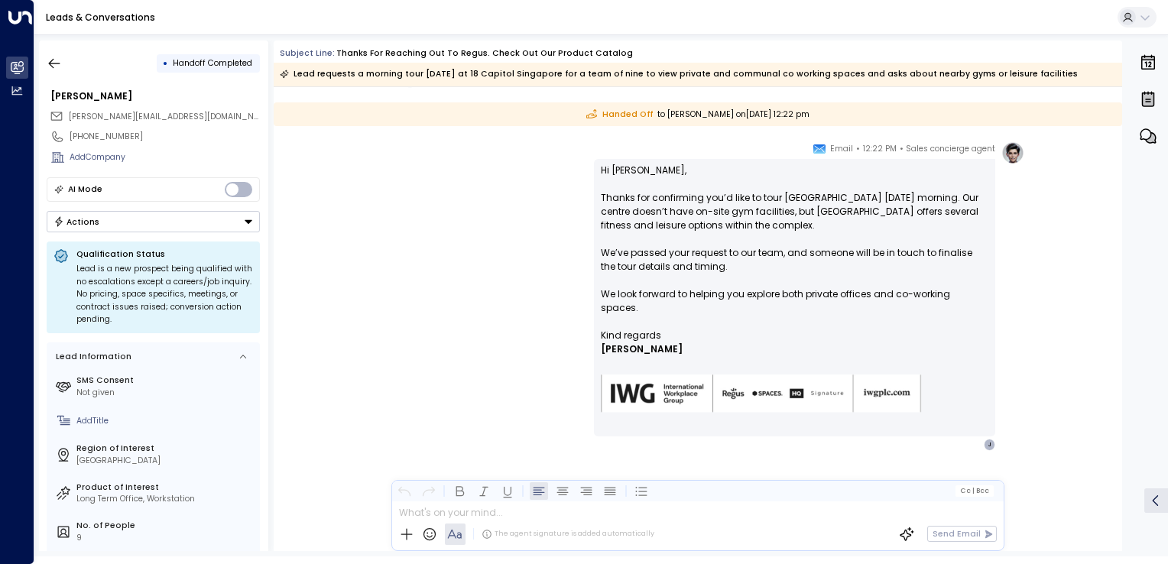
scroll to position [682, 0]
click at [65, 55] on button "button" at bounding box center [54, 64] width 28 height 28
